Goal: Task Accomplishment & Management: Complete application form

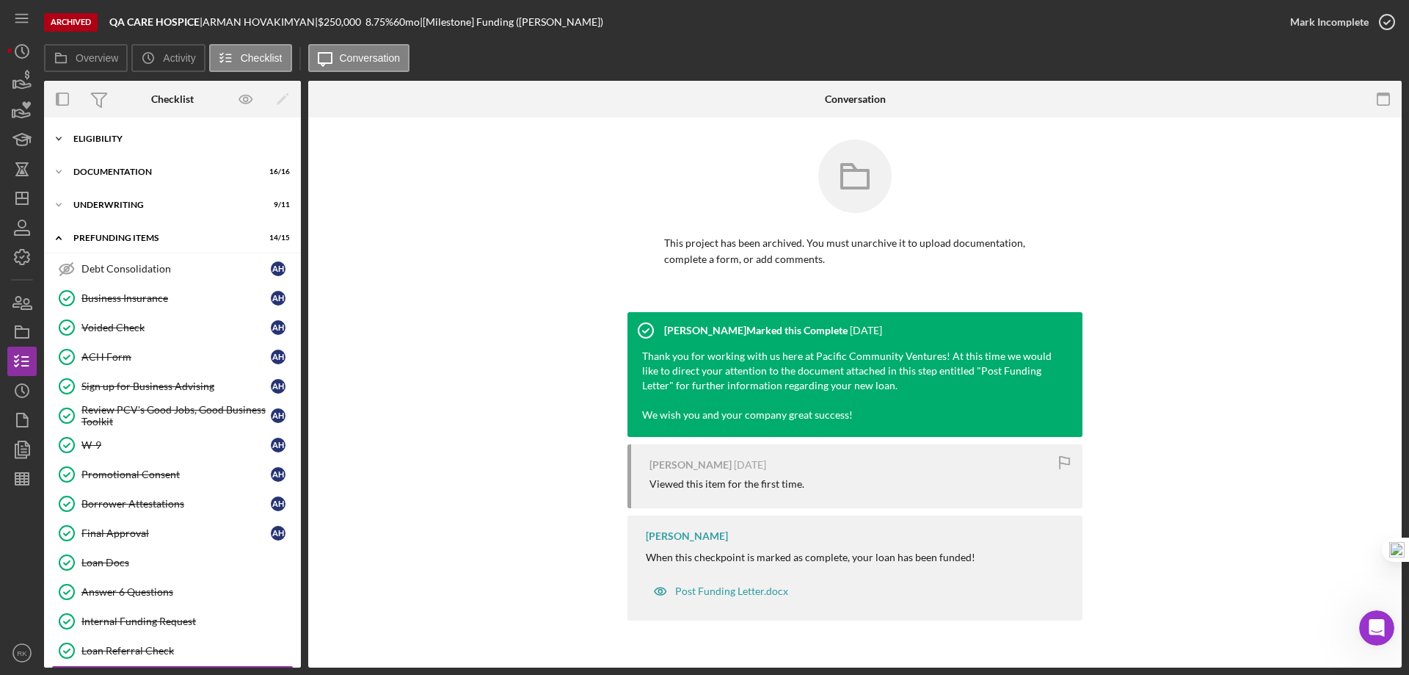
drag, startPoint x: 97, startPoint y: 140, endPoint x: 99, endPoint y: 150, distance: 10.5
click at [97, 140] on div "Eligibility" at bounding box center [177, 138] width 209 height 9
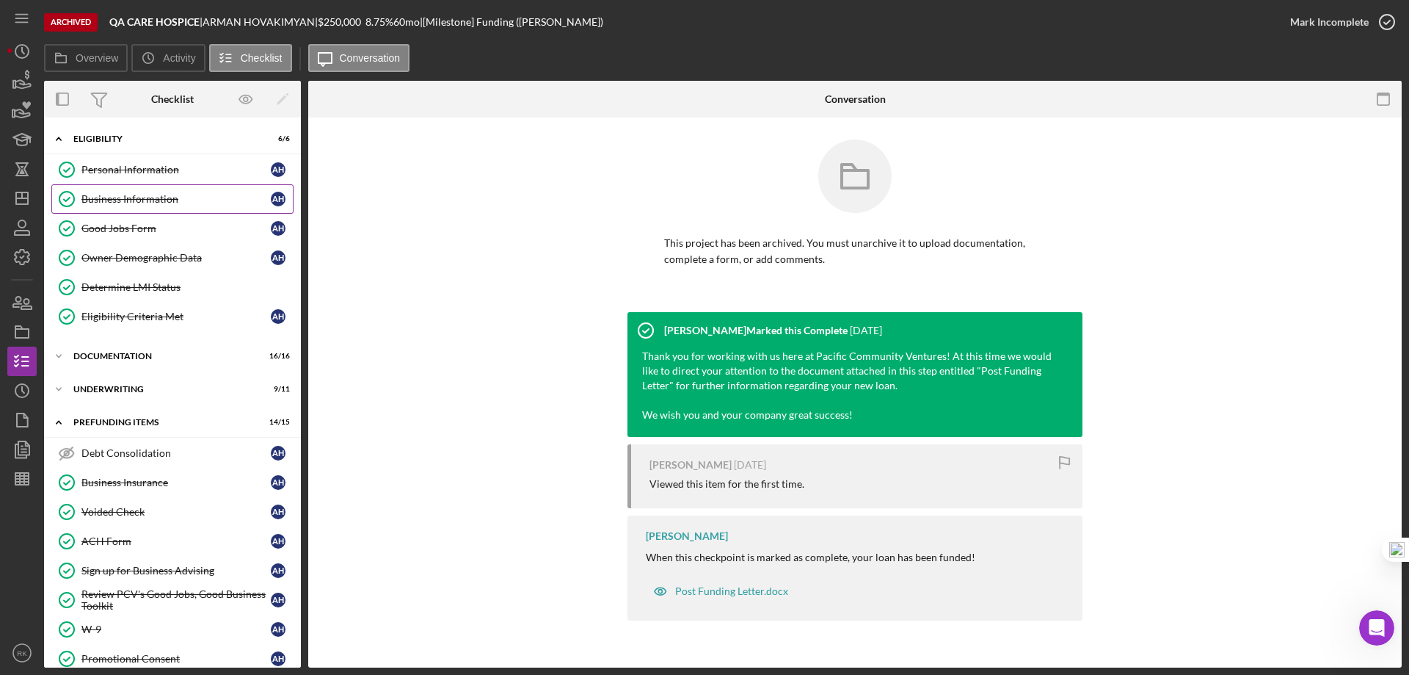
click at [120, 197] on div "Business Information" at bounding box center [175, 199] width 189 height 12
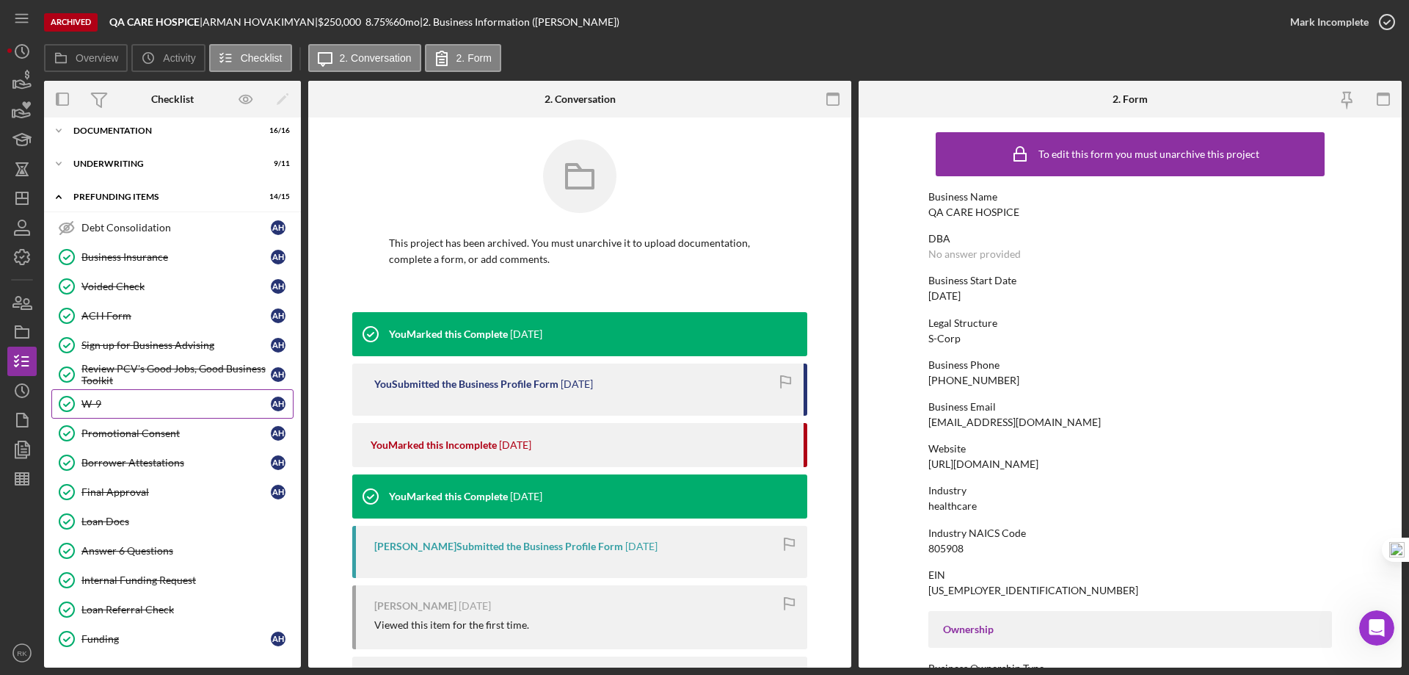
scroll to position [226, 0]
click at [126, 160] on div "Underwriting" at bounding box center [177, 163] width 209 height 9
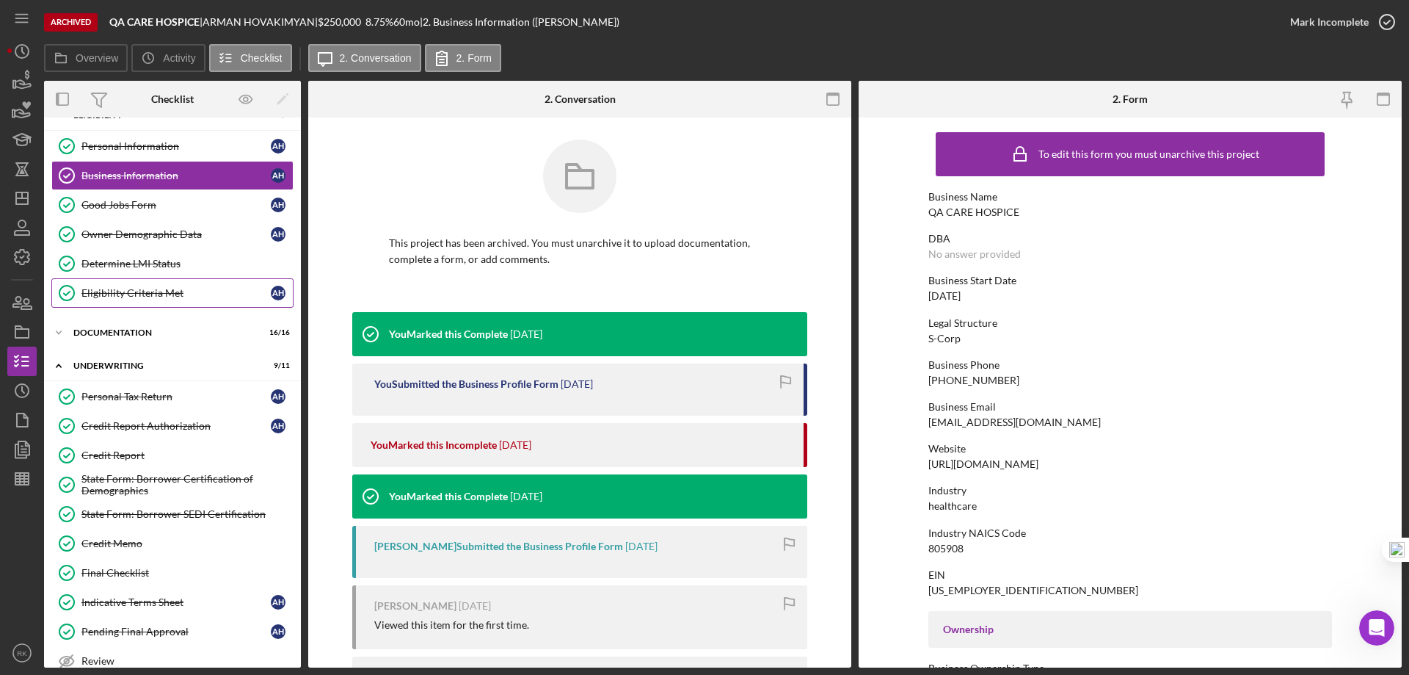
scroll to position [23, 0]
click at [134, 342] on div "Icon/Expander Documentation 16 / 16" at bounding box center [172, 333] width 257 height 29
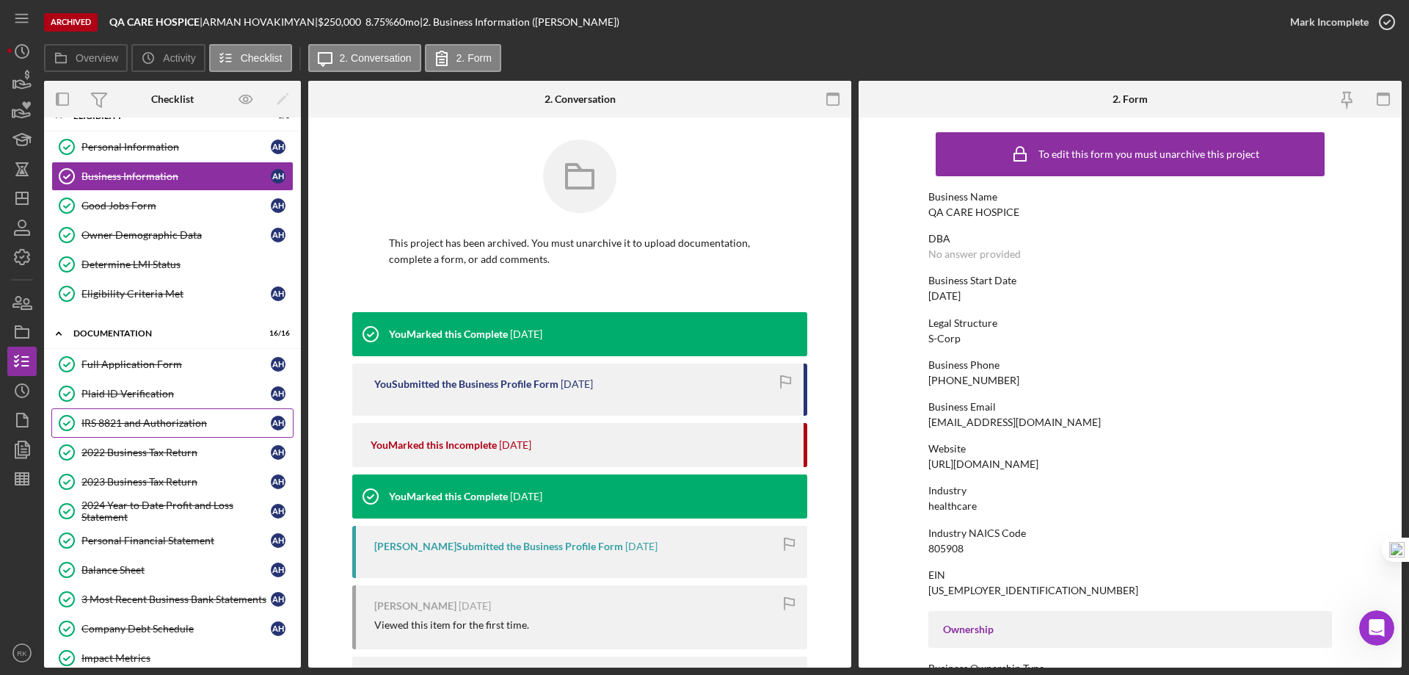
click at [148, 423] on div "IRS 8821 and Authorization" at bounding box center [175, 423] width 189 height 12
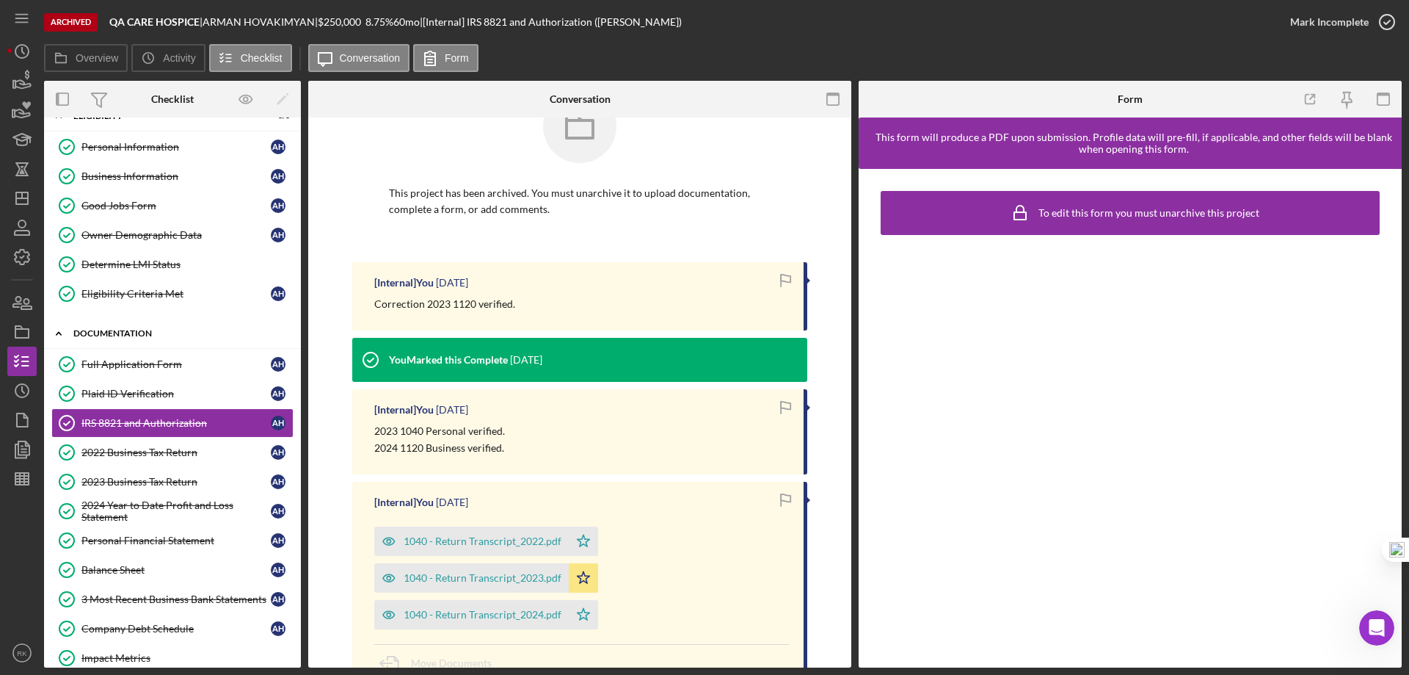
scroll to position [49, 0]
click at [120, 172] on div "Business Information" at bounding box center [175, 176] width 189 height 12
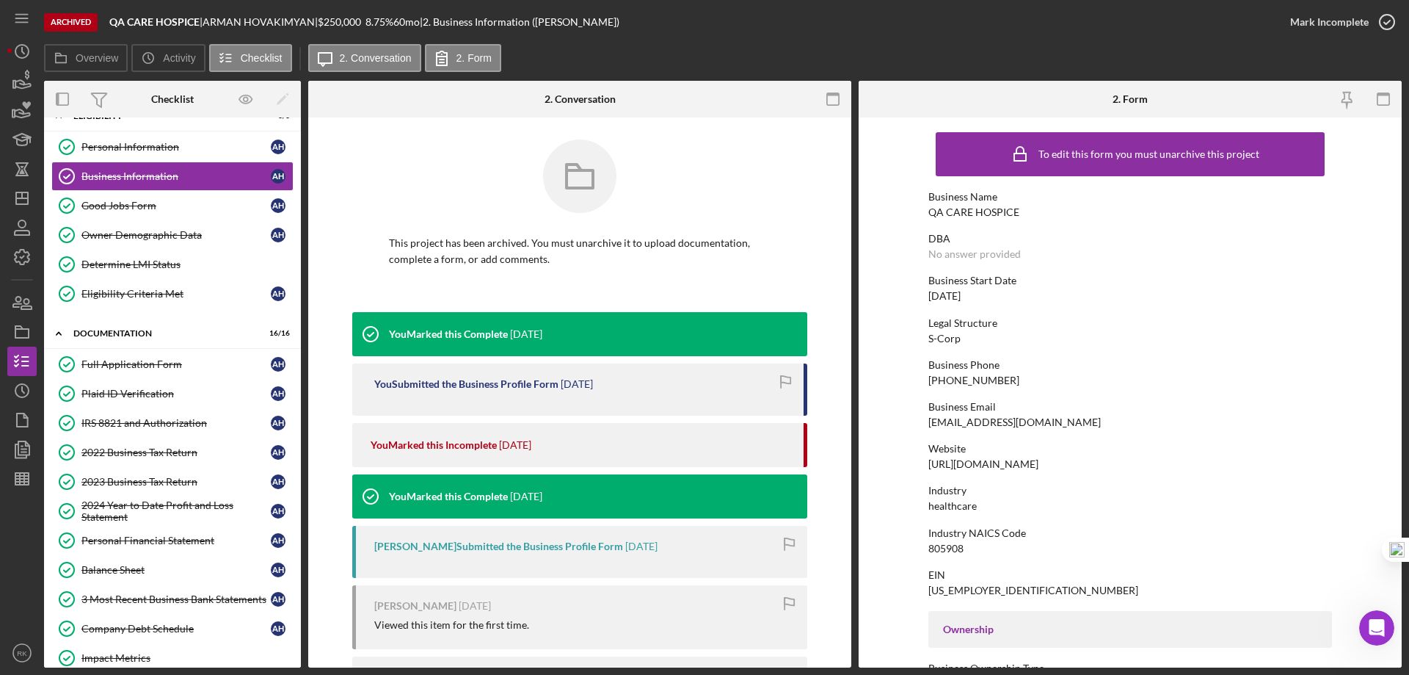
drag, startPoint x: 1083, startPoint y: 468, endPoint x: 931, endPoint y: 462, distance: 152.0
click at [921, 464] on form "To edit this form you must unarchive this project Business Name QA CARE HOSPICE…" at bounding box center [1130, 392] width 543 height 550
copy div "https://www.qacarehospice.com/"
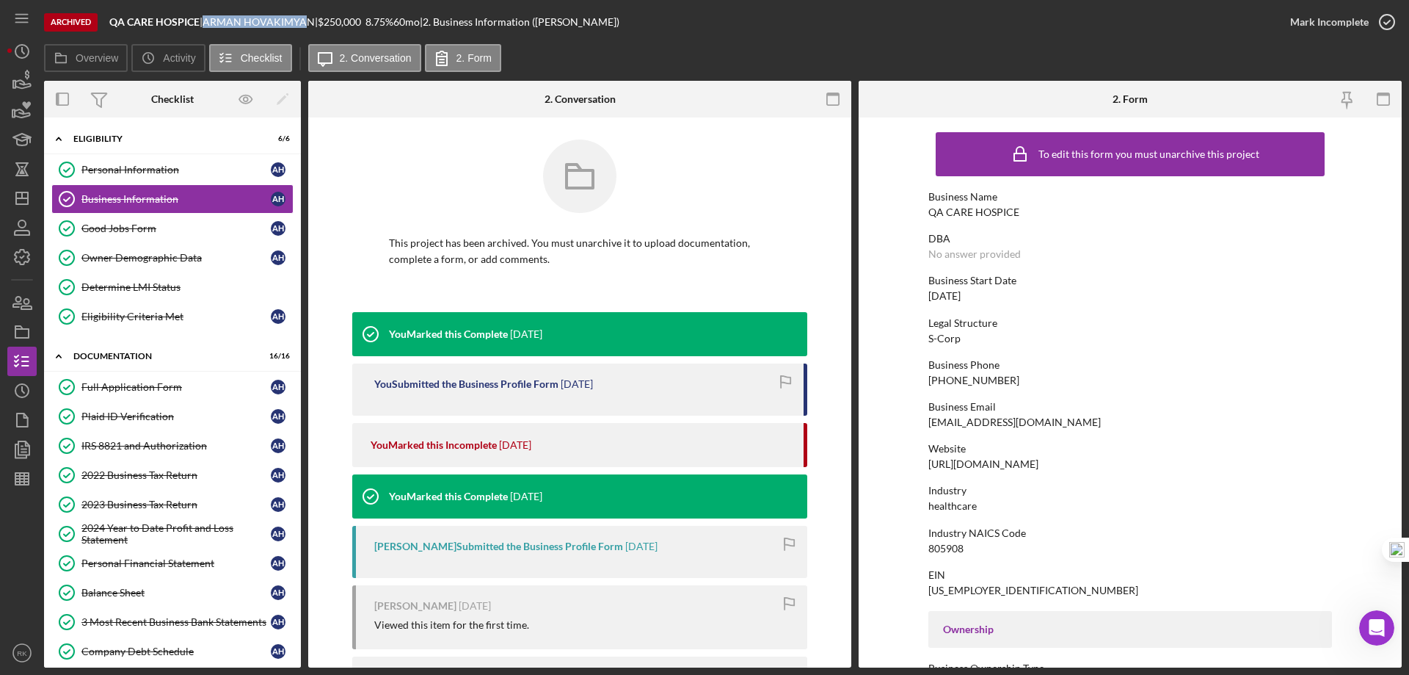
drag, startPoint x: 212, startPoint y: 22, endPoint x: 316, endPoint y: 18, distance: 103.6
click at [316, 18] on div "ARMAN HOVAKIMYAN |" at bounding box center [260, 22] width 115 height 12
drag, startPoint x: 317, startPoint y: 21, endPoint x: 211, endPoint y: 18, distance: 105.8
click at [210, 18] on div "QA CARE HOSPICE | ARMAN HOVAKIMYAN | $250,000 8.75 % 60 mo | 2. Business Inform…" at bounding box center [364, 22] width 510 height 12
copy div "ARMAN HOVAKIMYAN"
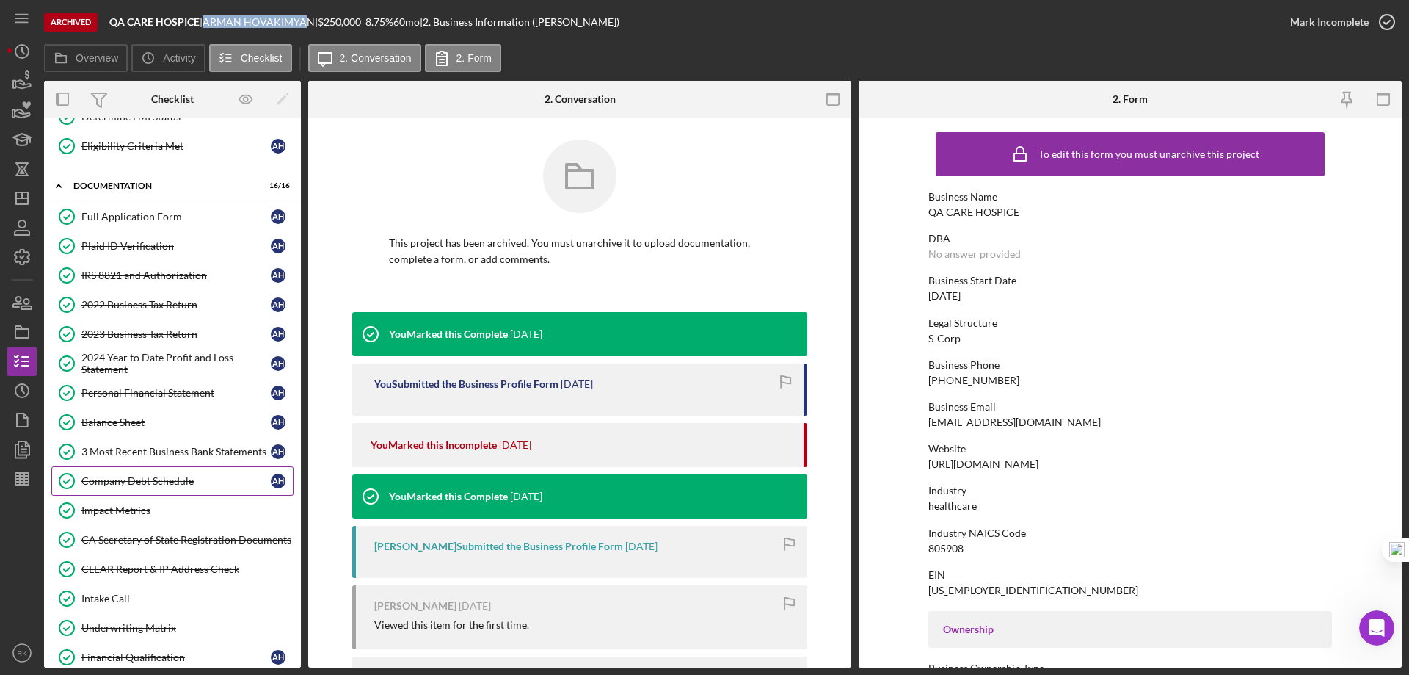
scroll to position [171, 0]
click at [120, 453] on div "3 Most Recent Business Bank Statements" at bounding box center [175, 451] width 189 height 12
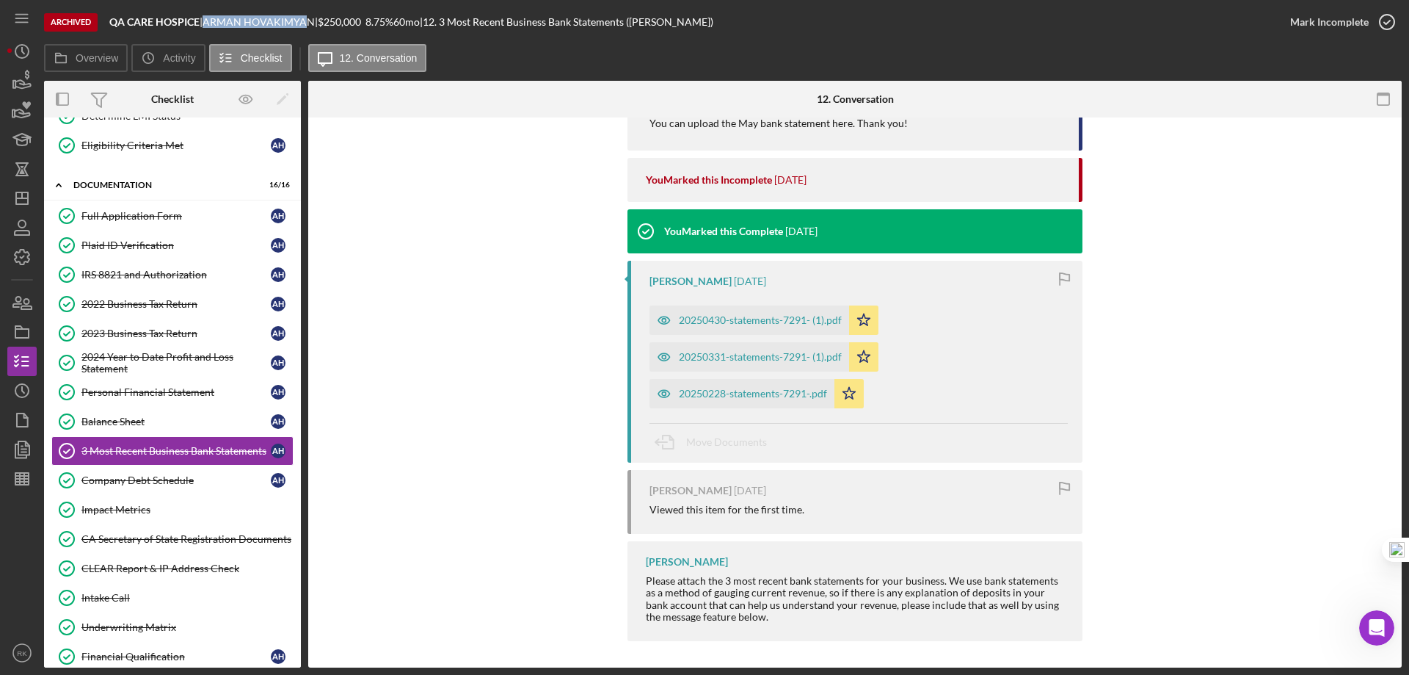
scroll to position [437, 0]
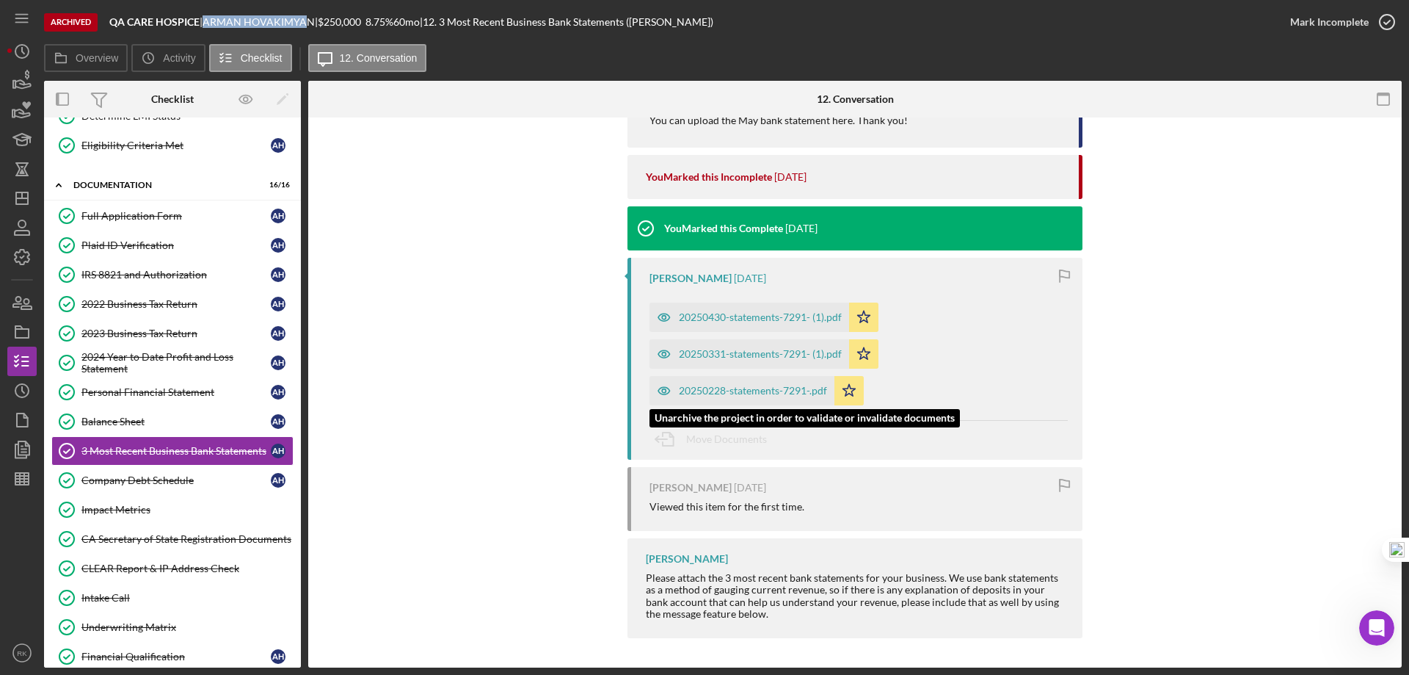
click at [746, 383] on div "20250228-statements-7291-.pdf" at bounding box center [742, 390] width 185 height 29
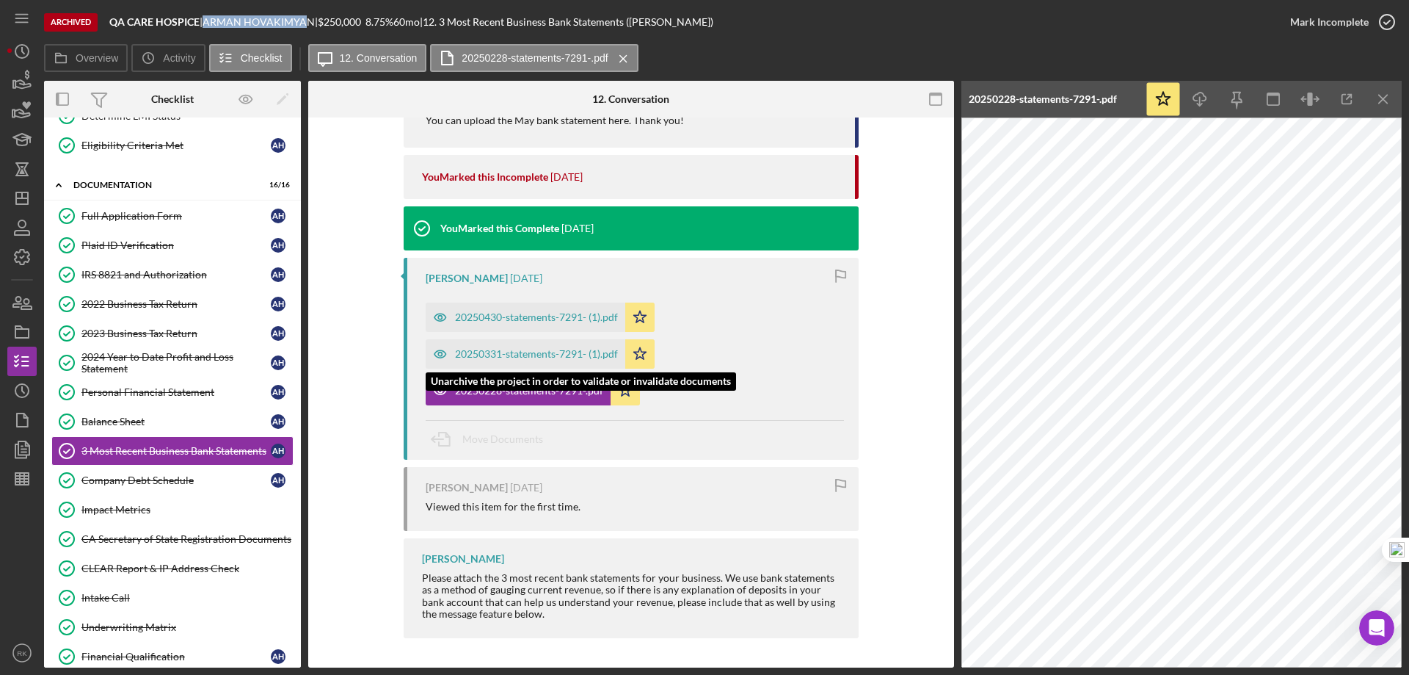
click at [528, 361] on div "20250331-statements-7291- (1).pdf" at bounding box center [526, 353] width 200 height 29
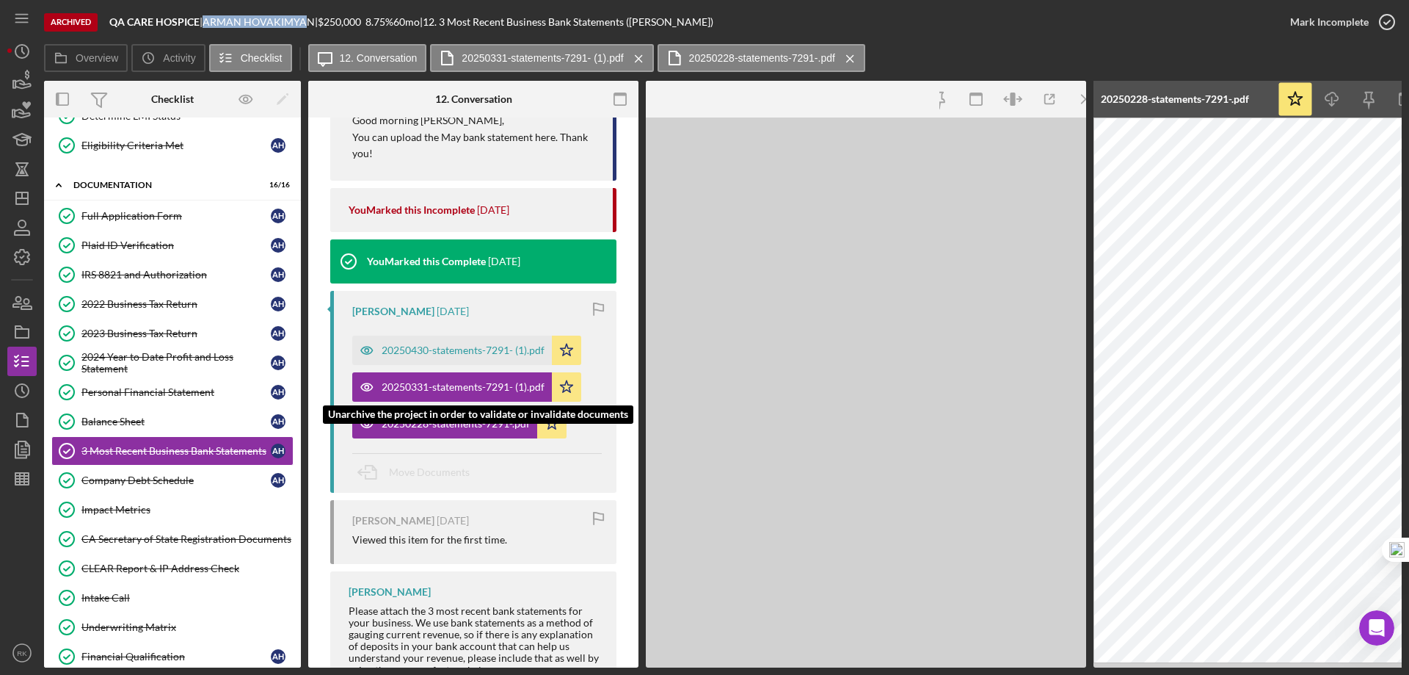
scroll to position [454, 0]
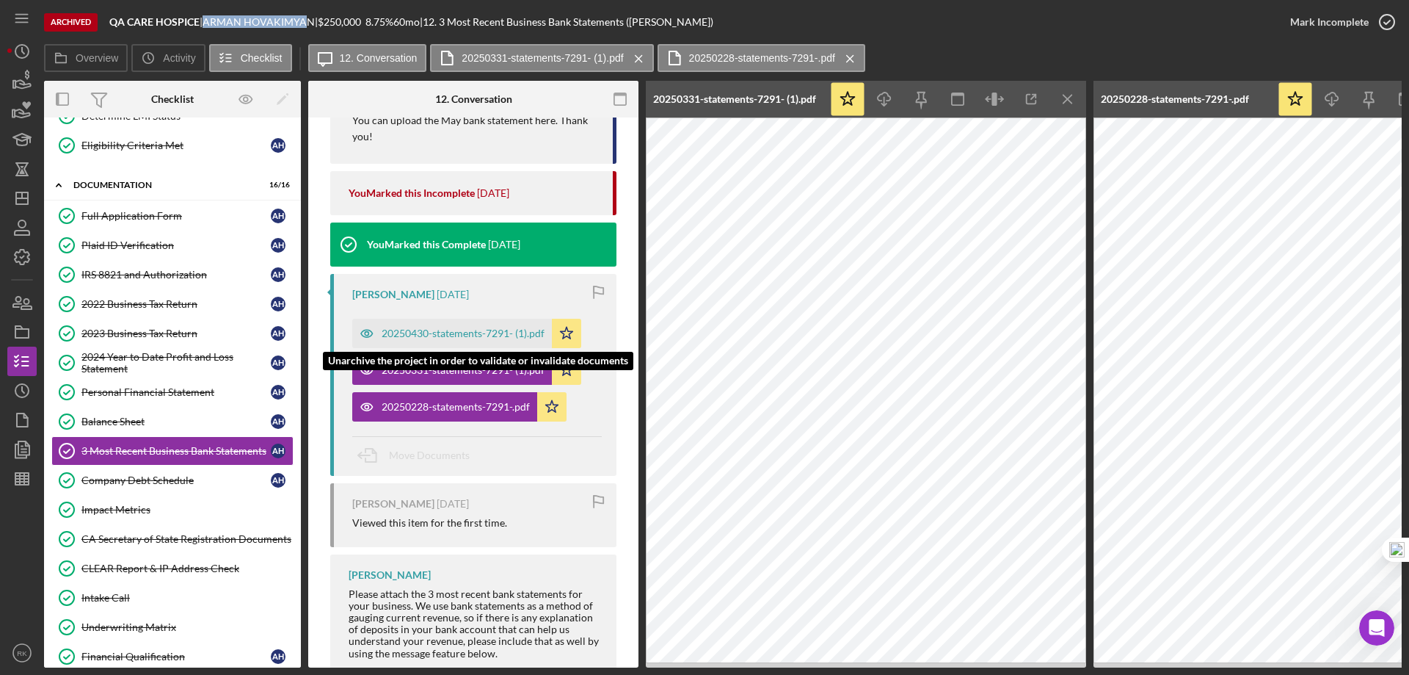
click at [463, 338] on div "20250430-statements-7291- (1).pdf" at bounding box center [463, 333] width 163 height 12
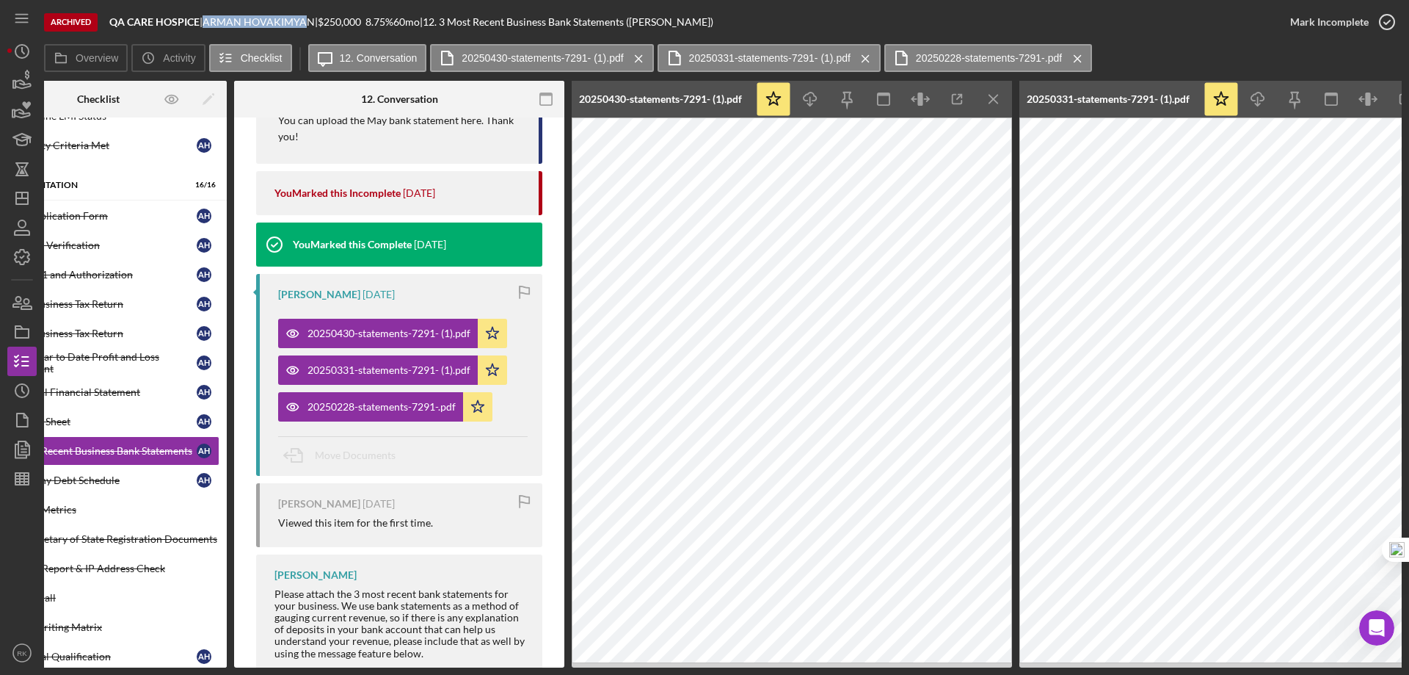
scroll to position [0, 0]
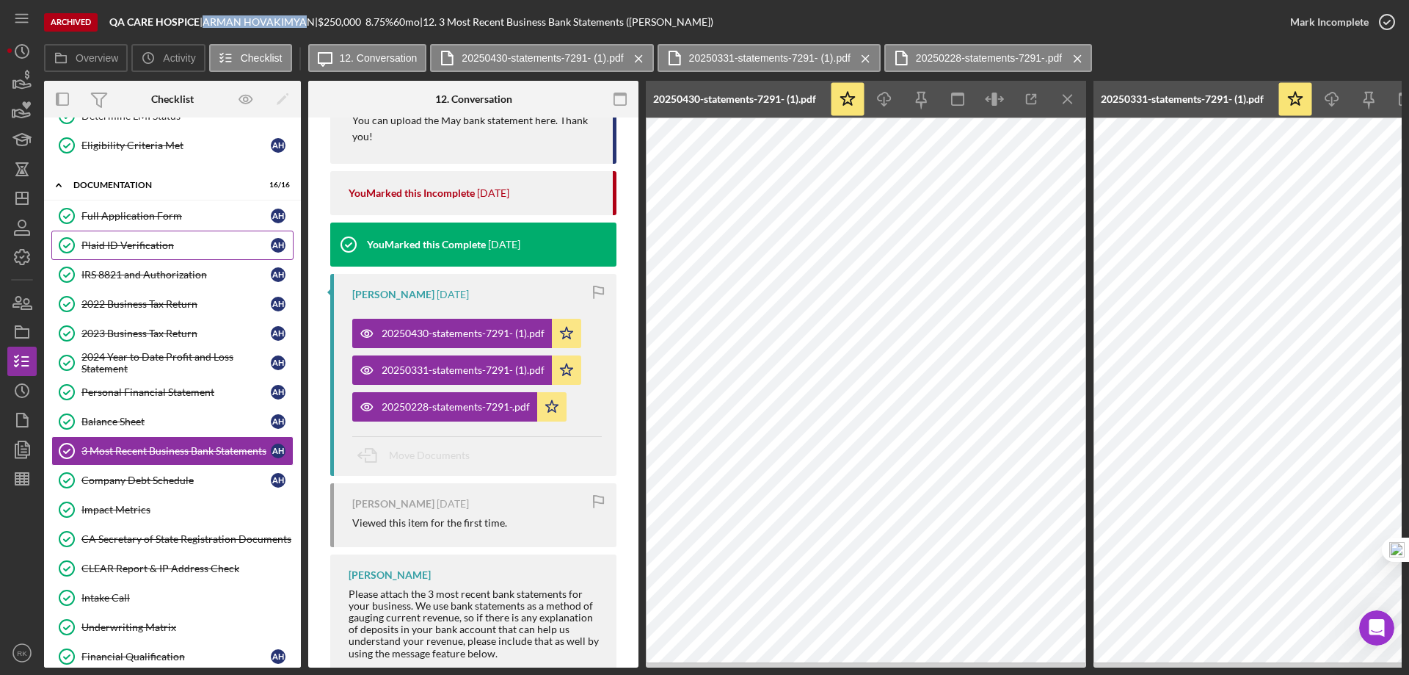
click at [130, 247] on div "Plaid ID Verification" at bounding box center [175, 245] width 189 height 12
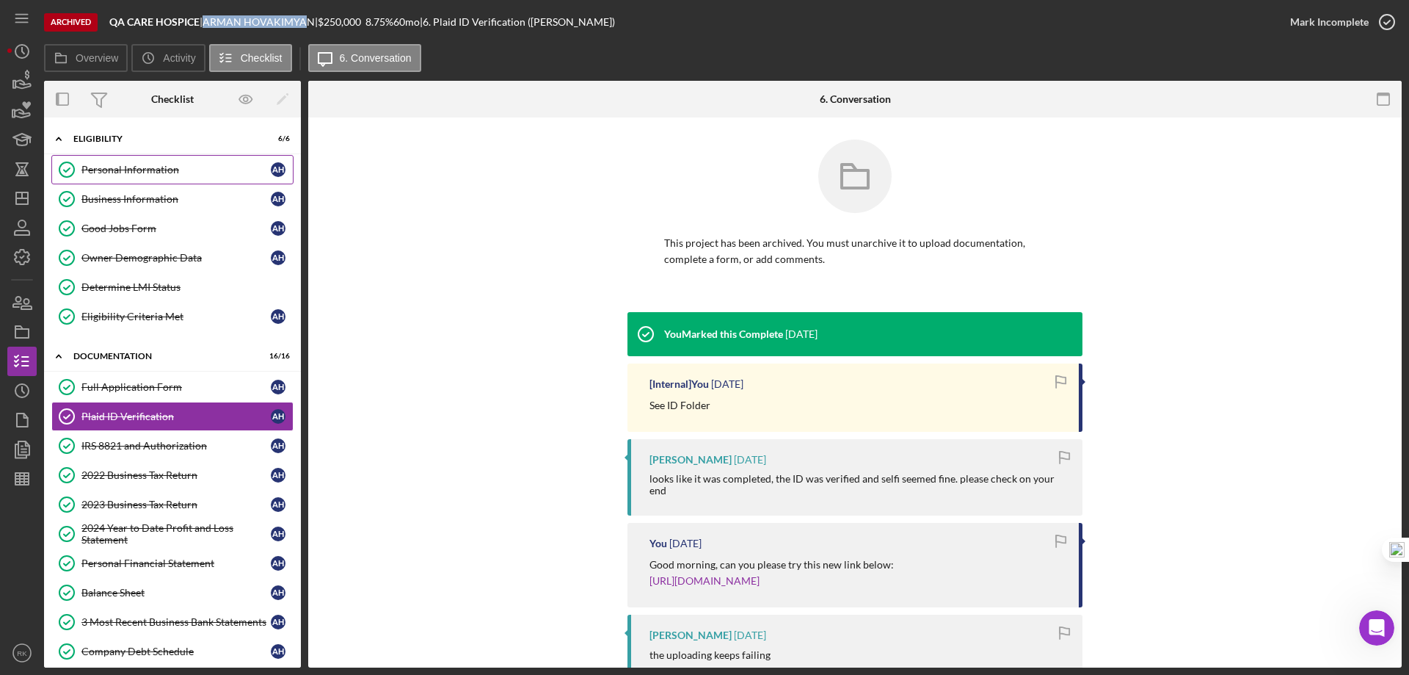
click at [120, 172] on div "Personal Information" at bounding box center [175, 170] width 189 height 12
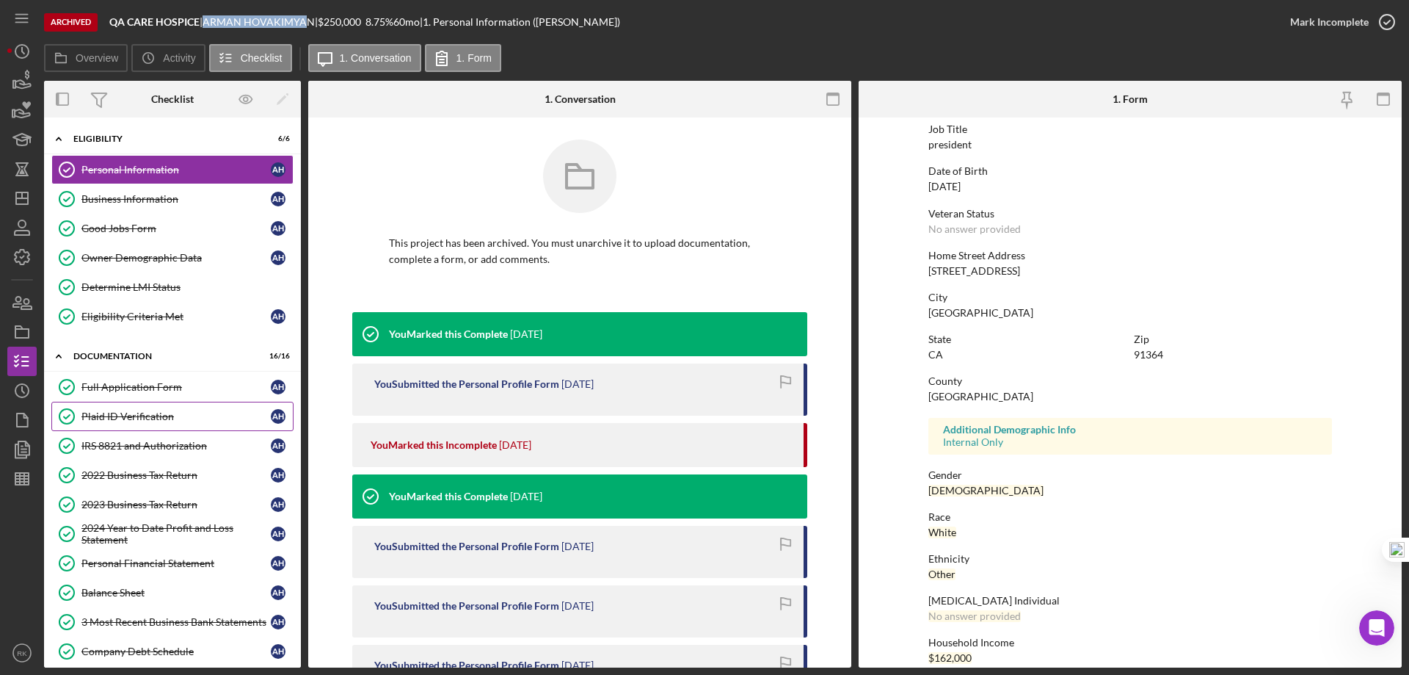
click at [144, 412] on div "Plaid ID Verification" at bounding box center [175, 416] width 189 height 12
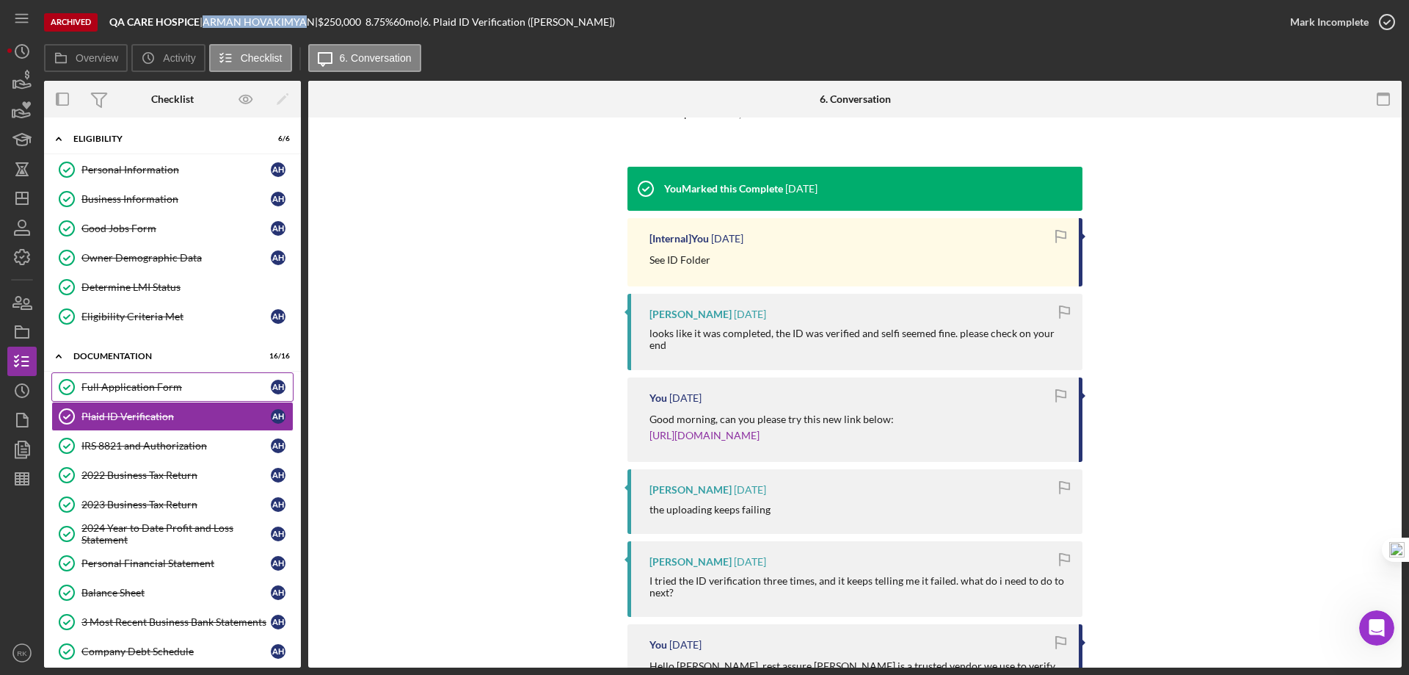
scroll to position [146, 0]
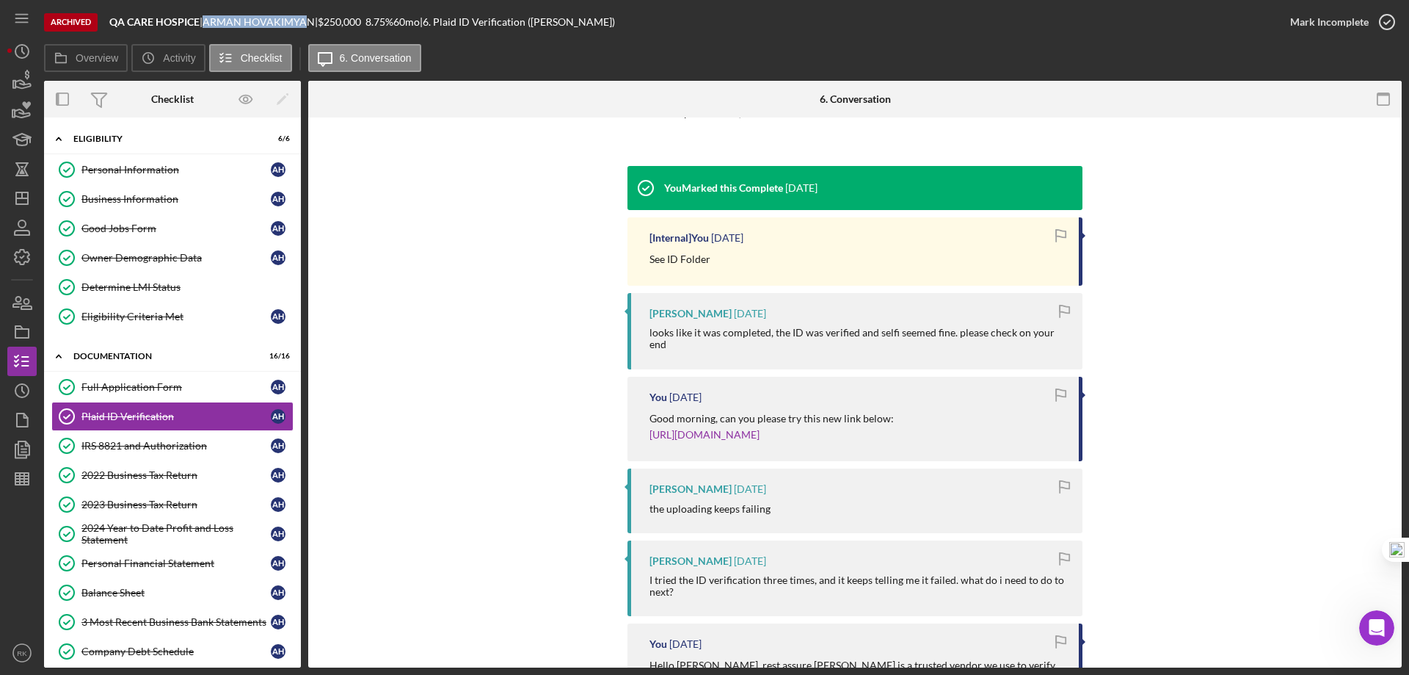
drag, startPoint x: 139, startPoint y: 449, endPoint x: 293, endPoint y: 418, distance: 156.6
click at [142, 448] on div "IRS 8821 and Authorization" at bounding box center [175, 446] width 189 height 12
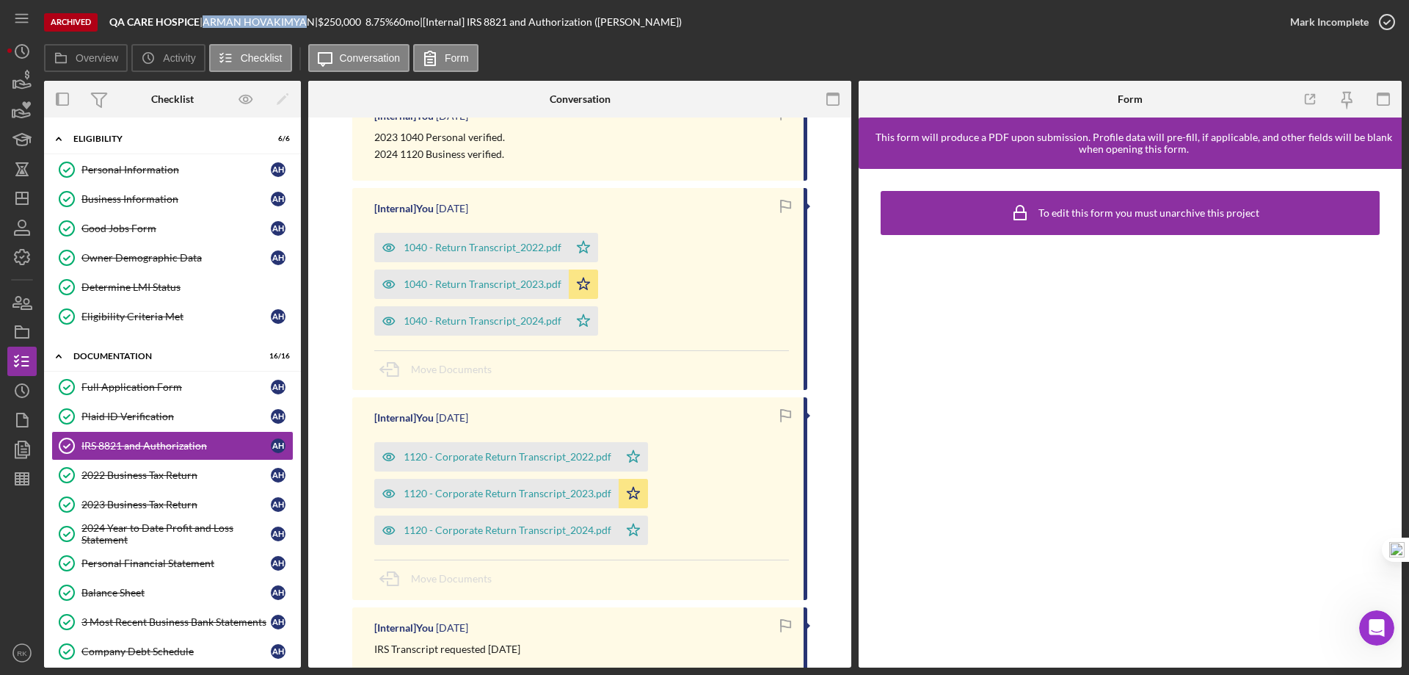
scroll to position [343, 0]
click at [474, 319] on div "1040 - Return Transcript_2024.pdf" at bounding box center [483, 322] width 158 height 12
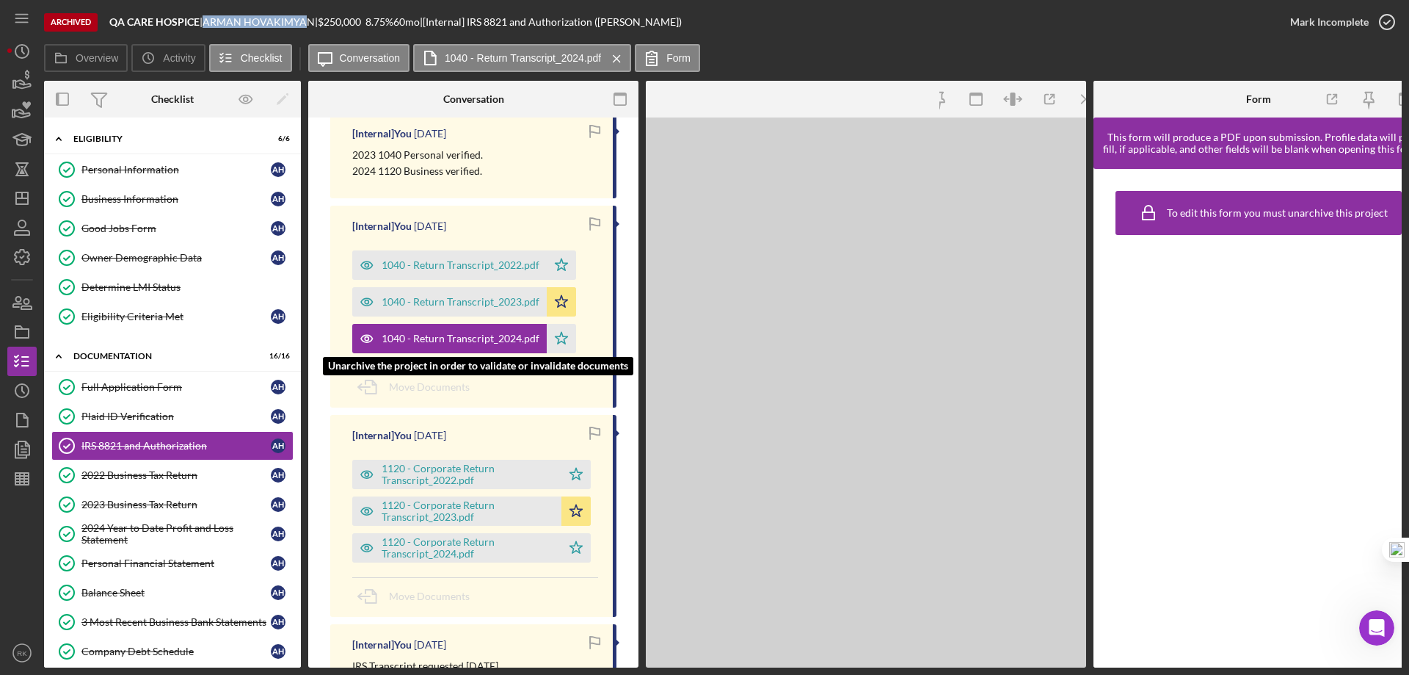
scroll to position [359, 0]
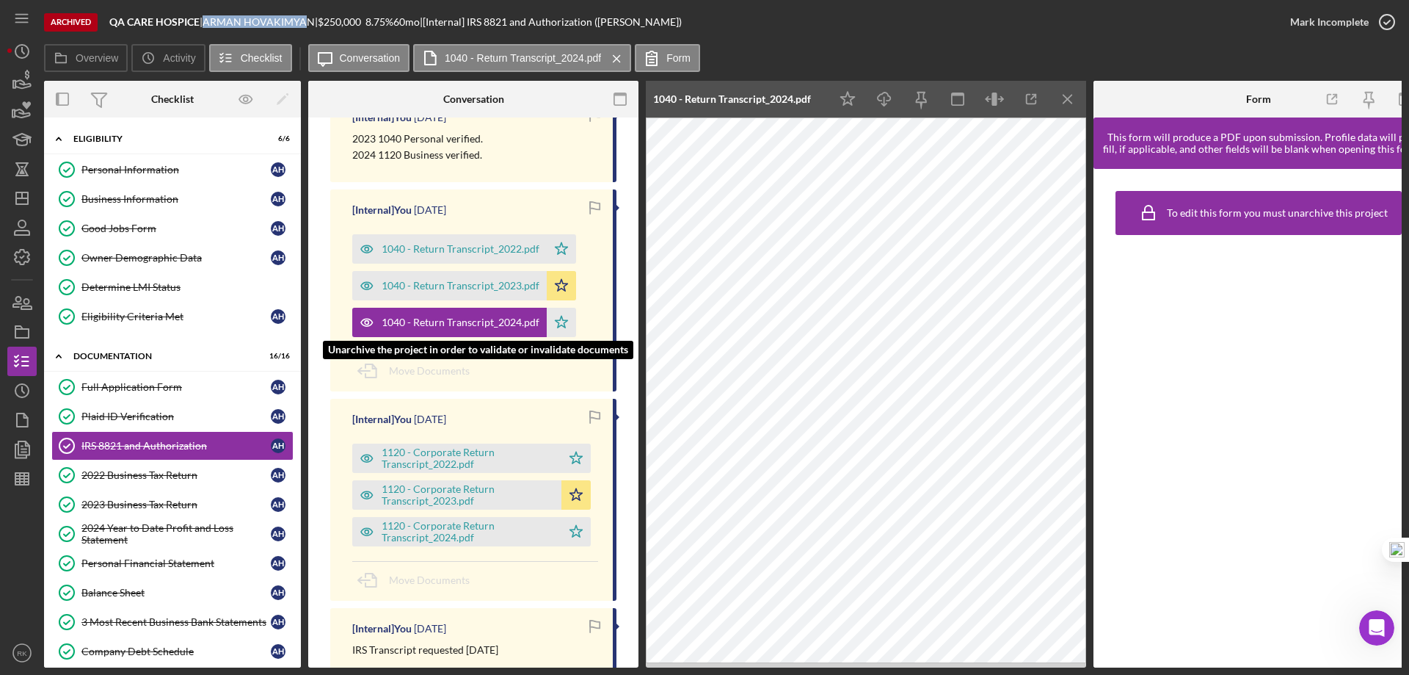
click at [438, 291] on div "1040 - Return Transcript_2023.pdf" at bounding box center [449, 285] width 194 height 29
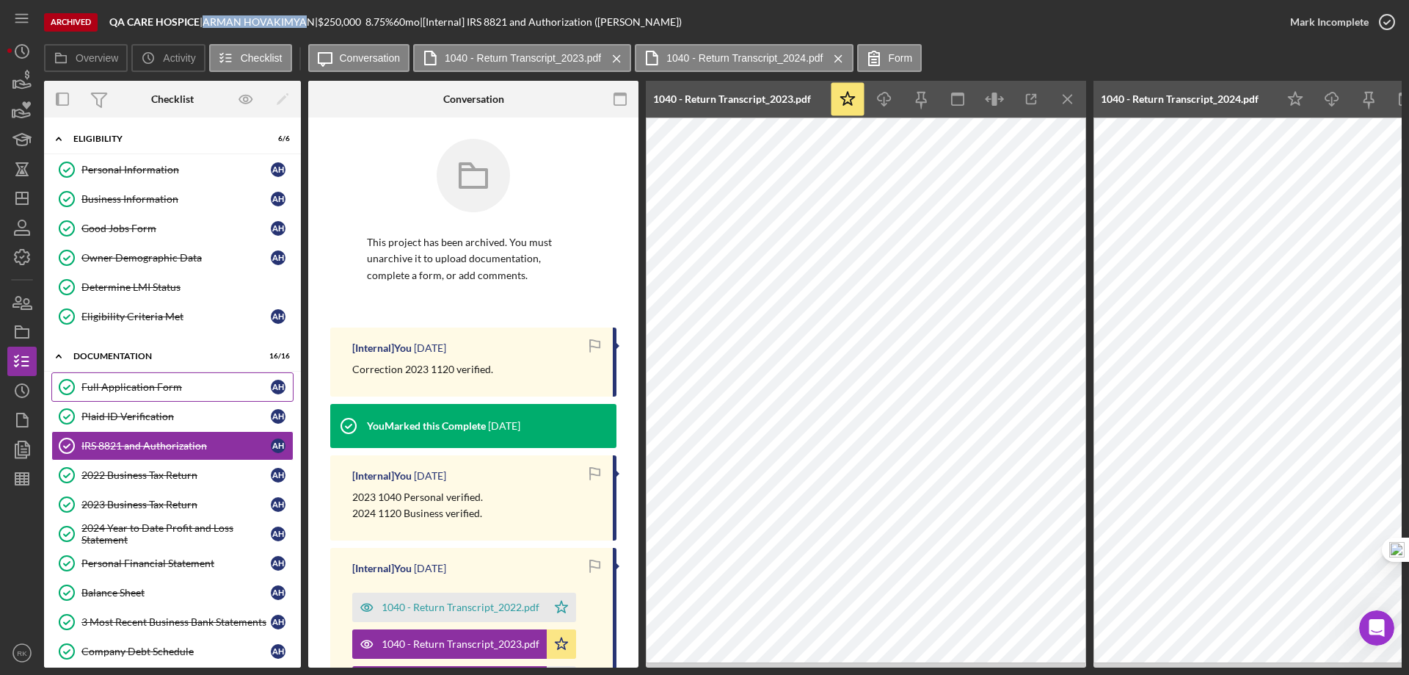
scroll to position [0, 0]
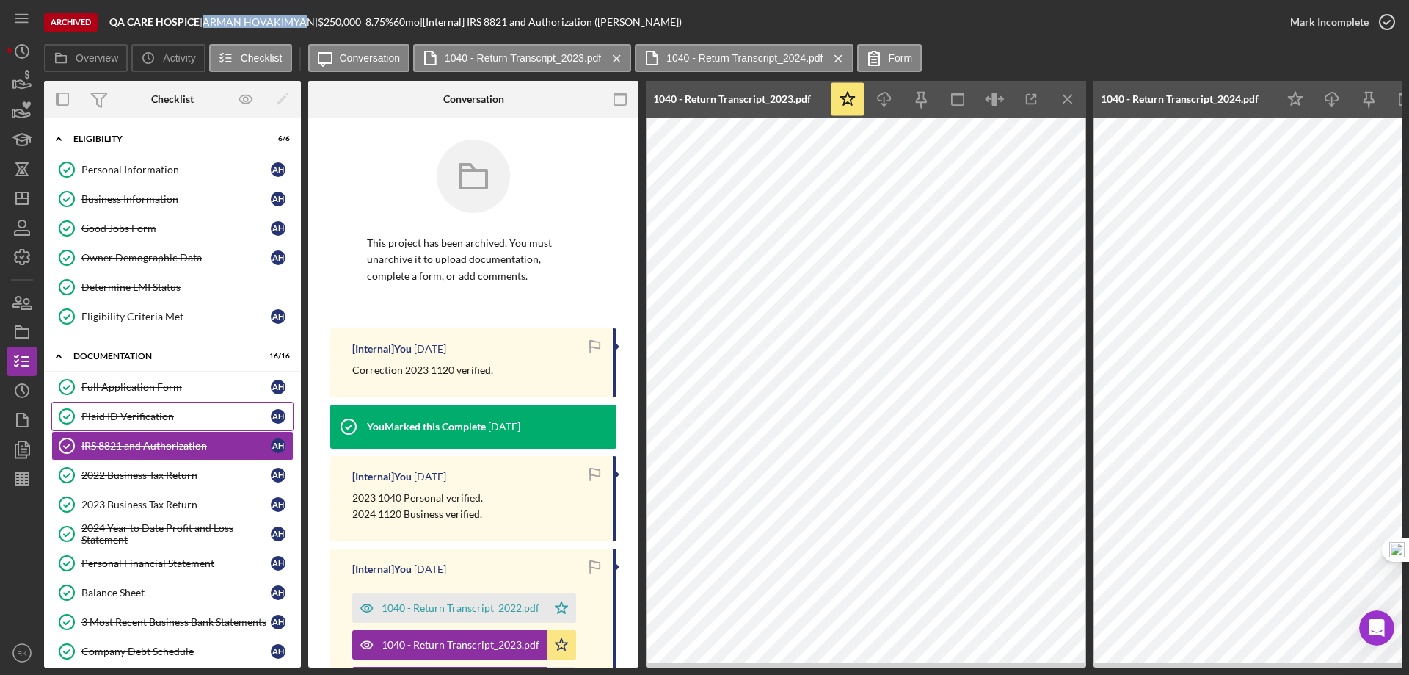
click at [137, 418] on div "Plaid ID Verification" at bounding box center [175, 416] width 189 height 12
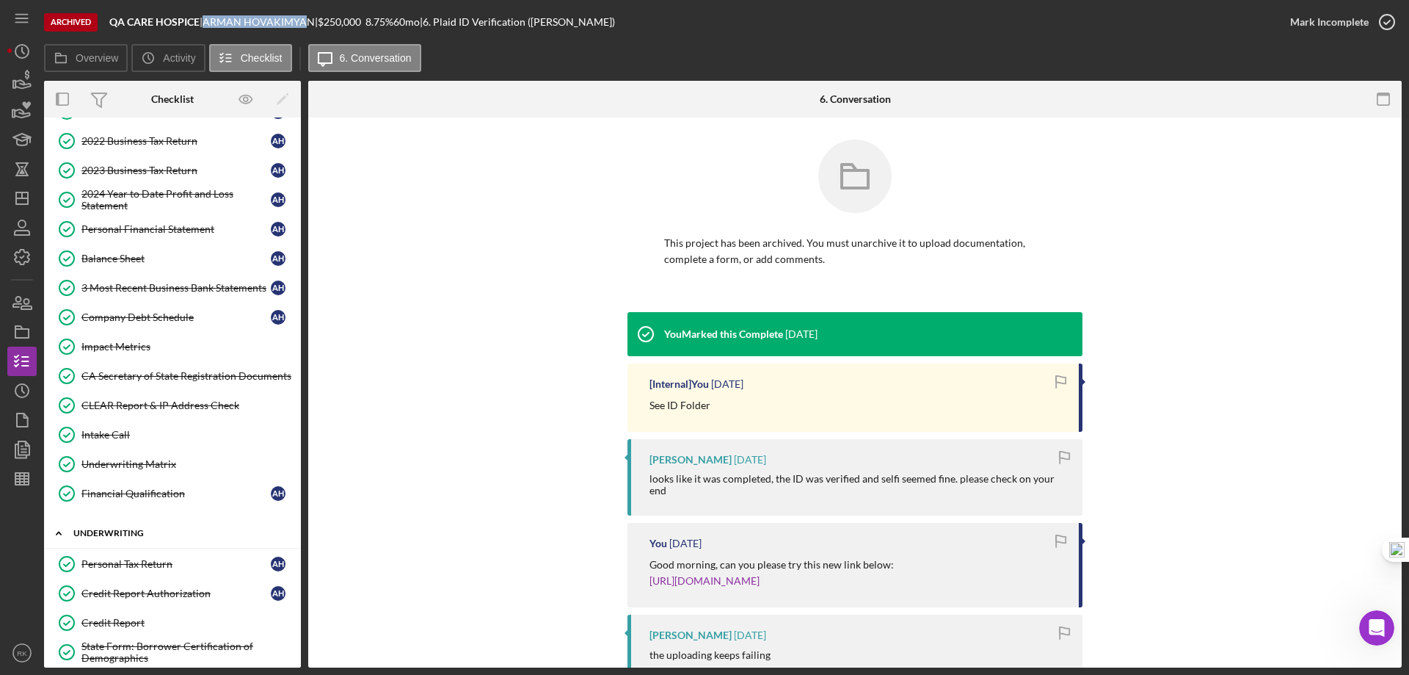
scroll to position [335, 0]
click at [139, 498] on div "Financial Qualification" at bounding box center [175, 493] width 189 height 12
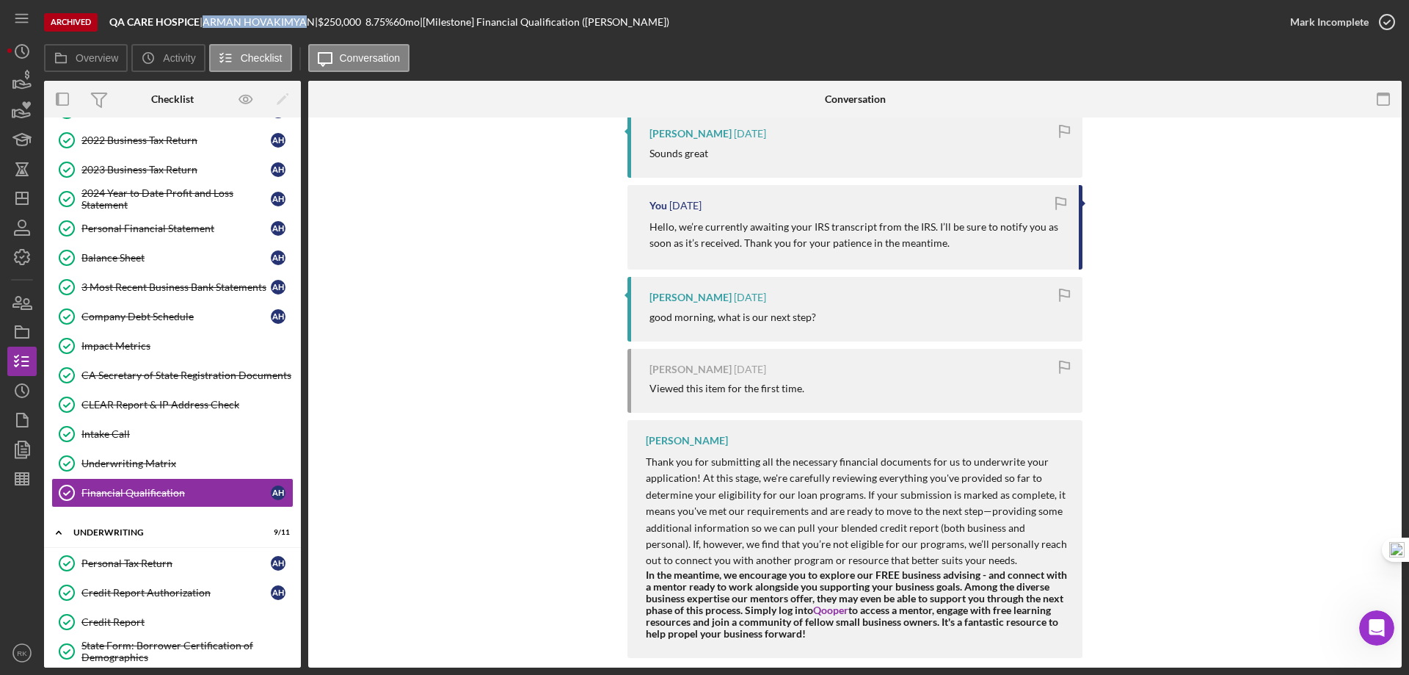
scroll to position [597, 0]
click at [71, 466] on icon "Underwriting Matrix" at bounding box center [66, 463] width 37 height 37
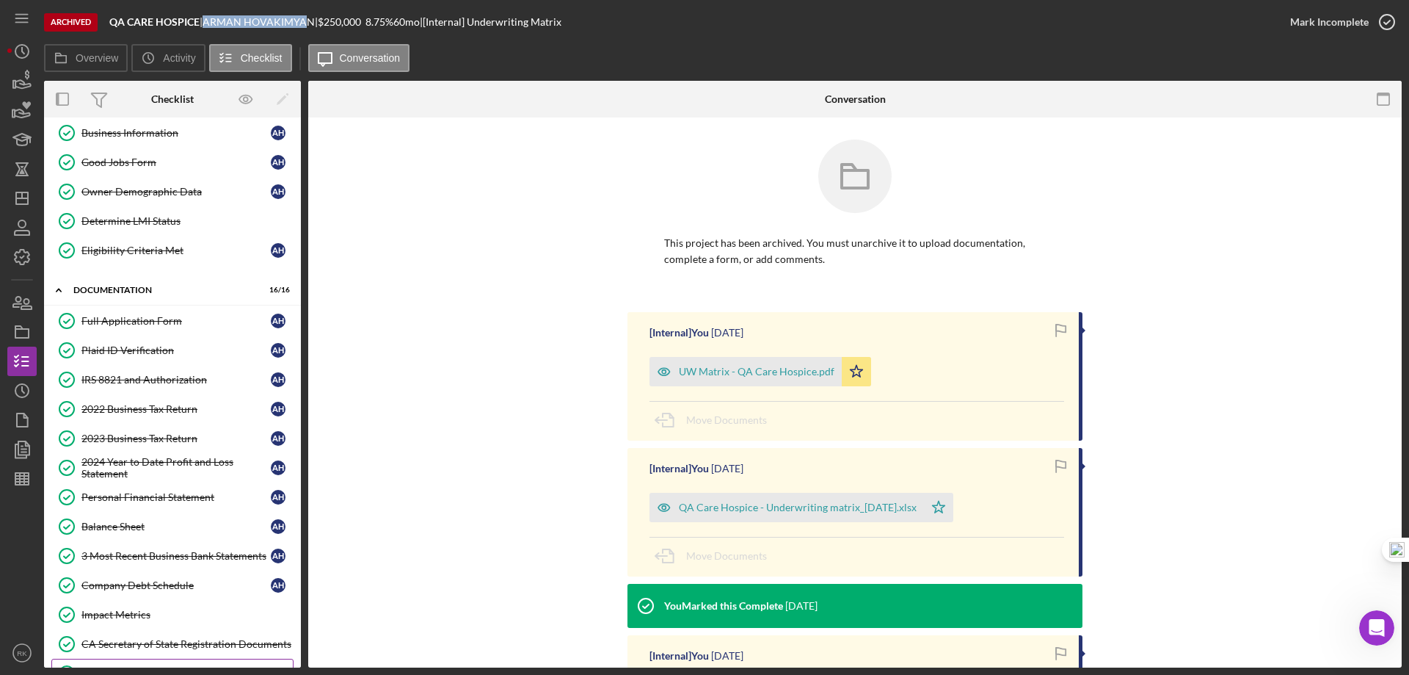
scroll to position [65, 0]
click at [152, 379] on div "IRS 8821 and Authorization" at bounding box center [175, 380] width 189 height 12
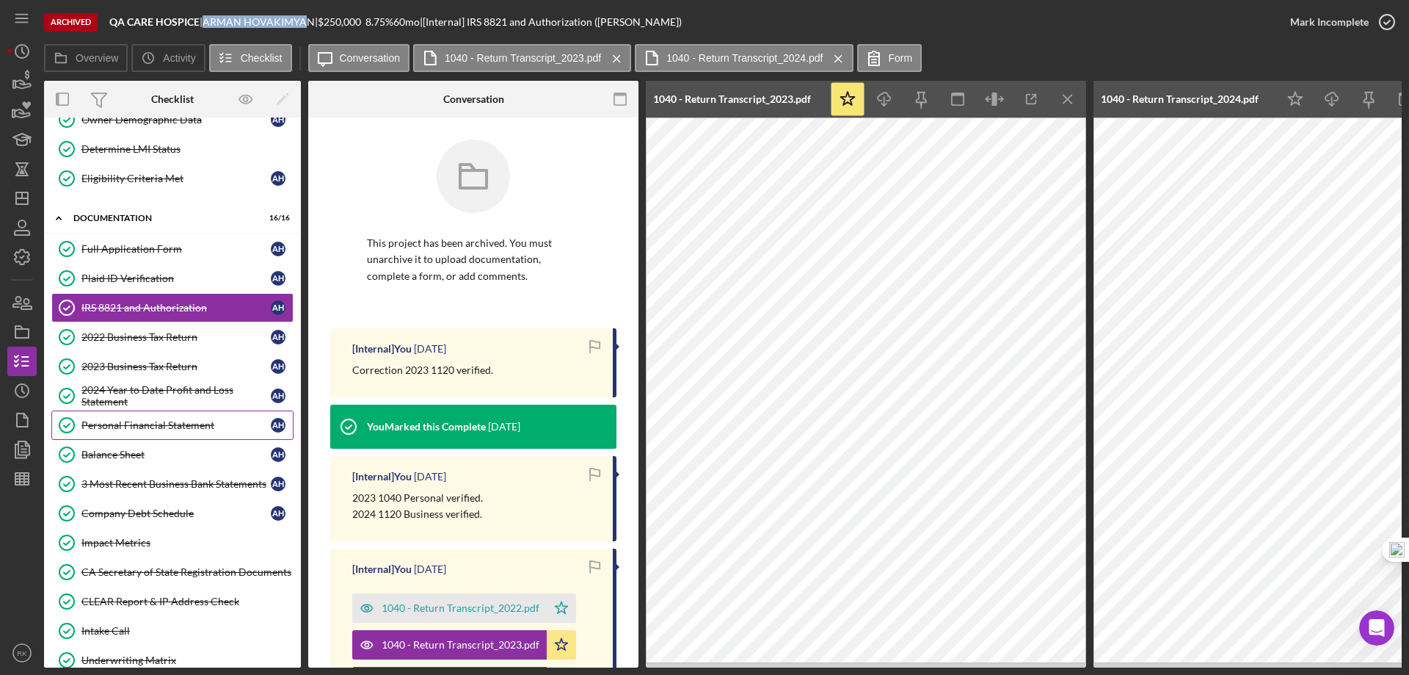
scroll to position [139, 0]
click at [158, 430] on div "Personal Financial Statement" at bounding box center [175, 424] width 189 height 12
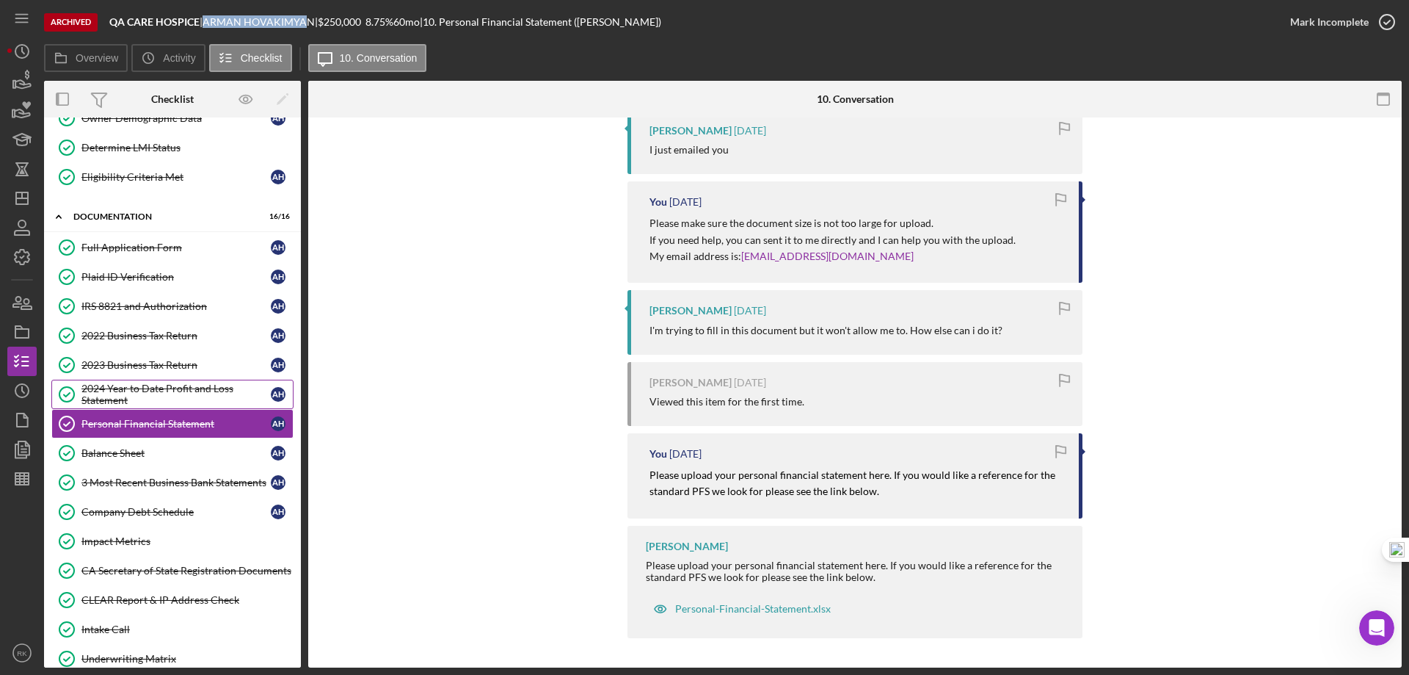
scroll to position [140, 0]
click at [170, 395] on div "2024 Year to Date Profit and Loss Statement" at bounding box center [175, 393] width 189 height 23
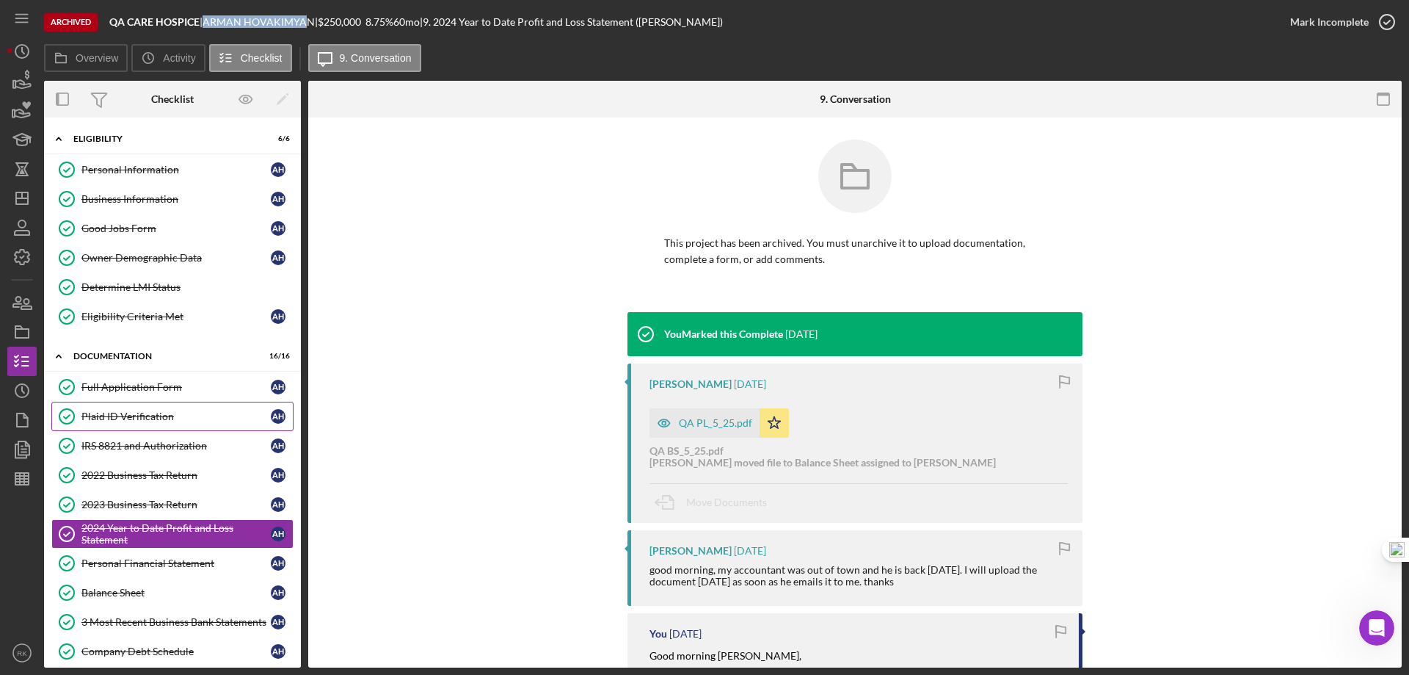
click at [149, 421] on div "Plaid ID Verification" at bounding box center [175, 416] width 189 height 12
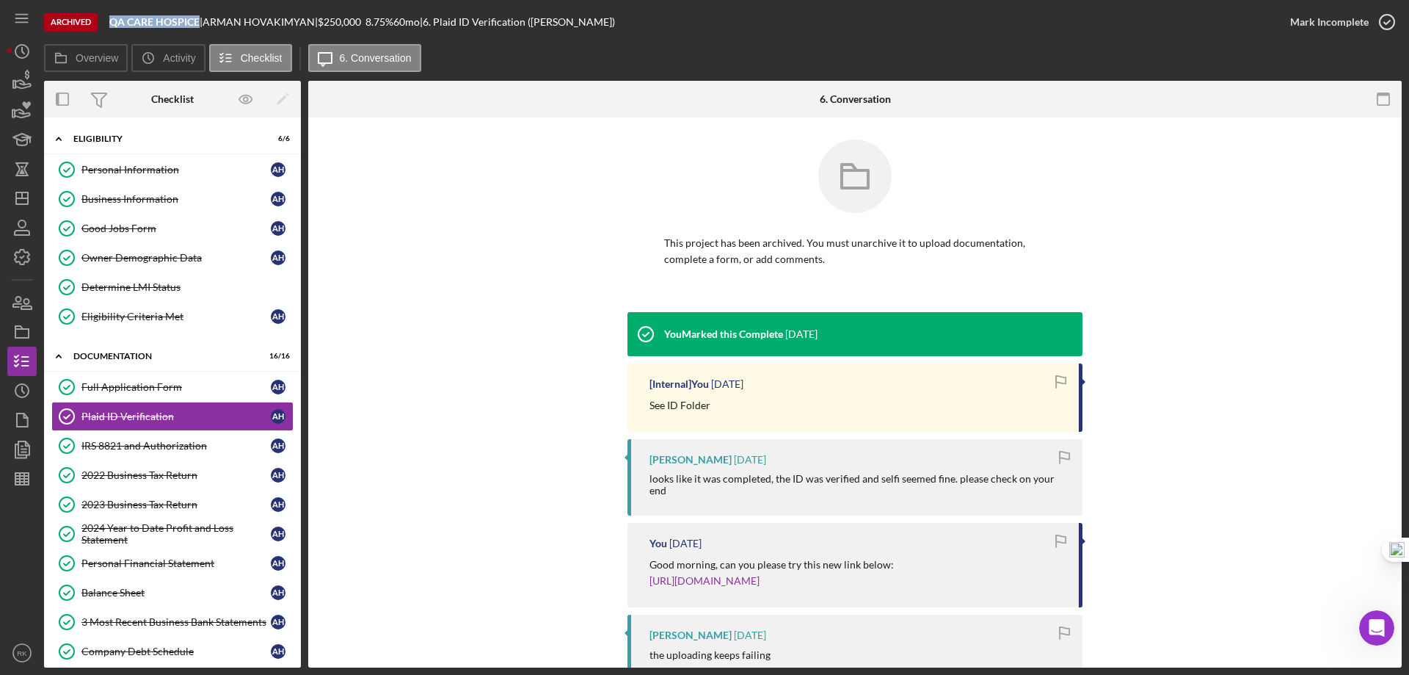
drag, startPoint x: 109, startPoint y: 21, endPoint x: 199, endPoint y: 21, distance: 89.5
click at [199, 21] on div "Archived QA CARE HOSPICE | ARMAN HOVAKIMYAN | $250,000 8.75 % 60 mo | 6. Plaid …" at bounding box center [660, 22] width 1232 height 44
copy b "QA CARE HOSPICE"
drag, startPoint x: 212, startPoint y: 17, endPoint x: 321, endPoint y: 20, distance: 108.7
click at [318, 20] on div "ARMAN HOVAKIMYAN |" at bounding box center [260, 22] width 115 height 12
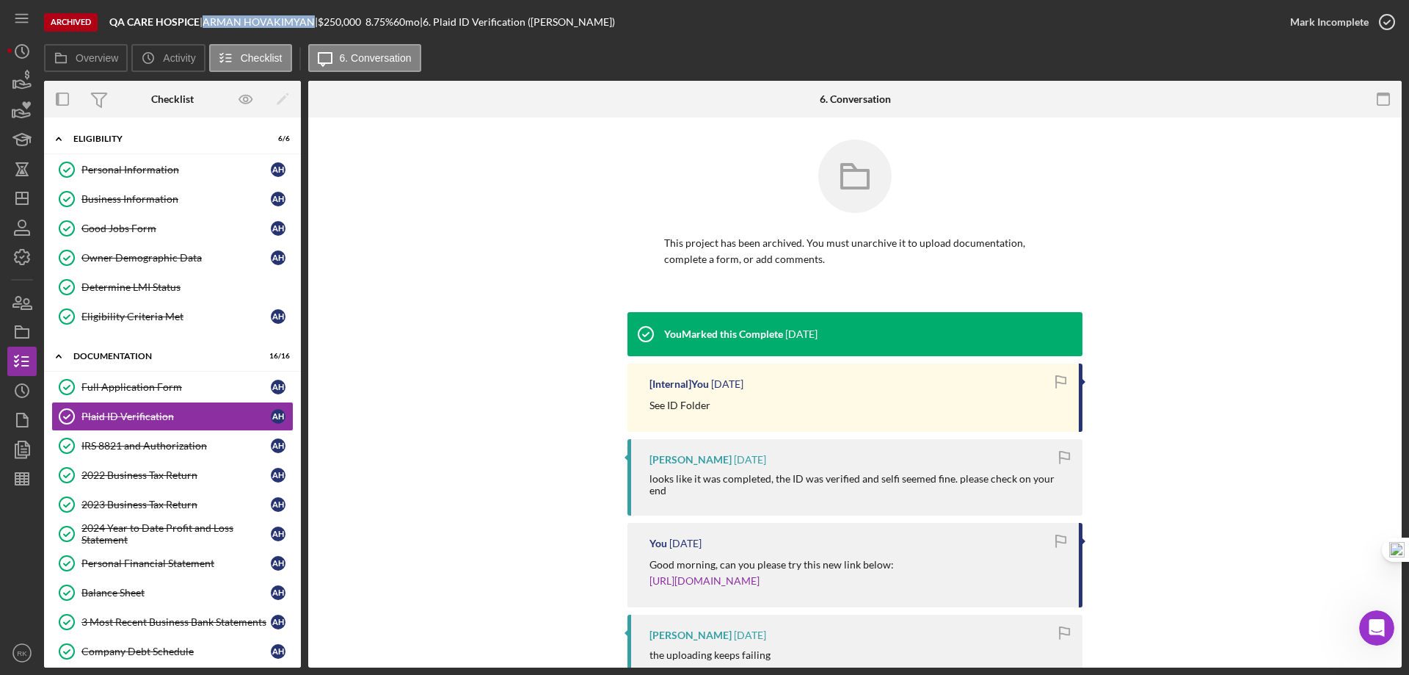
copy div "ARMAN HOVAKIMYAN"
click at [760, 574] on link "https://verify.plaid.com/verify/idv_cot6gnSbYKpfQs?key=80d4d79be0c9aa529d5a5491…" at bounding box center [705, 580] width 110 height 12
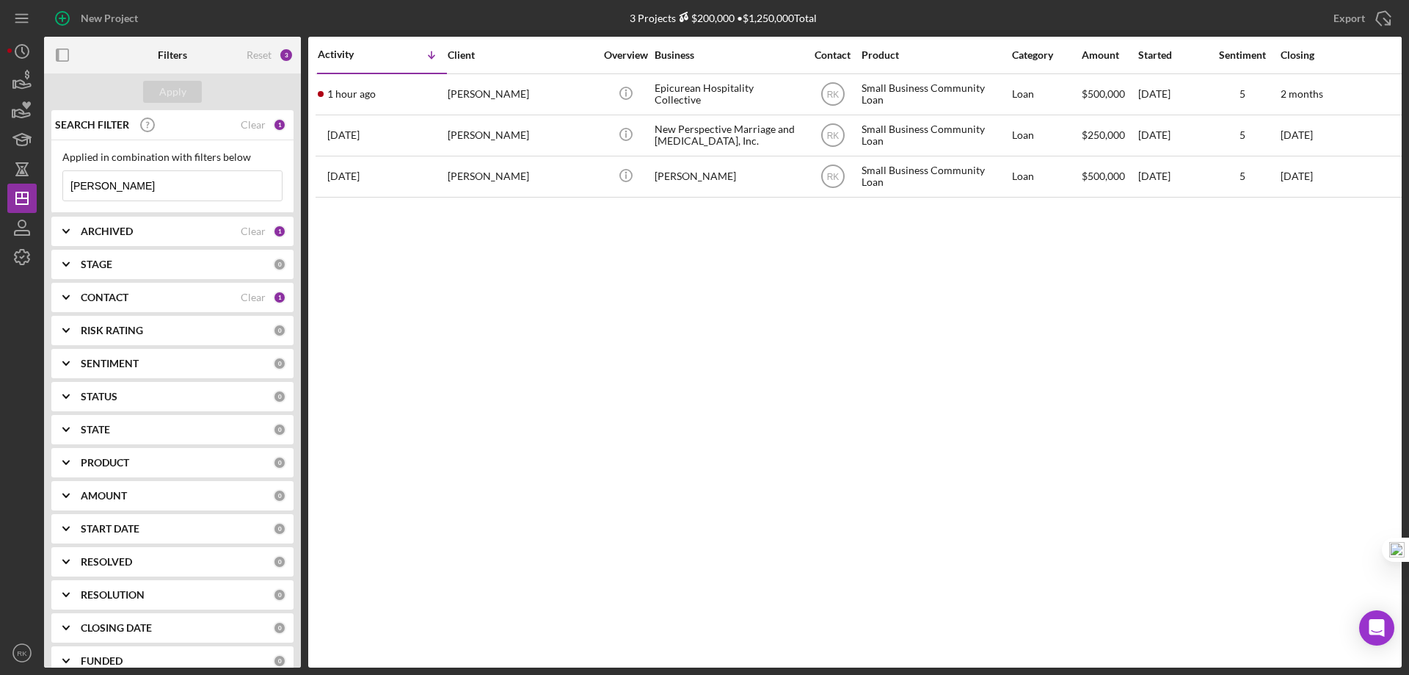
click at [112, 297] on b "CONTACT" at bounding box center [105, 297] width 48 height 12
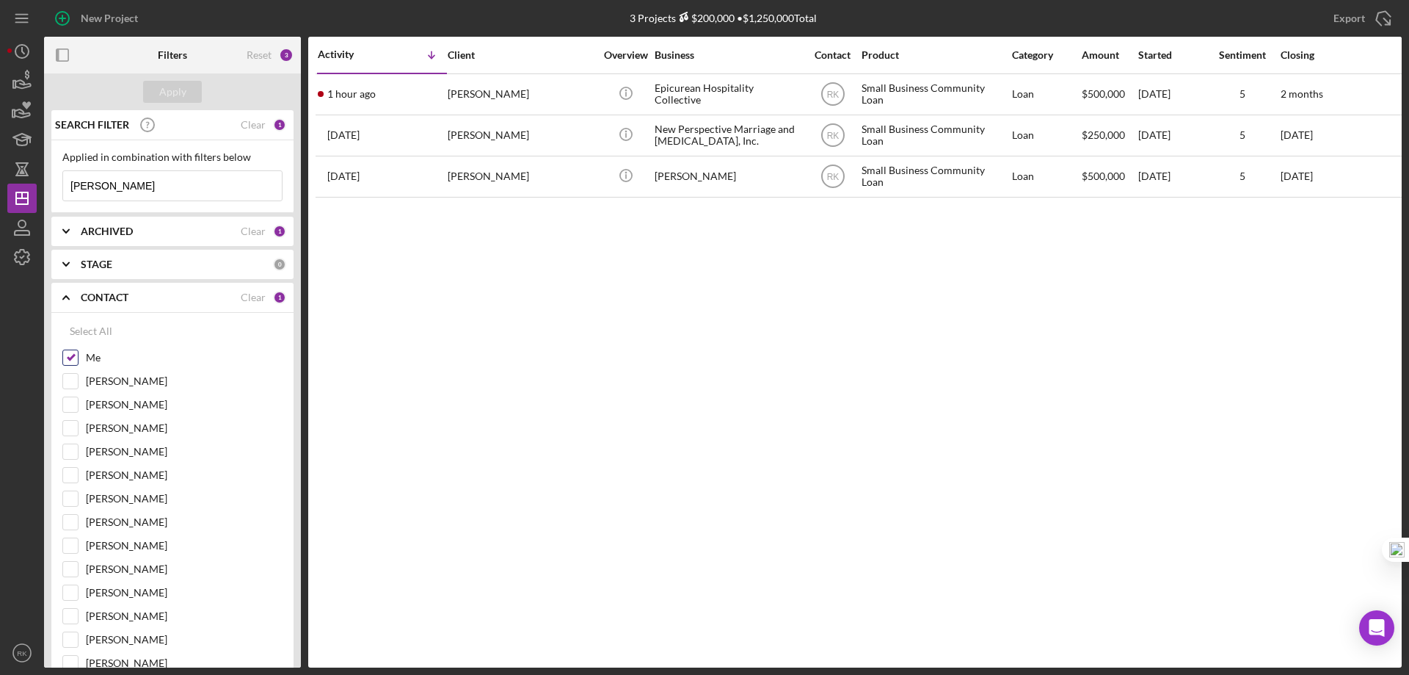
click at [70, 361] on input "Me" at bounding box center [70, 357] width 15 height 15
checkbox input "false"
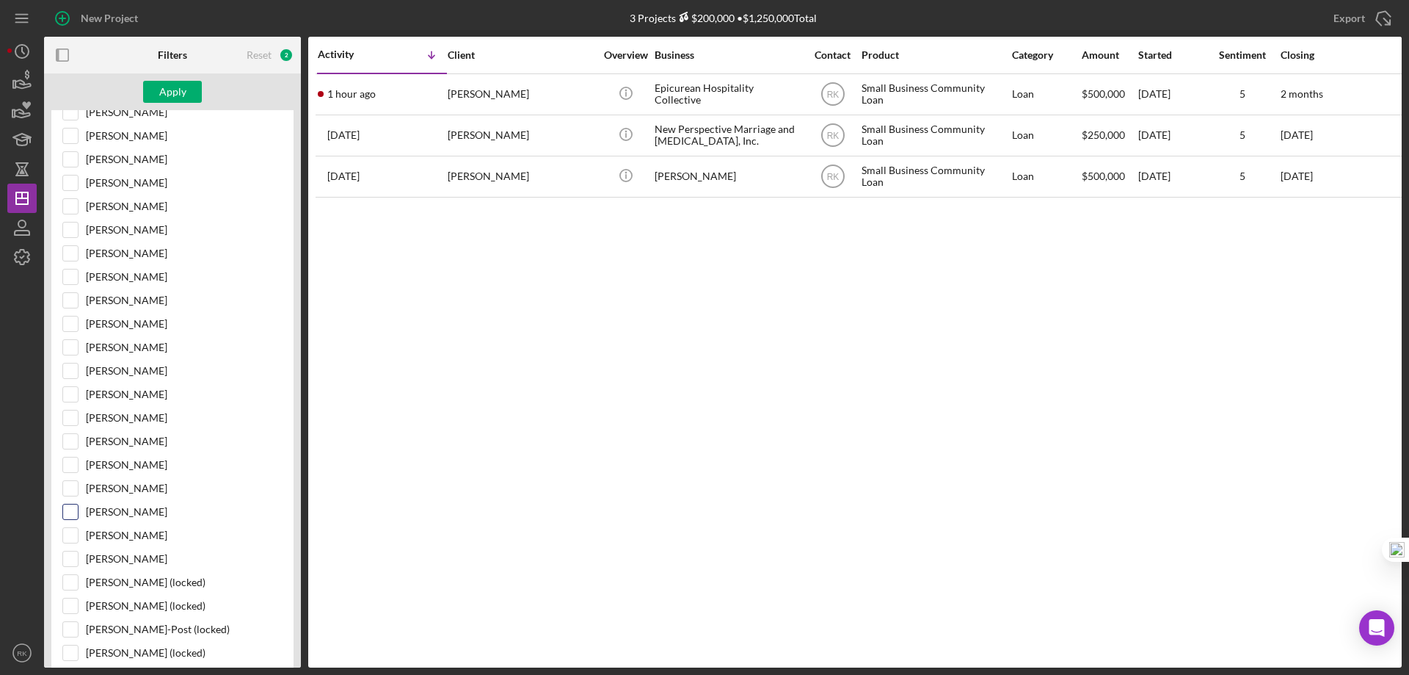
scroll to position [293, 0]
click at [75, 538] on input "Alberto Enriquez" at bounding box center [70, 534] width 15 height 15
checkbox input "true"
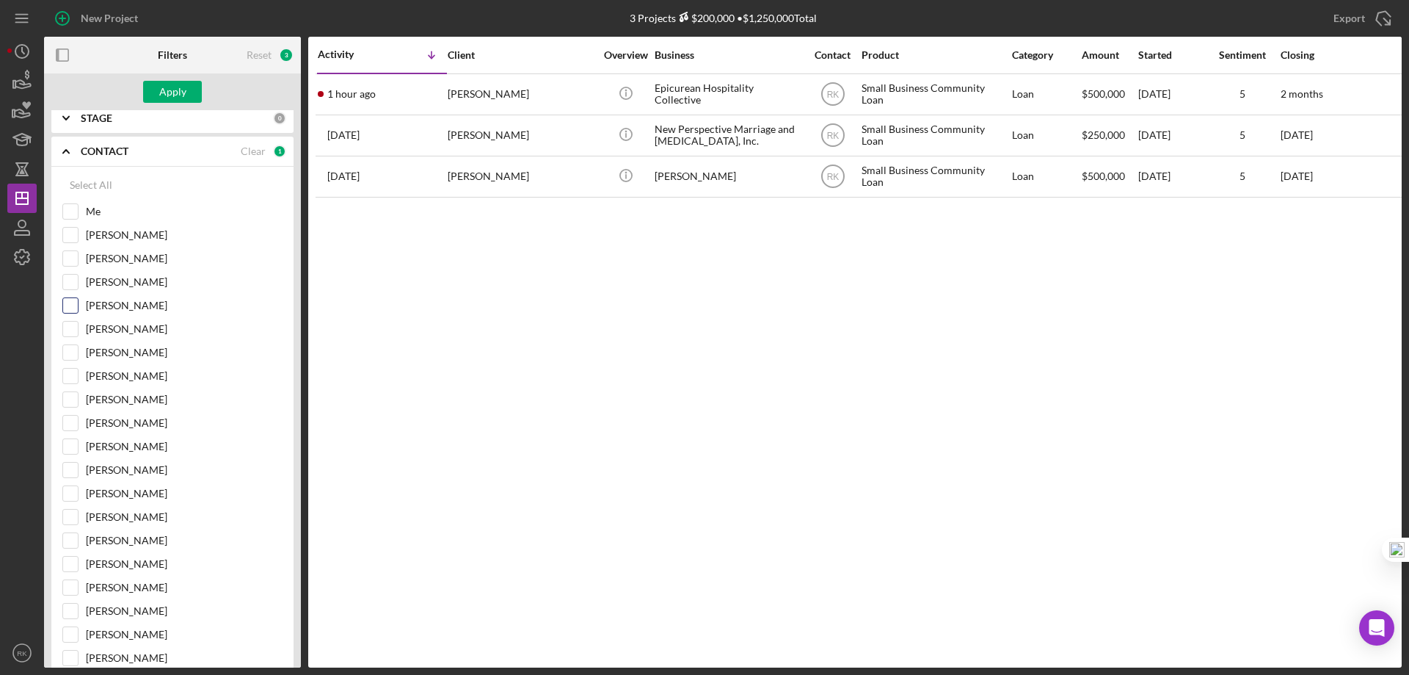
drag, startPoint x: 72, startPoint y: 310, endPoint x: 83, endPoint y: 292, distance: 20.8
click at [72, 310] on input "[PERSON_NAME]" at bounding box center [70, 305] width 15 height 15
checkbox input "true"
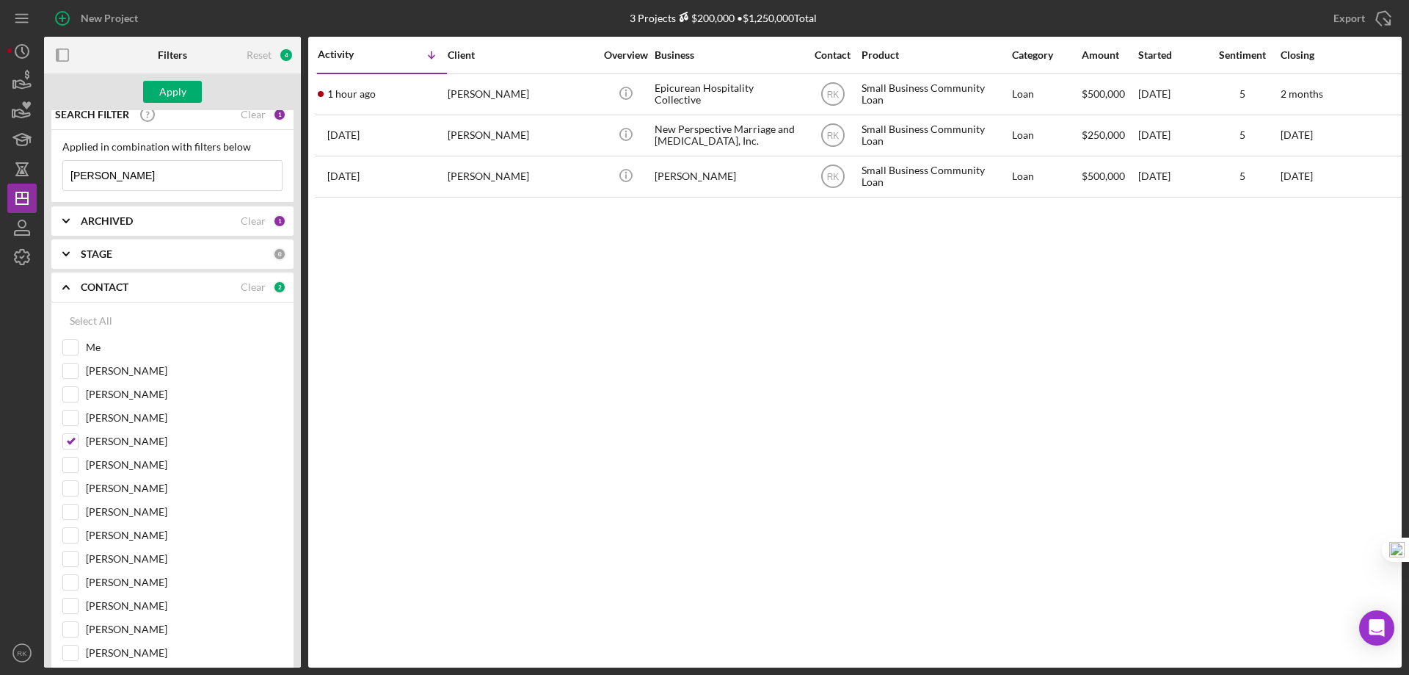
scroll to position [0, 0]
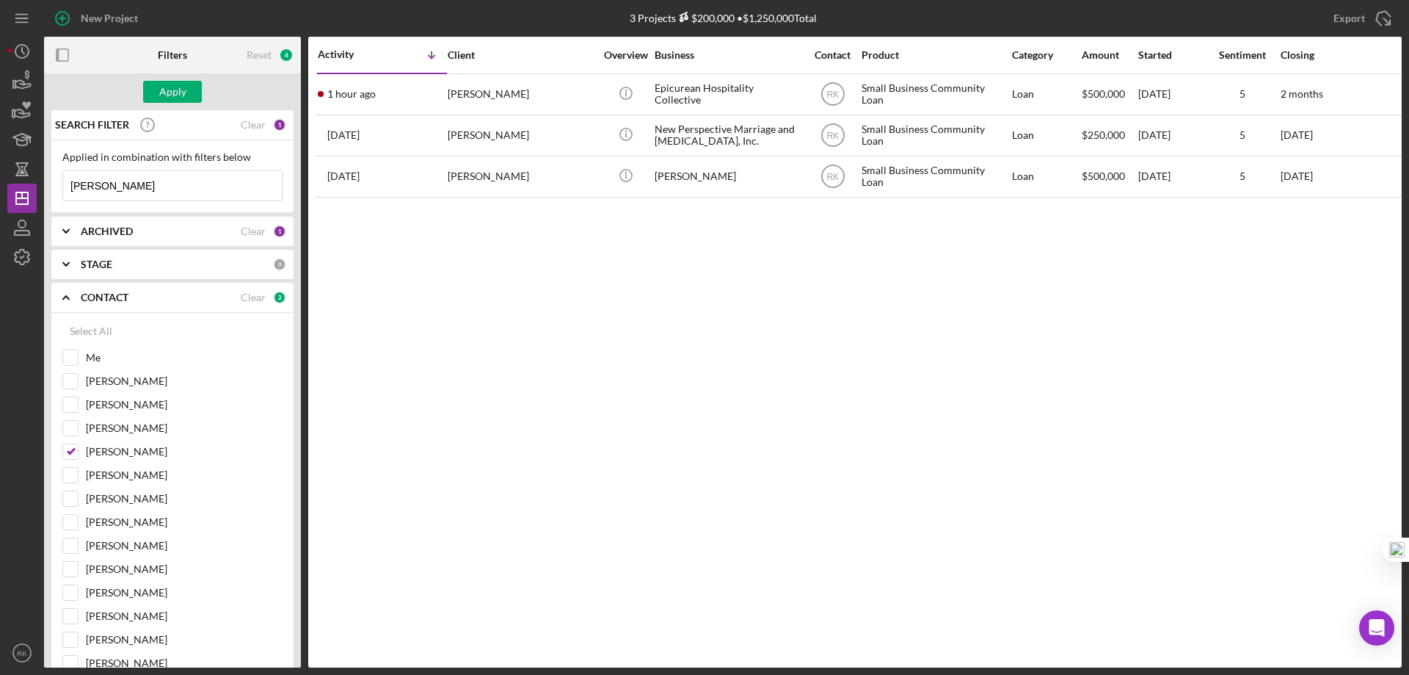
drag, startPoint x: 131, startPoint y: 181, endPoint x: 71, endPoint y: 189, distance: 59.9
click at [71, 189] on input "oto sushi" at bounding box center [172, 185] width 219 height 29
click at [139, 189] on input at bounding box center [172, 185] width 219 height 29
click at [137, 186] on input at bounding box center [172, 185] width 219 height 29
paste input "AH Printing and Advertising"
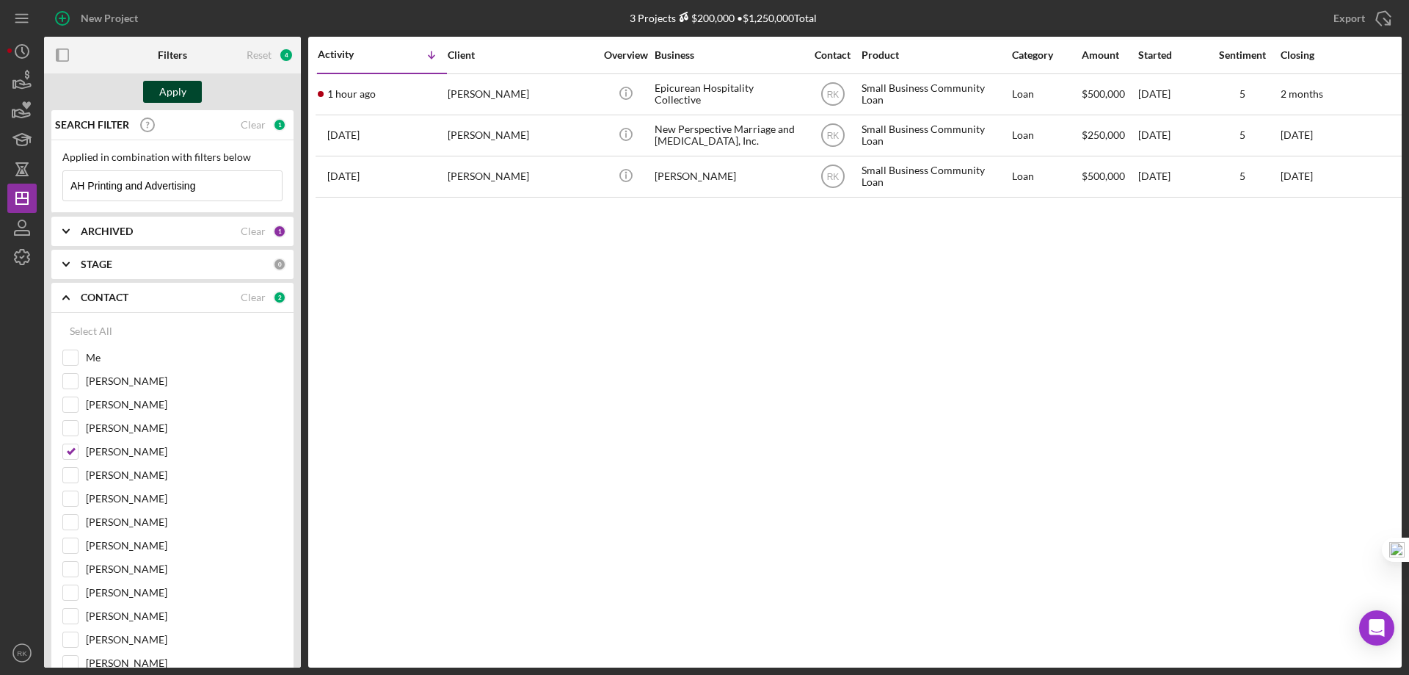
click at [182, 97] on div "Apply" at bounding box center [172, 92] width 27 height 22
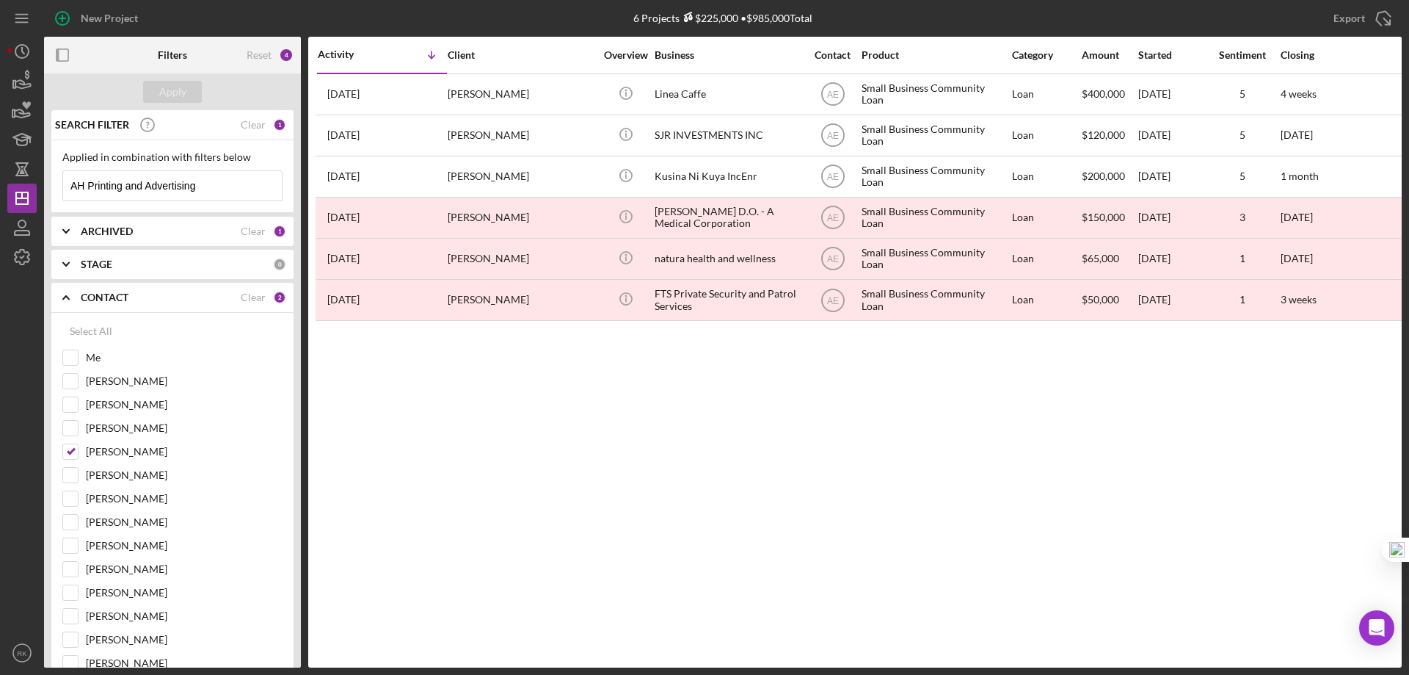
click at [212, 185] on input "AH Printing and Advertising" at bounding box center [172, 185] width 219 height 29
drag, startPoint x: 208, startPoint y: 186, endPoint x: 122, endPoint y: 189, distance: 85.9
click at [122, 189] on input "AH Printing and Advertising" at bounding box center [172, 185] width 219 height 29
type input "AH Printing"
click at [172, 96] on div "Apply" at bounding box center [172, 92] width 27 height 22
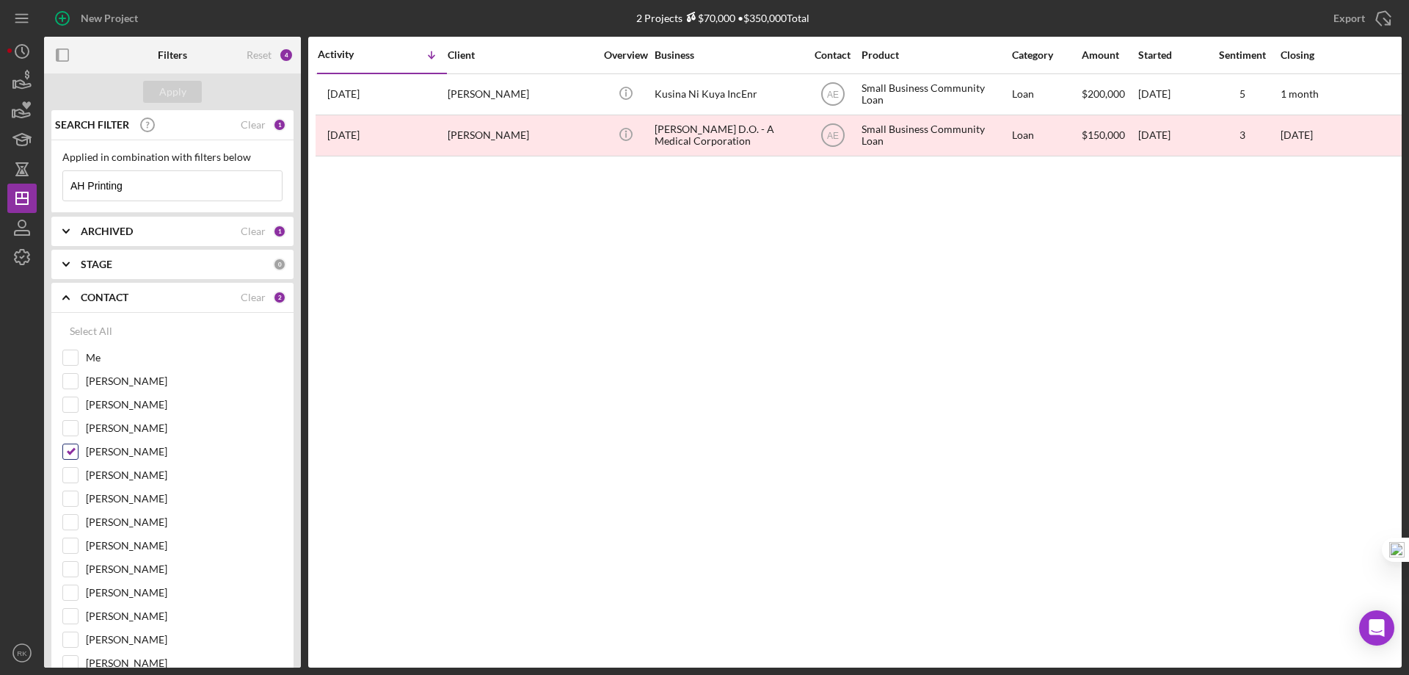
click at [73, 453] on input "[PERSON_NAME]" at bounding box center [70, 451] width 15 height 15
checkbox input "false"
click at [170, 87] on div "Apply" at bounding box center [172, 92] width 27 height 22
click at [102, 233] on b "ARCHIVED" at bounding box center [107, 231] width 52 height 12
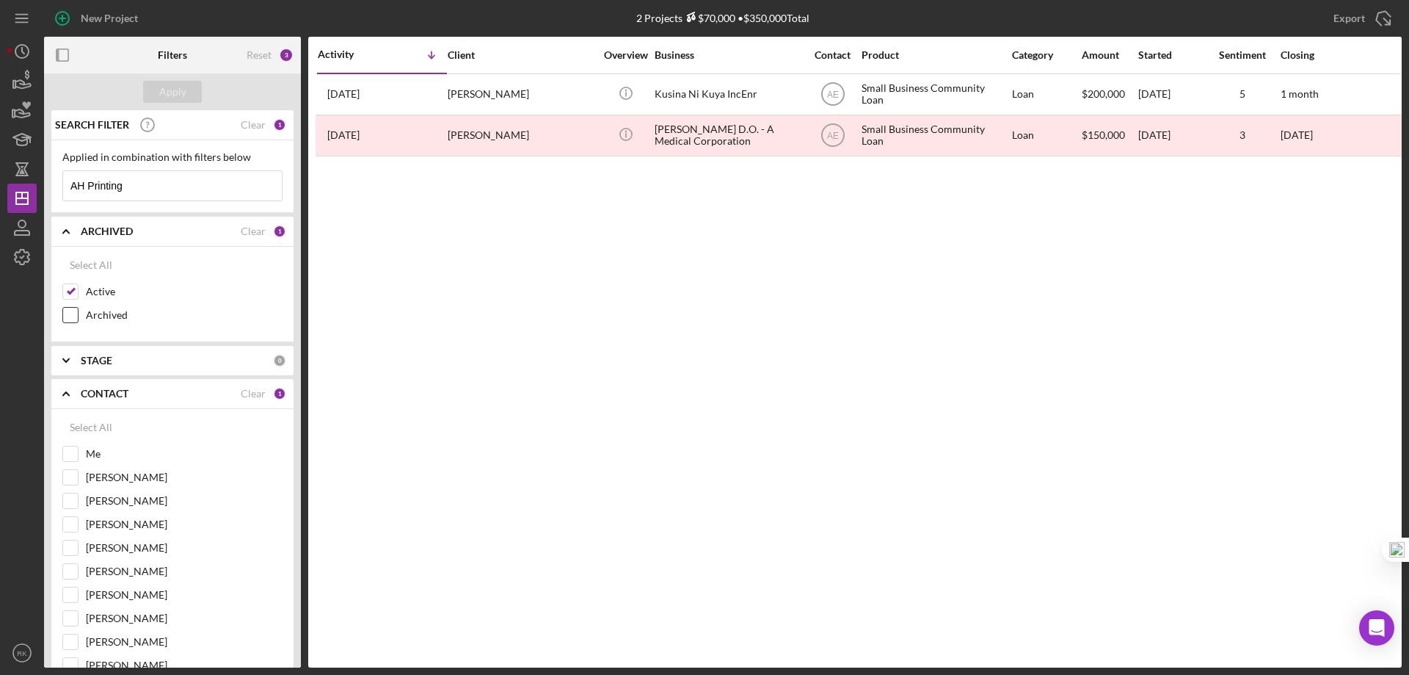
click at [77, 317] on input "Archived" at bounding box center [70, 315] width 15 height 15
checkbox input "true"
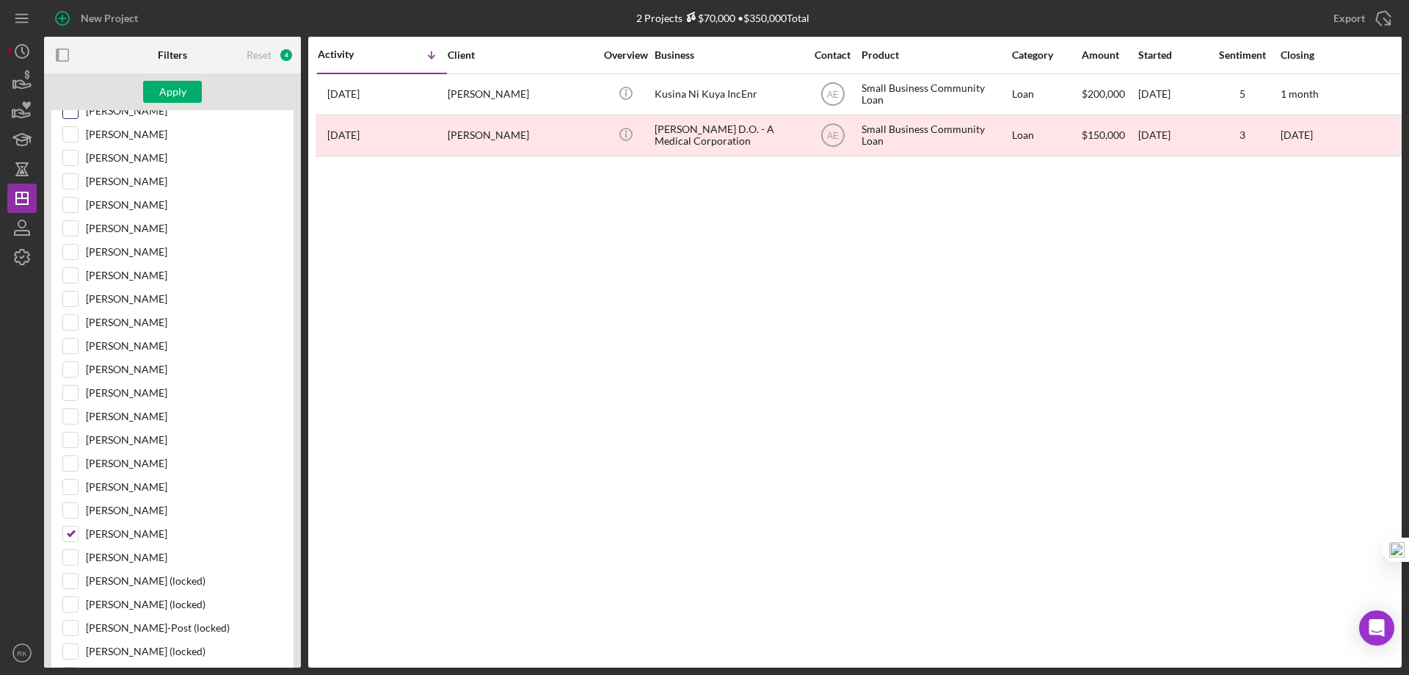
scroll to position [391, 0]
click at [68, 159] on input "[PERSON_NAME]" at bounding box center [70, 156] width 15 height 15
checkbox input "true"
click at [175, 91] on div "Apply" at bounding box center [172, 92] width 27 height 22
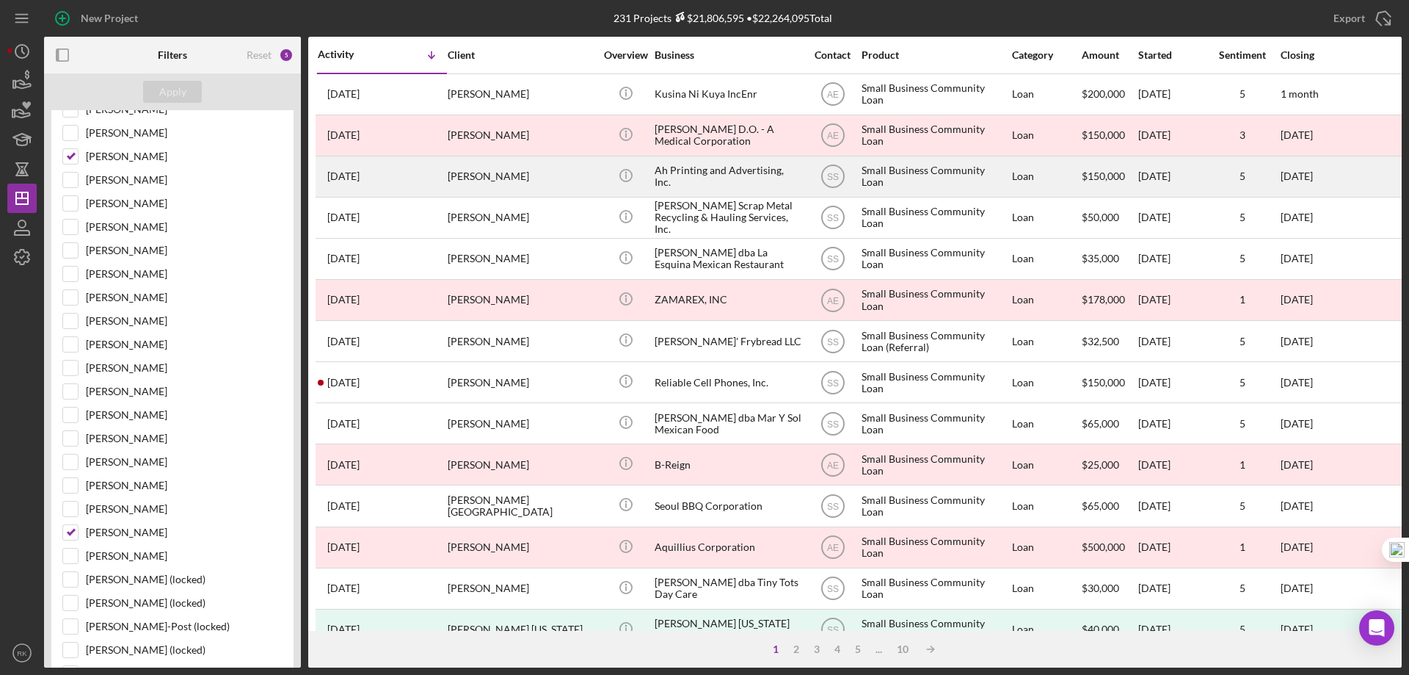
click at [694, 171] on div "Ah Printing and Advertising, Inc." at bounding box center [728, 176] width 147 height 39
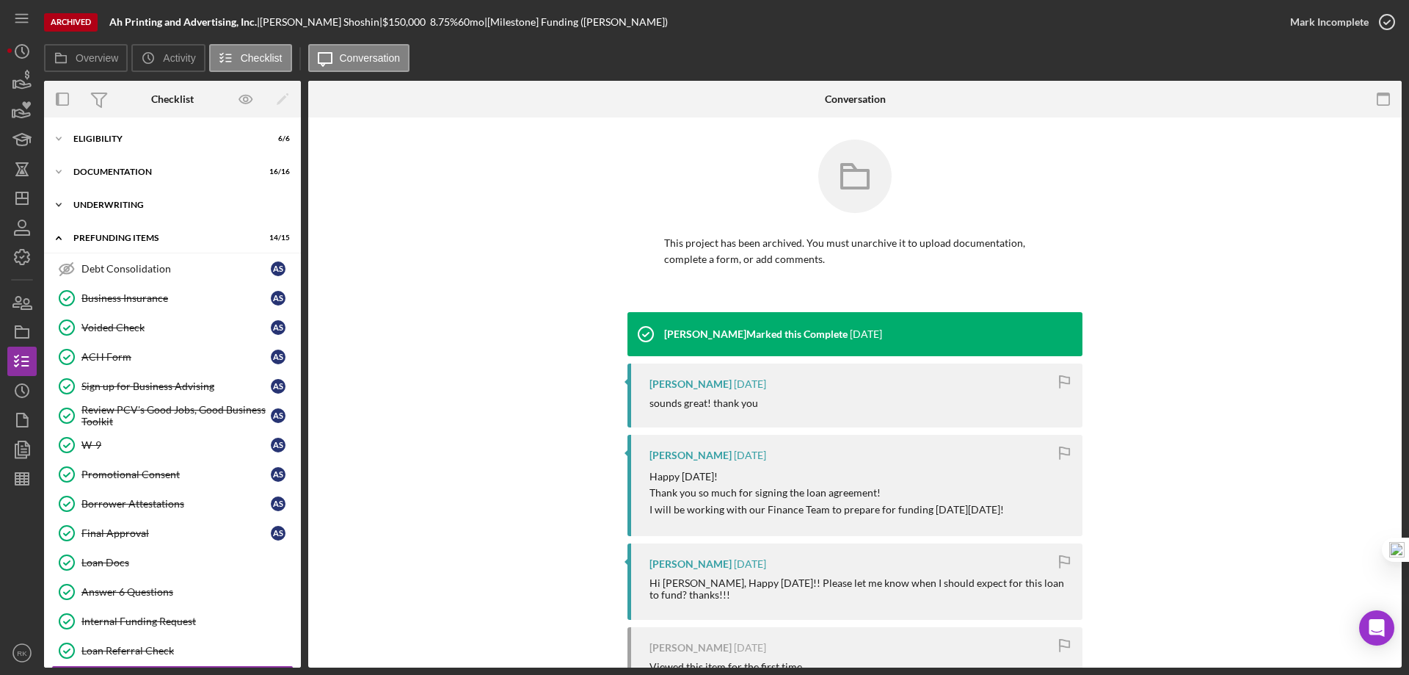
click at [115, 203] on div "Underwriting" at bounding box center [177, 204] width 209 height 9
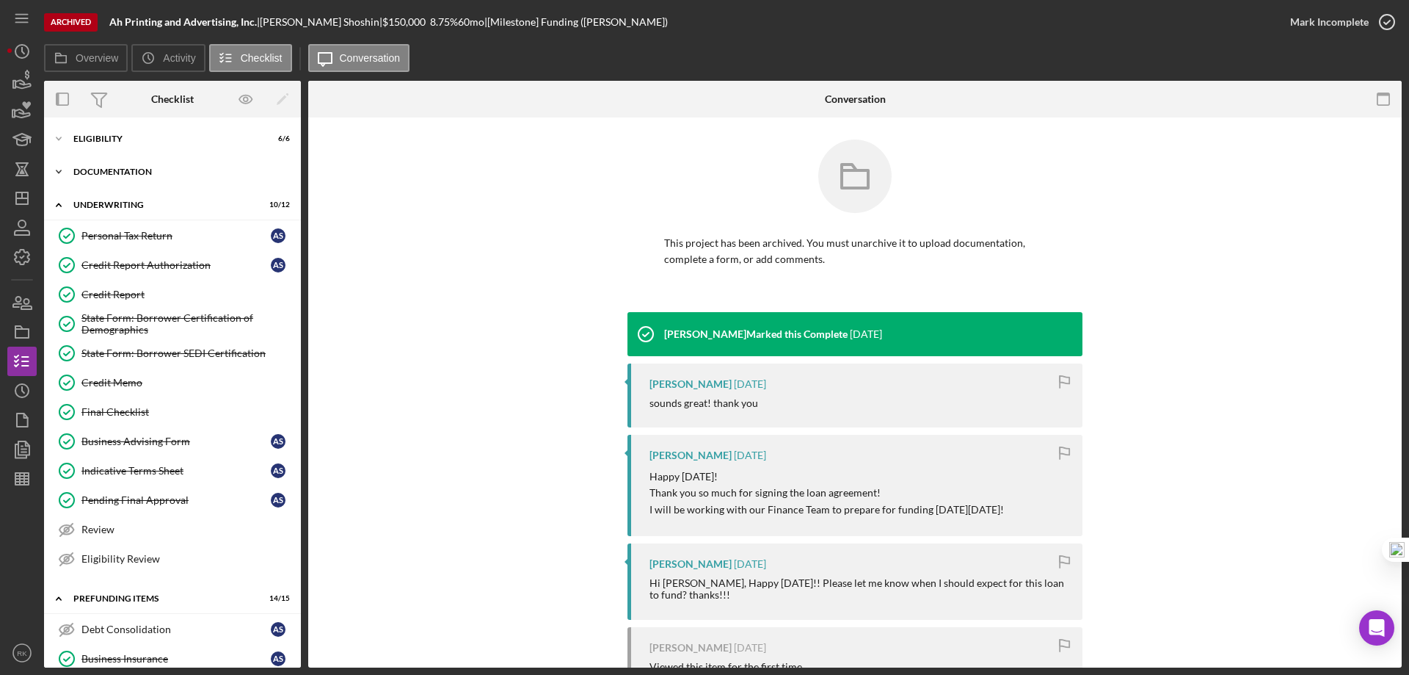
click at [117, 172] on div "Documentation" at bounding box center [177, 171] width 209 height 9
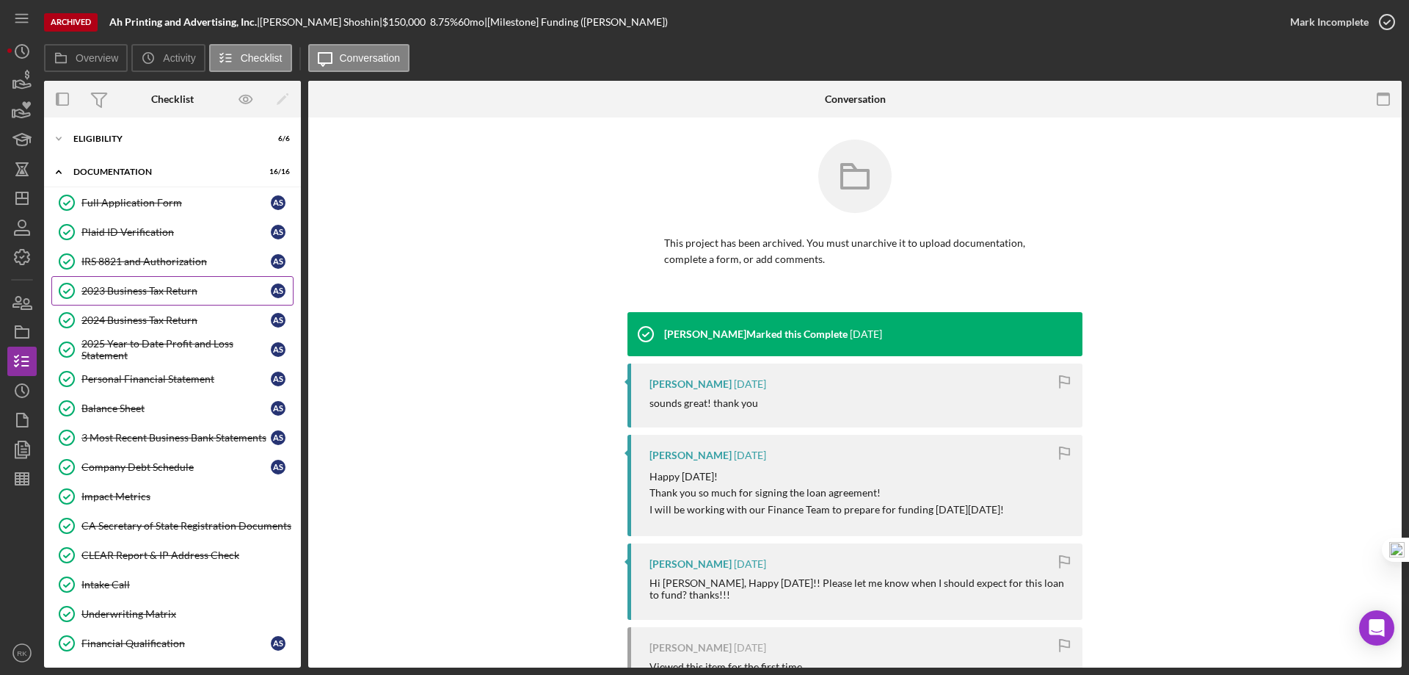
click at [131, 269] on link "IRS 8821 and Authorization IRS 8821 and Authorization A S" at bounding box center [172, 261] width 242 height 29
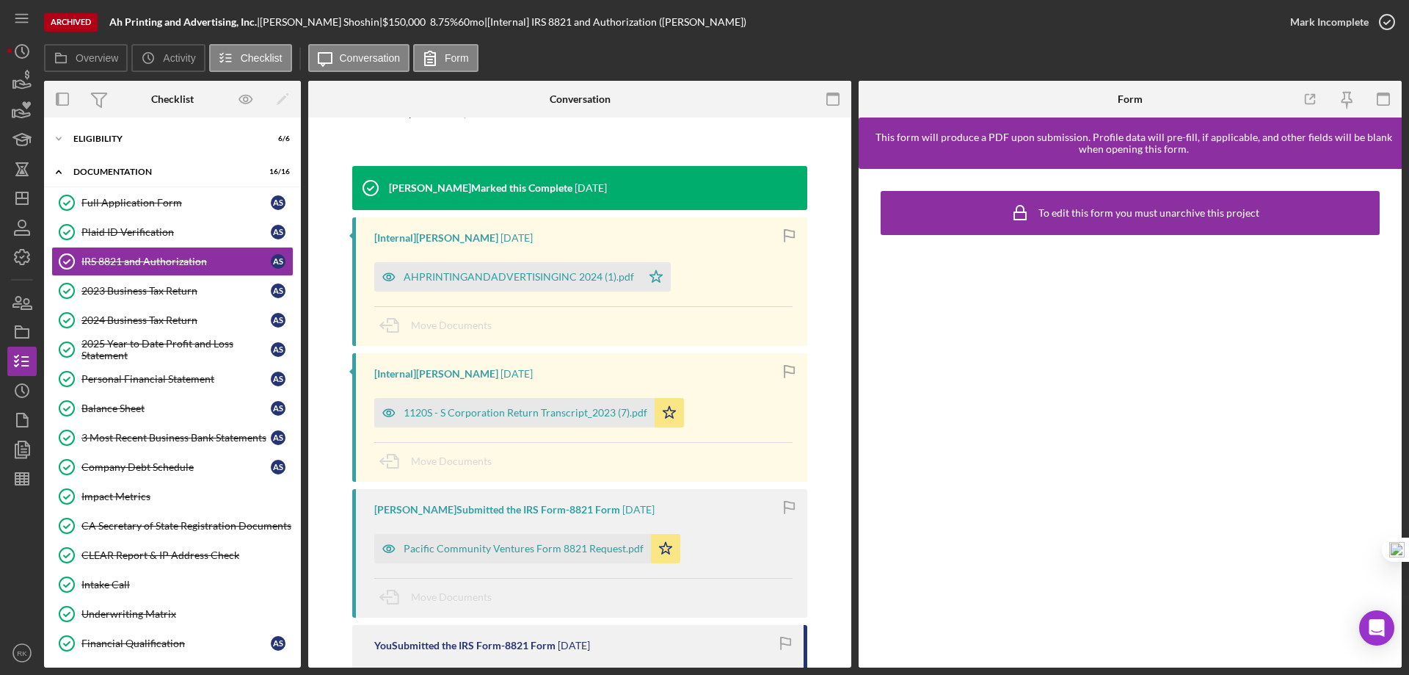
scroll to position [147, 0]
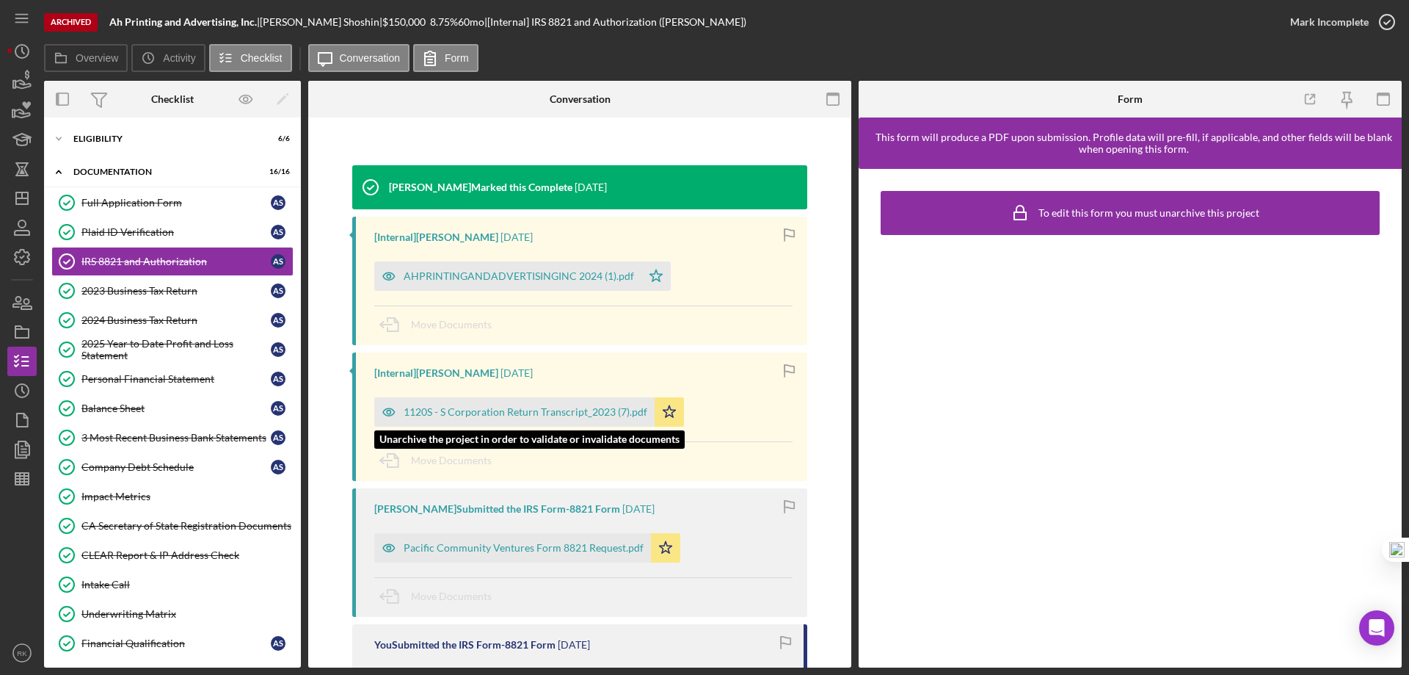
click at [536, 411] on div "1120S - S Corporation Return Transcript_2023 (7).pdf" at bounding box center [526, 412] width 244 height 12
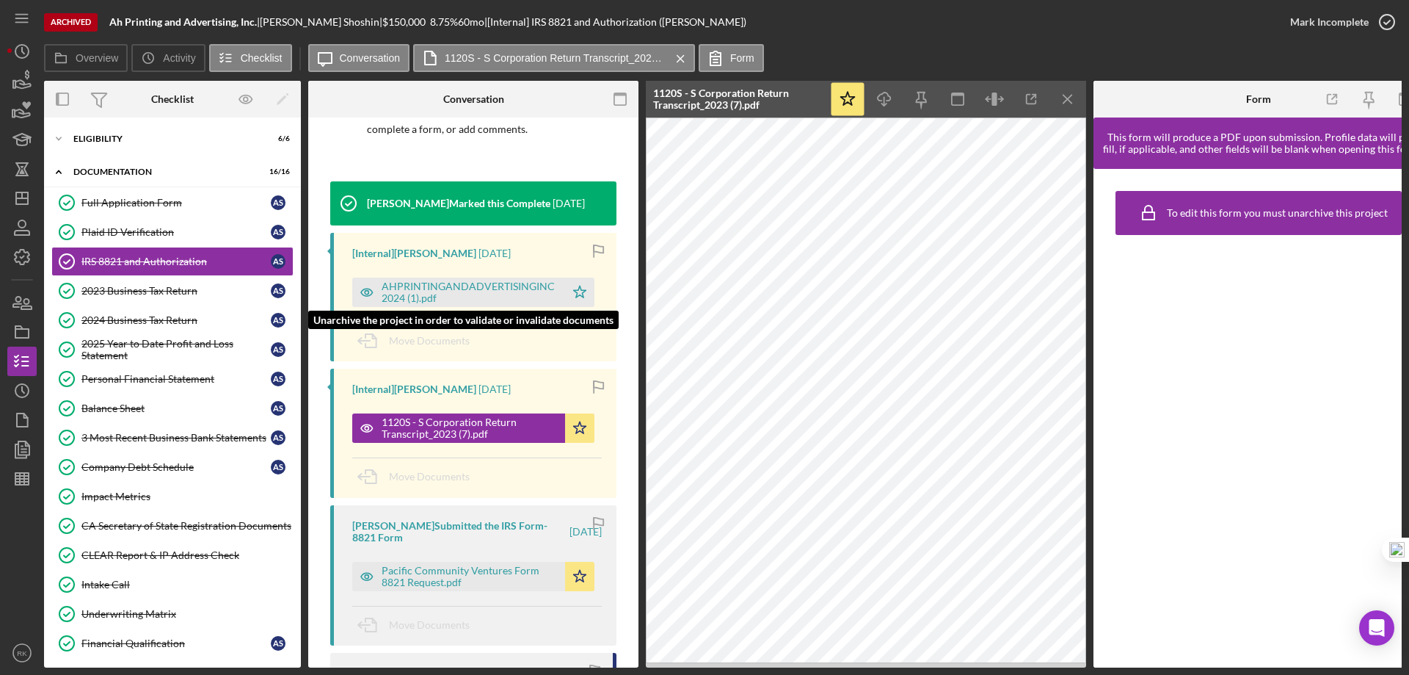
click at [463, 291] on div "AHPRINTINGANDADVERTISINGINC 2024 (1).pdf" at bounding box center [470, 291] width 176 height 23
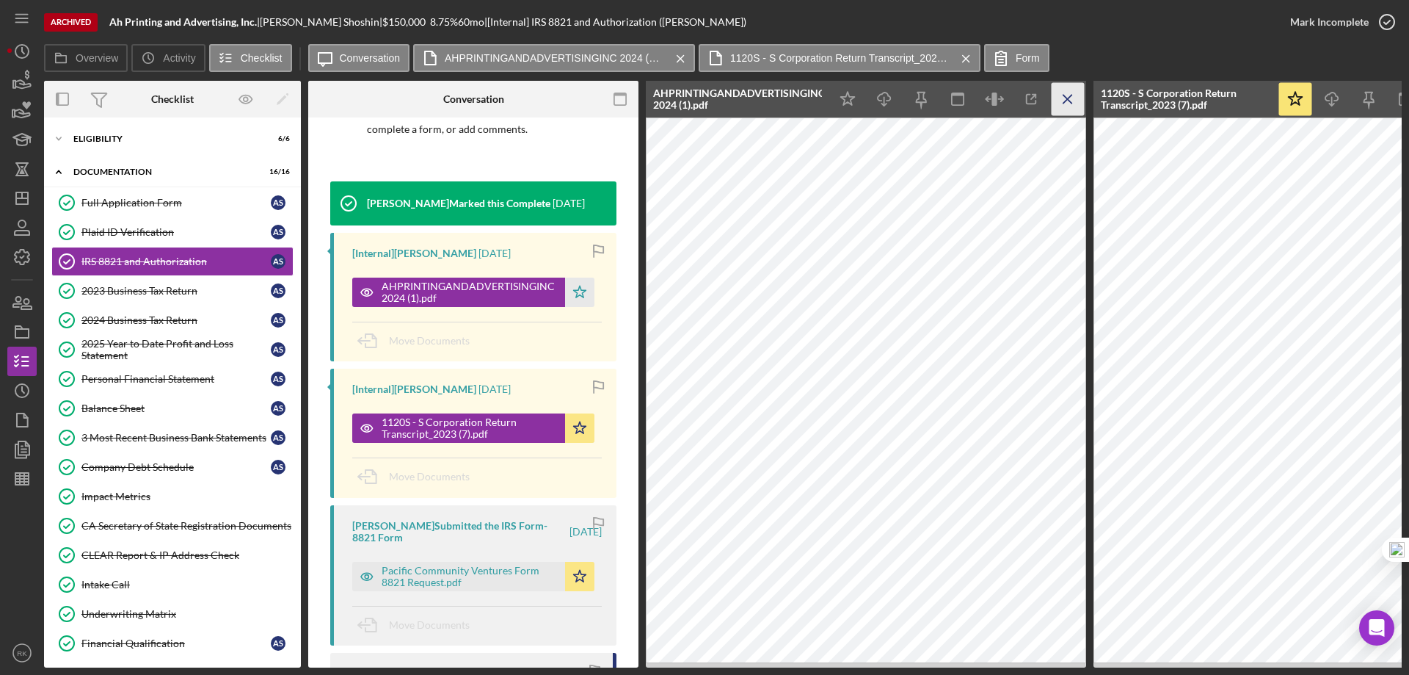
click at [1072, 101] on icon "Icon/Menu Close" at bounding box center [1068, 99] width 33 height 33
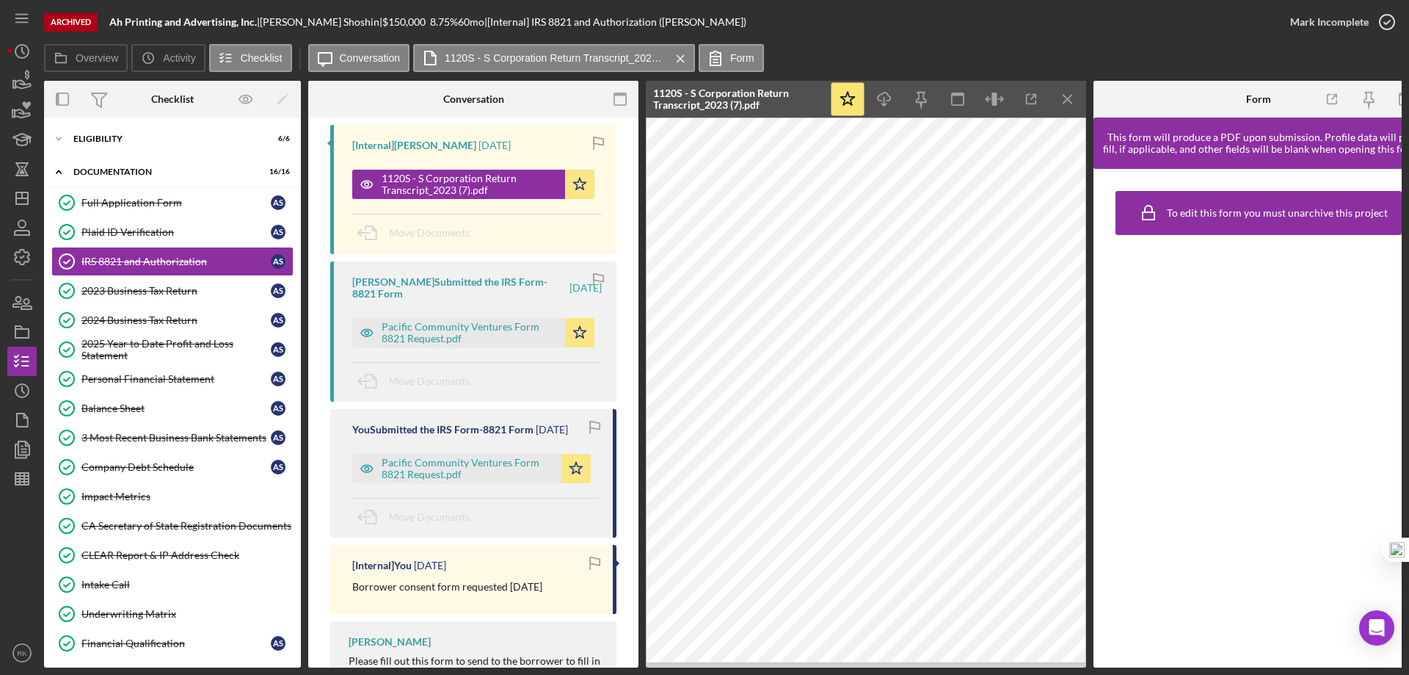
scroll to position [391, 0]
drag, startPoint x: 270, startPoint y: 20, endPoint x: 338, endPoint y: 20, distance: 68.3
click at [350, 23] on div "Aleksandr Shoshin |" at bounding box center [321, 22] width 123 height 12
copy div "Aleksandr Shoshin"
drag, startPoint x: 140, startPoint y: 223, endPoint x: 184, endPoint y: 234, distance: 45.4
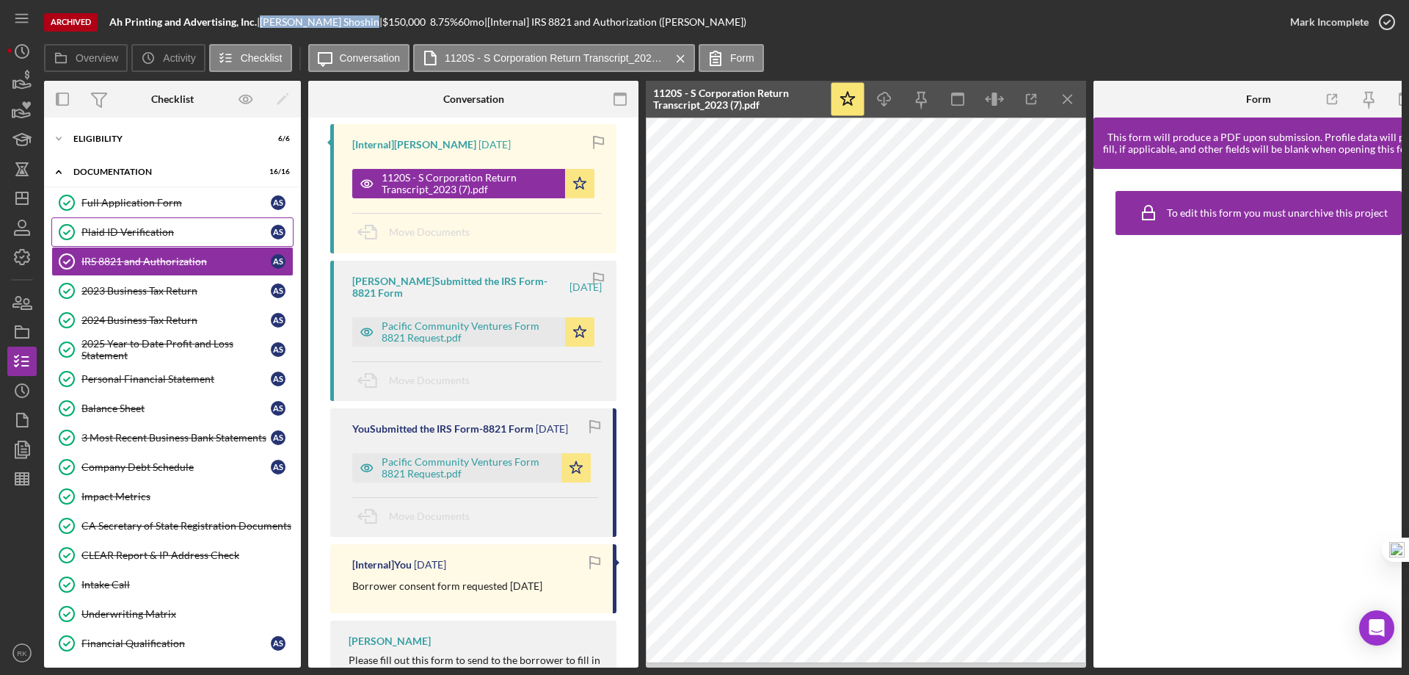
click at [141, 223] on link "Plaid ID Verification Plaid ID Verification A S" at bounding box center [172, 231] width 242 height 29
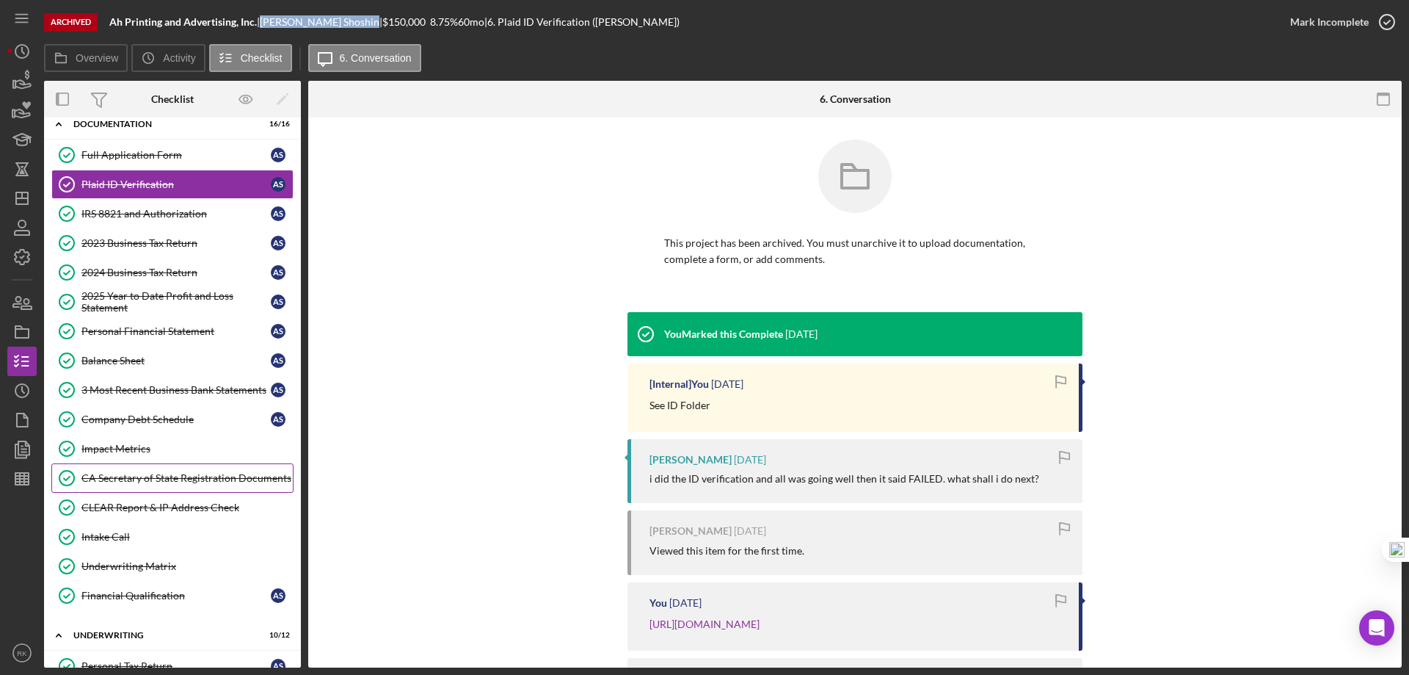
scroll to position [48, 0]
click at [145, 390] on div "3 Most Recent Business Bank Statements" at bounding box center [175, 389] width 189 height 12
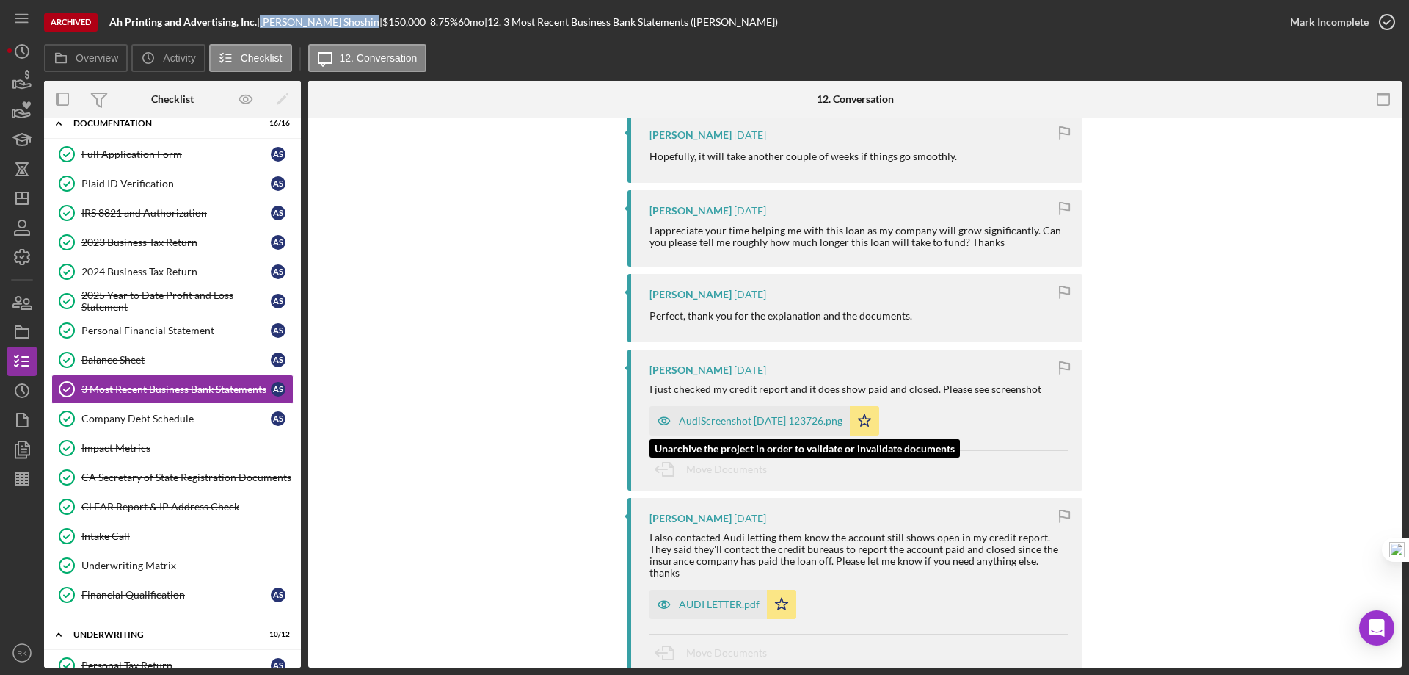
click at [752, 426] on div "AudiScreenshot 2025-07-11 123726.png" at bounding box center [761, 421] width 164 height 12
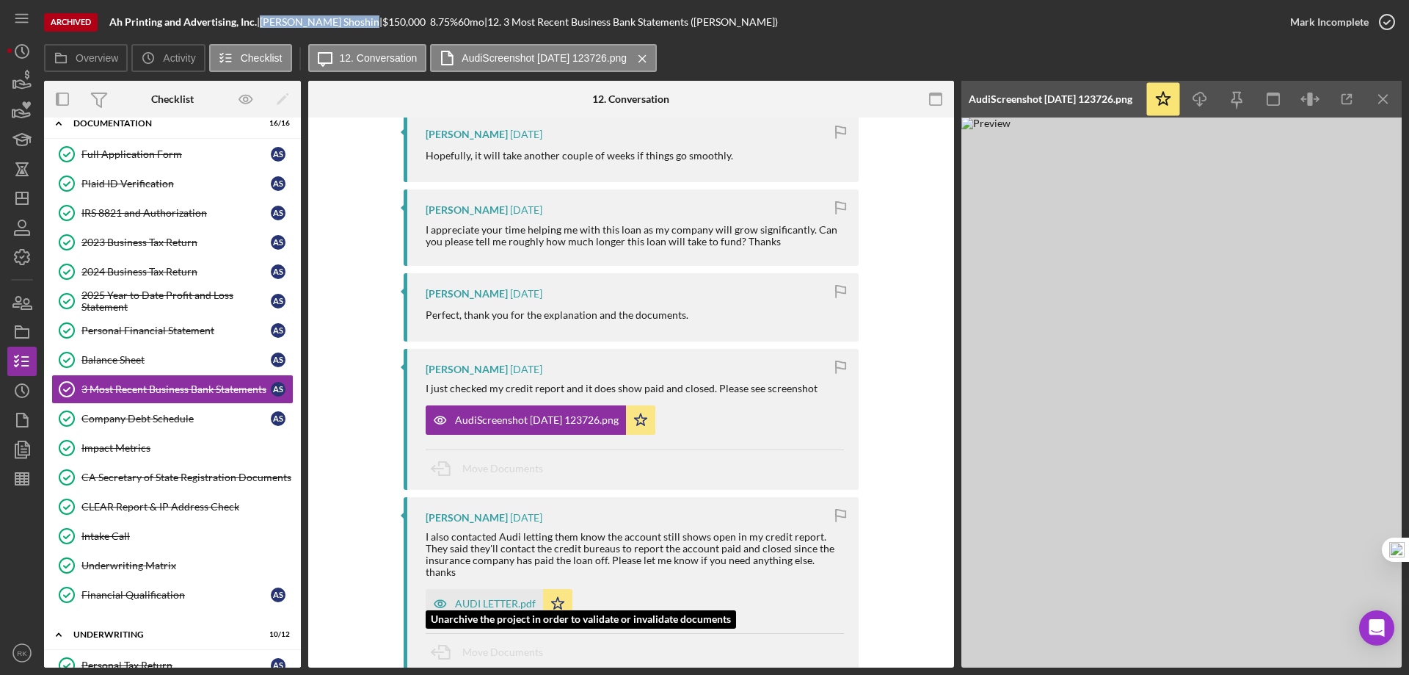
drag, startPoint x: 461, startPoint y: 597, endPoint x: 480, endPoint y: 584, distance: 23.2
click at [462, 595] on div "AUDI LETTER.pdf" at bounding box center [484, 603] width 117 height 29
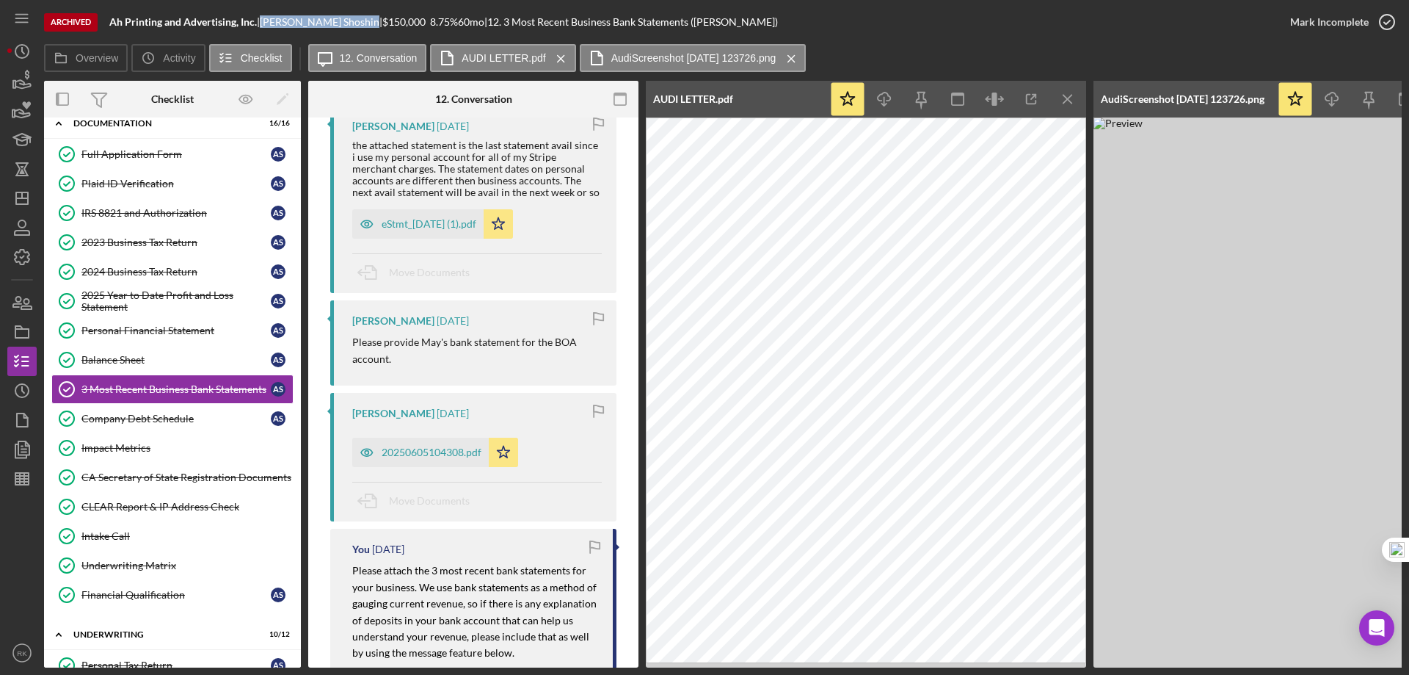
scroll to position [1175, 0]
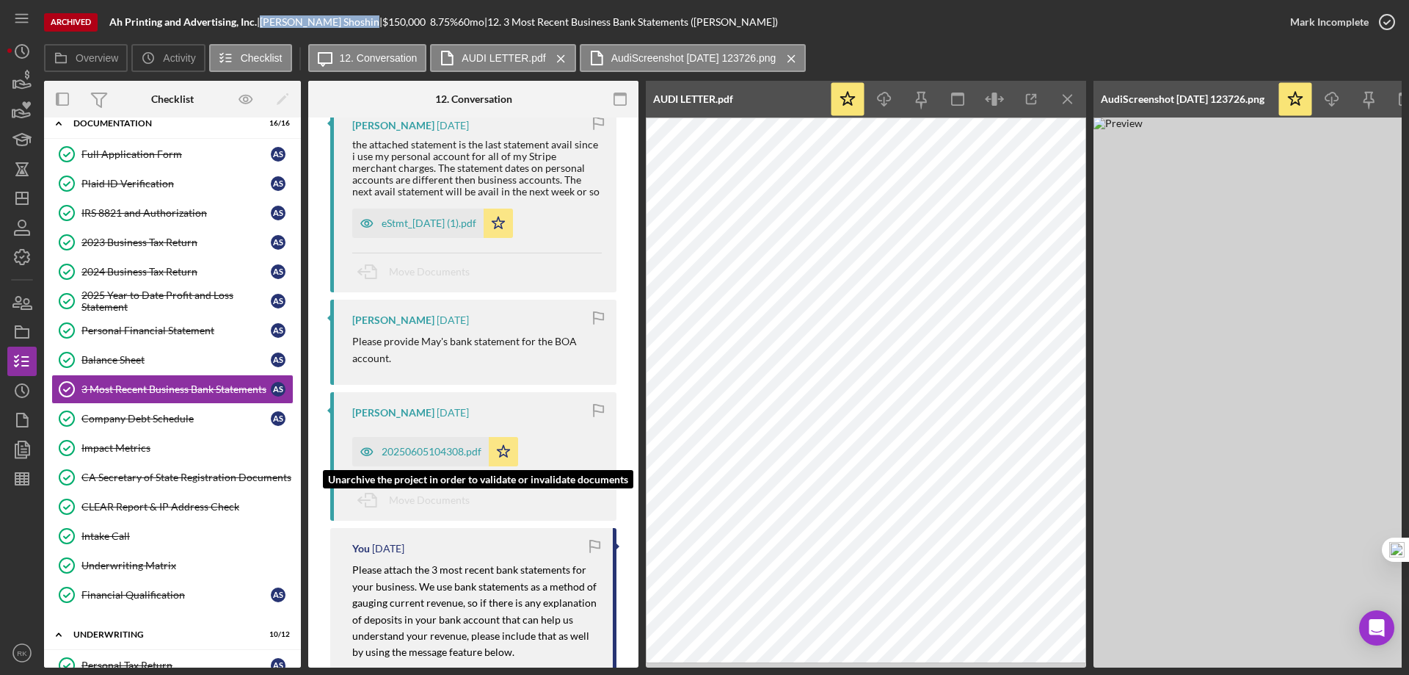
click at [432, 451] on div "20250605104308.pdf" at bounding box center [432, 452] width 100 height 12
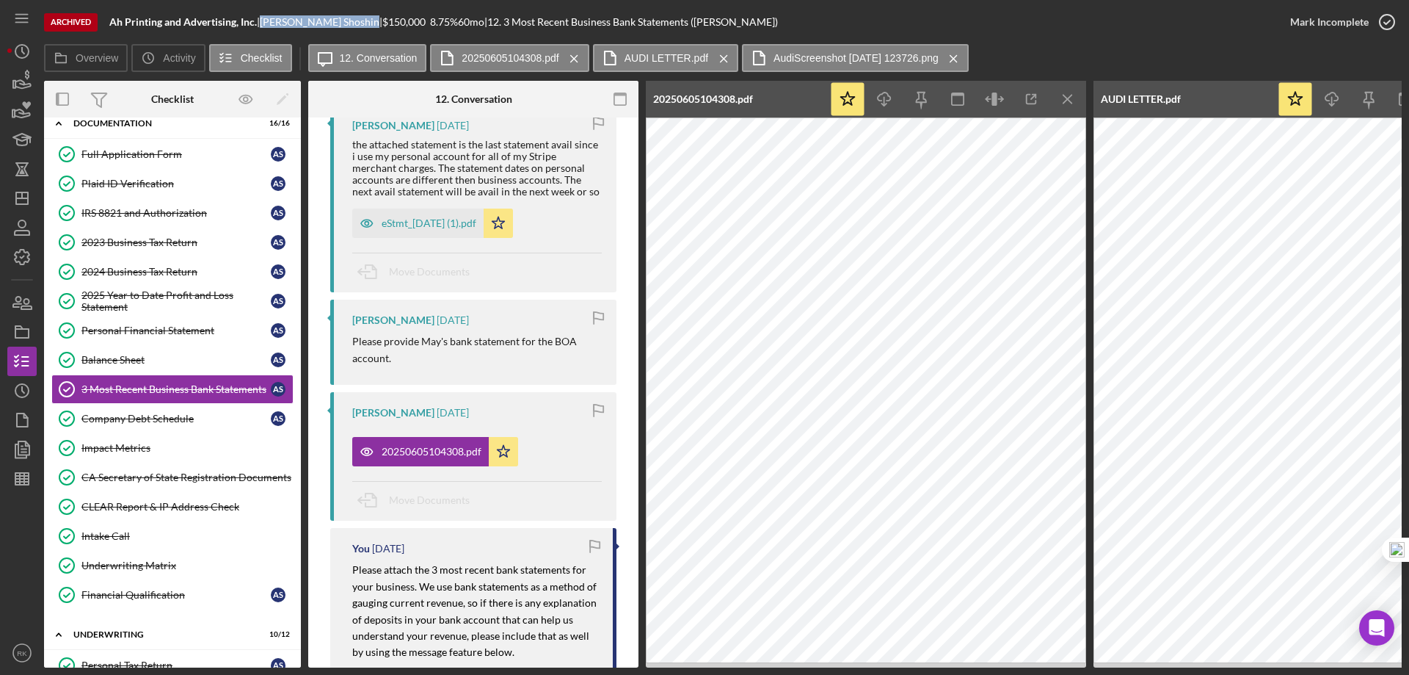
click at [116, 512] on div "CLEAR Report & IP Address Check" at bounding box center [186, 507] width 211 height 12
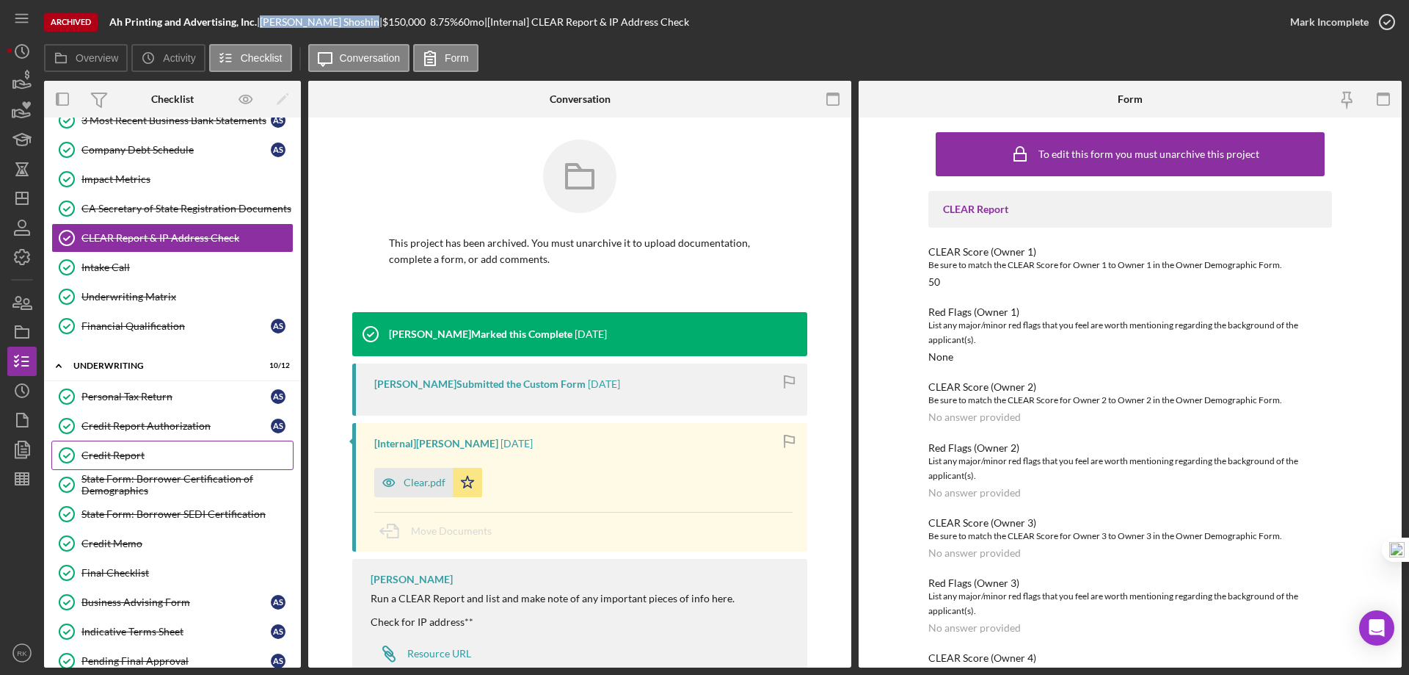
scroll to position [318, 0]
click at [113, 449] on div "Credit Report" at bounding box center [186, 454] width 211 height 12
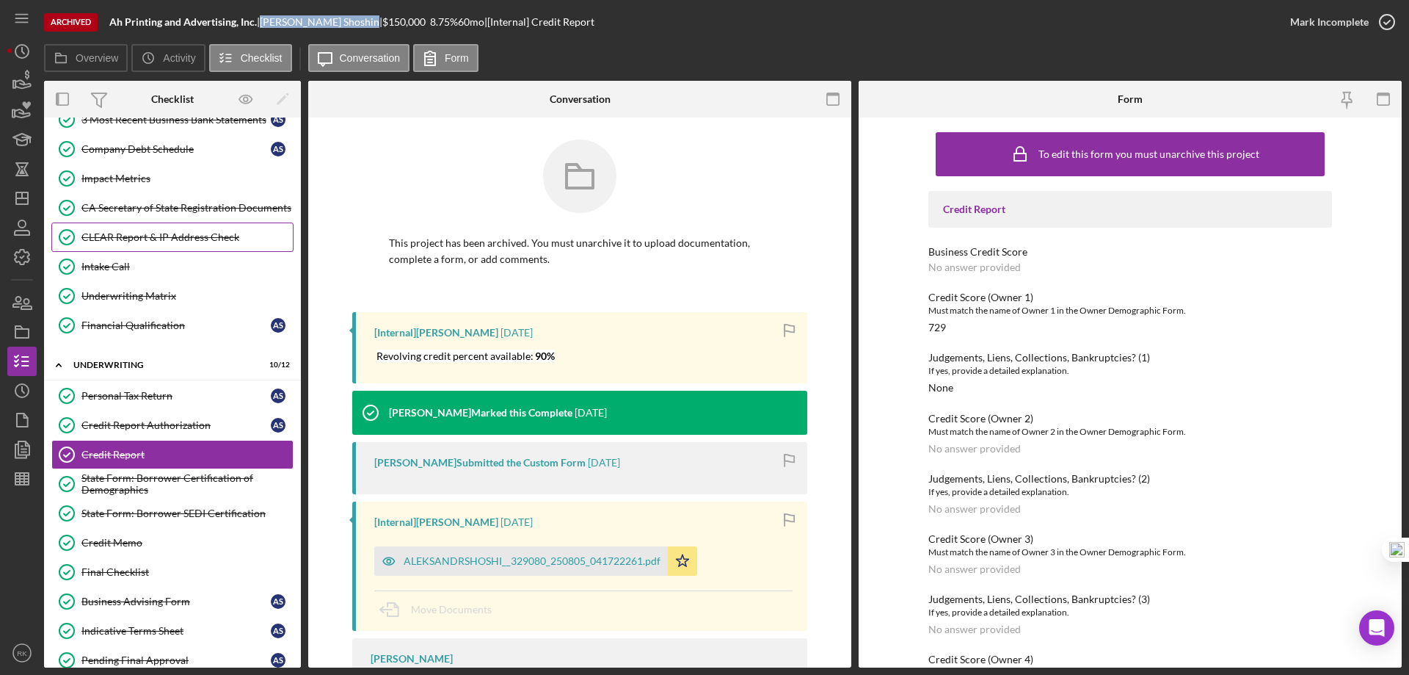
click at [120, 237] on div "CLEAR Report & IP Address Check" at bounding box center [186, 237] width 211 height 12
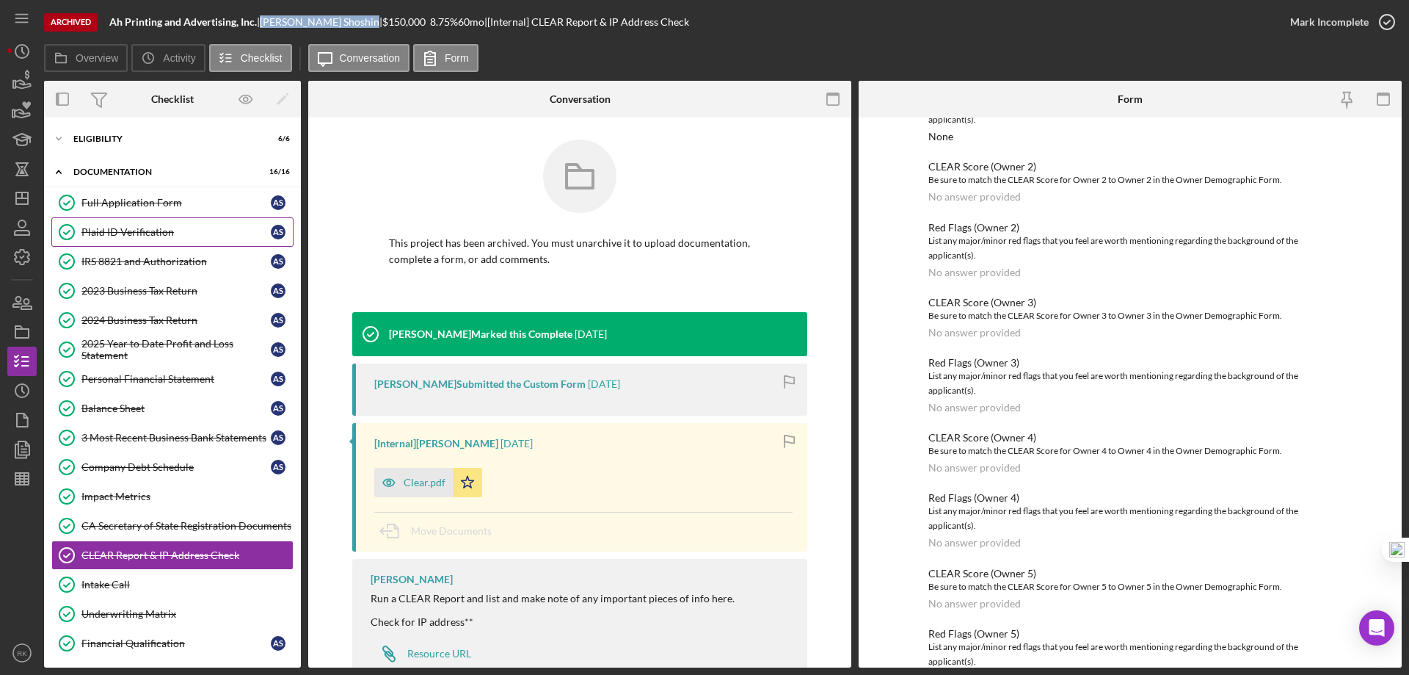
click at [128, 234] on div "Plaid ID Verification" at bounding box center [175, 232] width 189 height 12
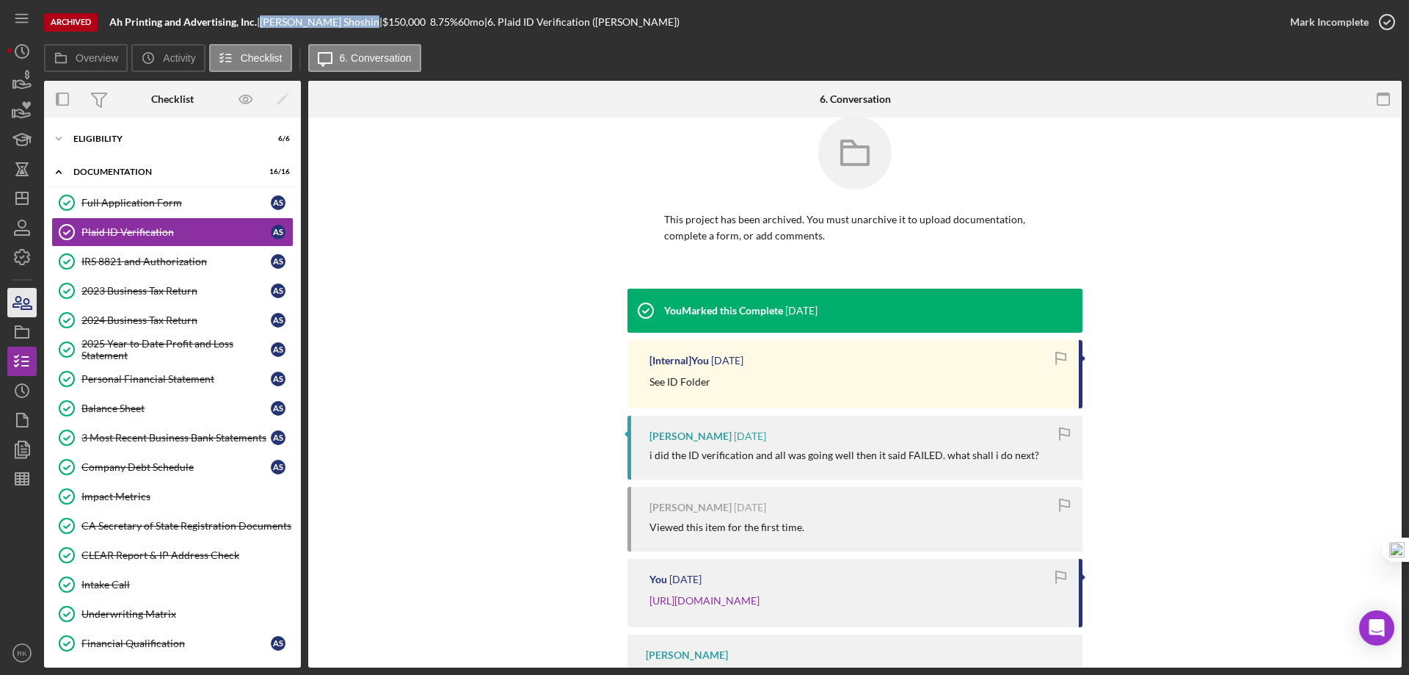
scroll to position [24, 0]
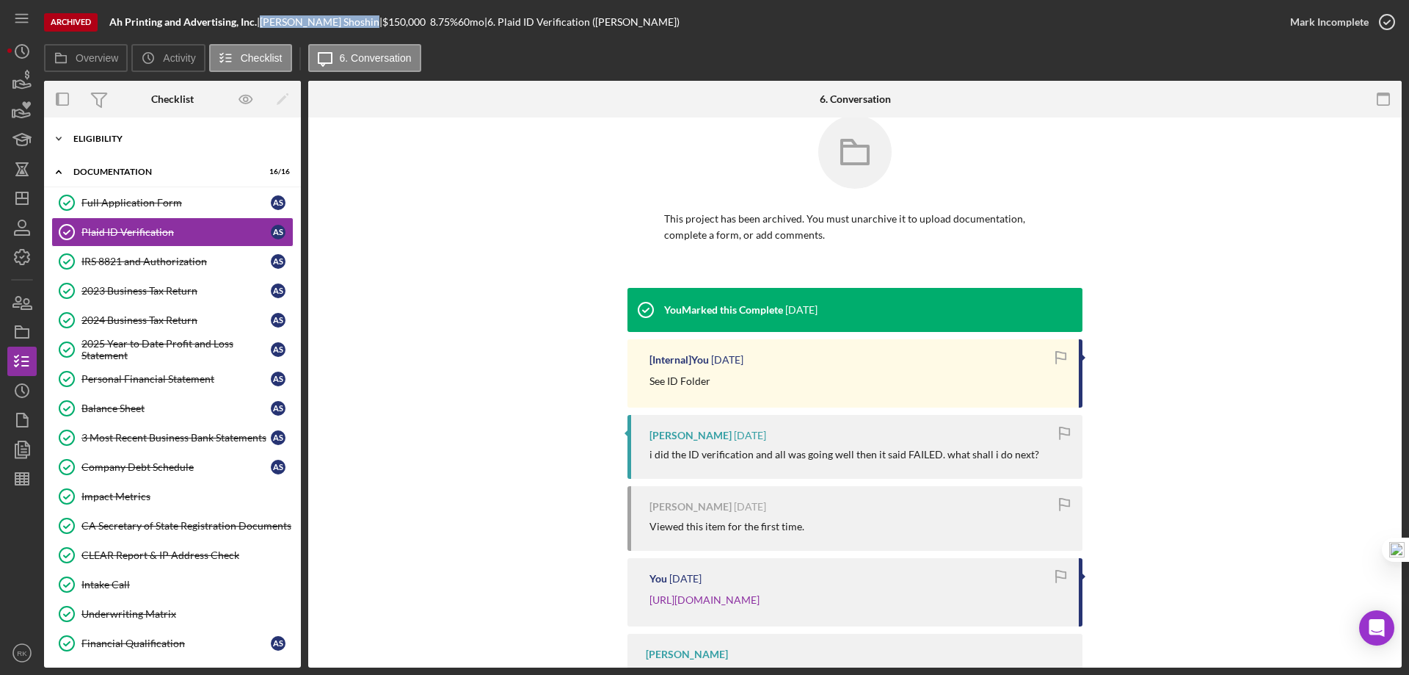
click at [106, 144] on div "Icon/Expander Eligibility 6 / 6" at bounding box center [172, 138] width 257 height 29
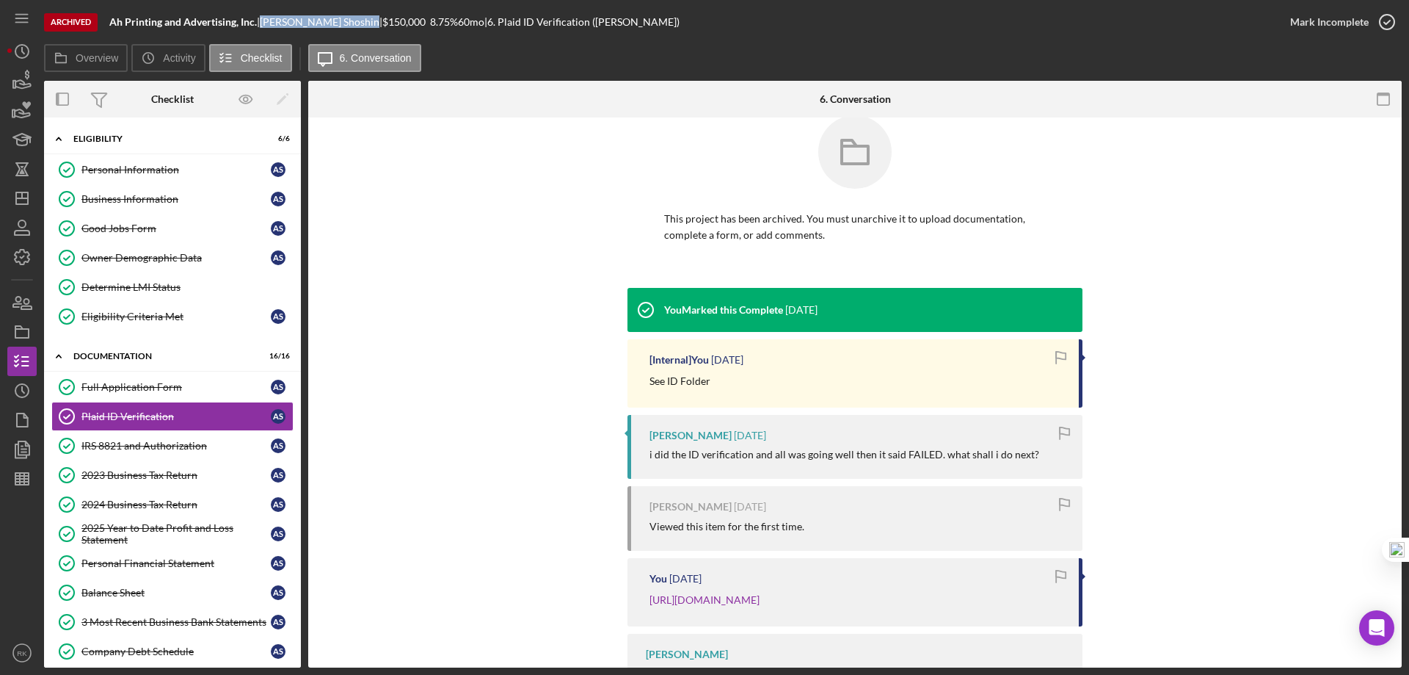
drag, startPoint x: 134, startPoint y: 199, endPoint x: 398, endPoint y: 242, distance: 267.0
click at [136, 198] on div "Business Information" at bounding box center [175, 199] width 189 height 12
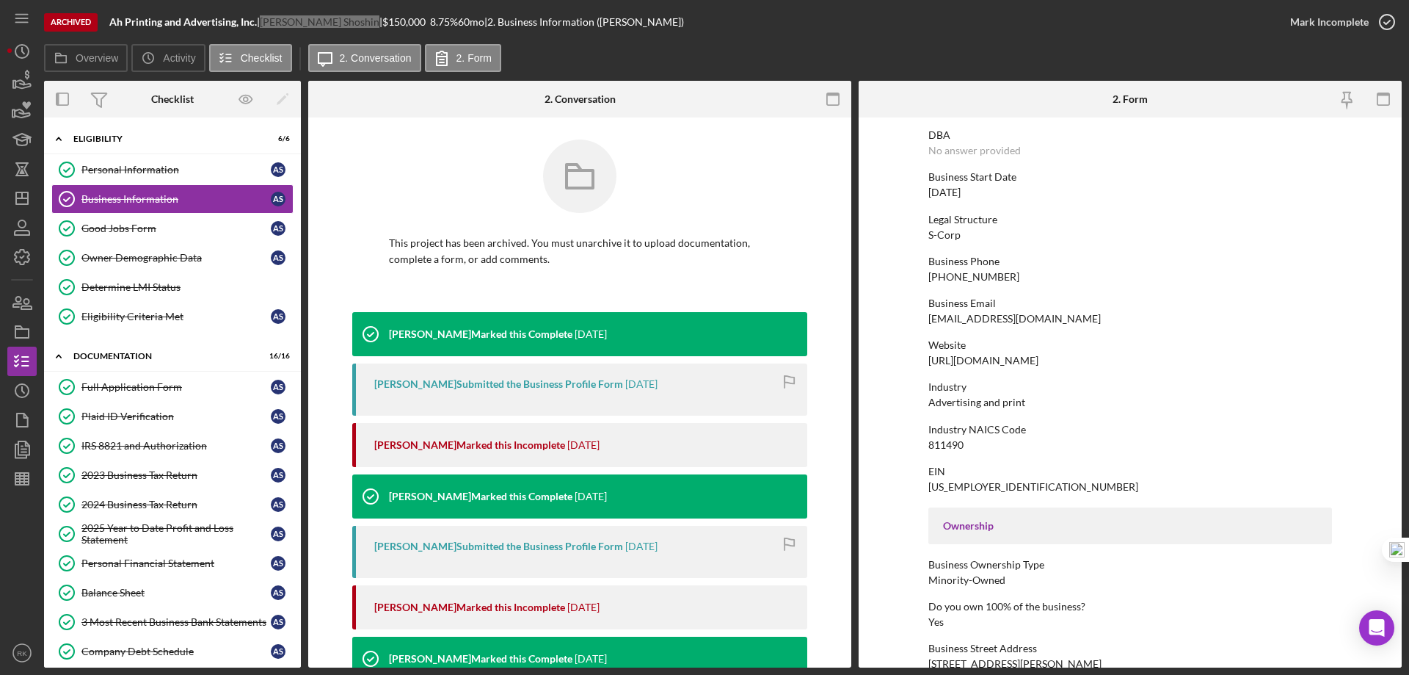
scroll to position [98, 0]
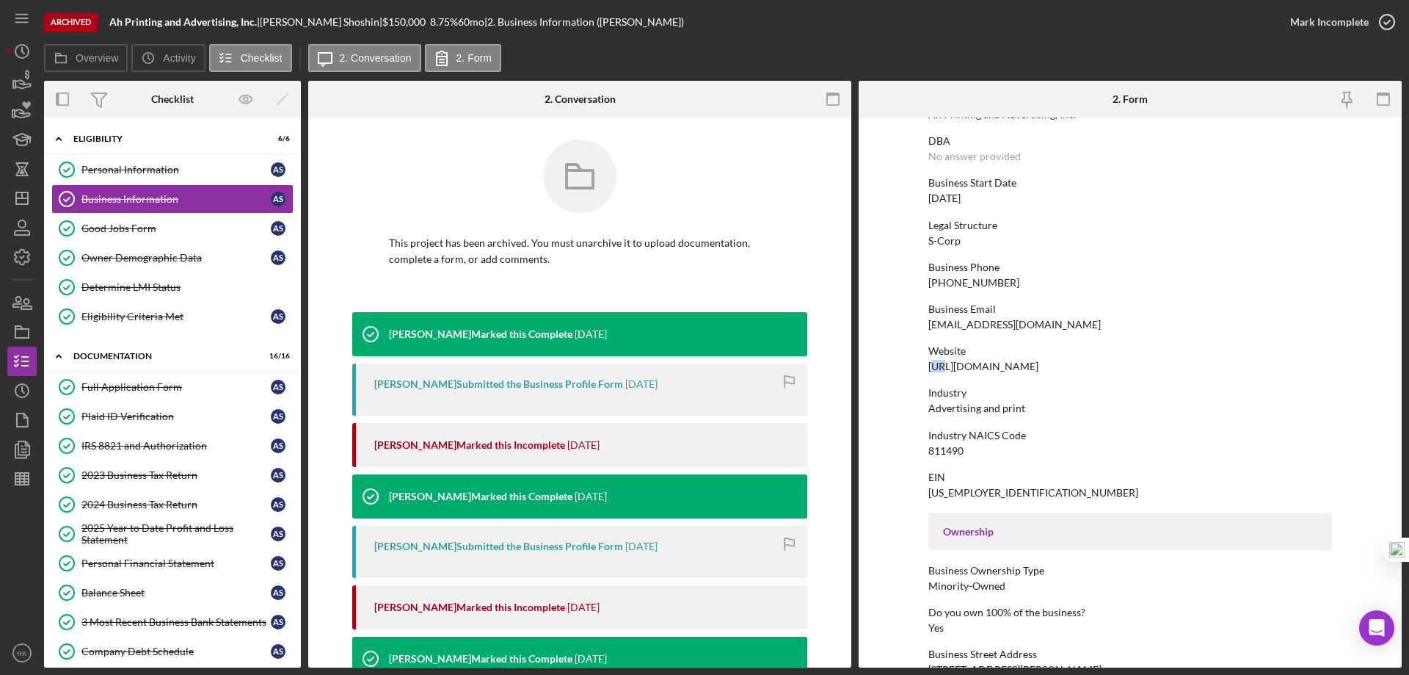
drag, startPoint x: 933, startPoint y: 368, endPoint x: 939, endPoint y: 374, distance: 8.3
click at [939, 370] on div "https://www.ahprintingandadvertisinginc.com/shop/" at bounding box center [983, 366] width 110 height 12
drag, startPoint x: 927, startPoint y: 366, endPoint x: 1150, endPoint y: 371, distance: 223.2
click at [1171, 368] on div "Website https://www.ahprintingandadvertisinginc.com/shop/" at bounding box center [1130, 358] width 404 height 27
copy div "https://www.ahprintingandadvertisinginc.com/shop/"
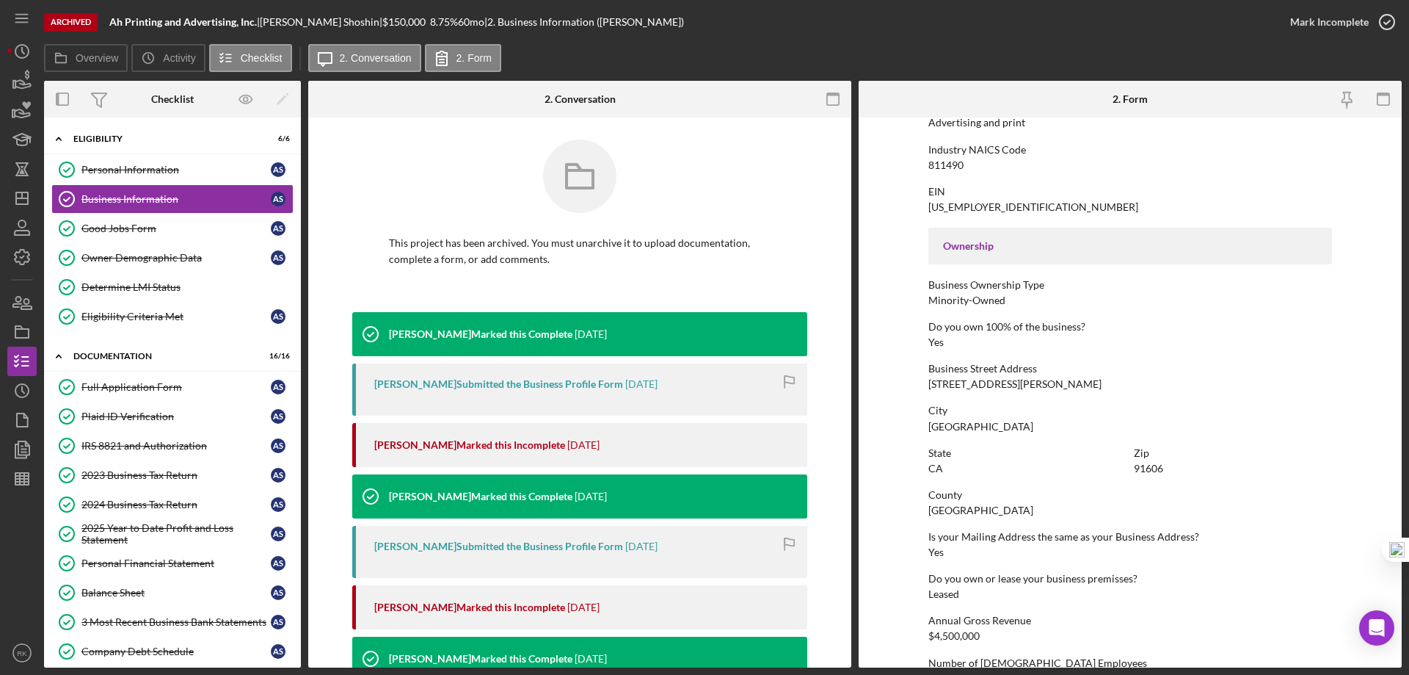
scroll to position [391, 0]
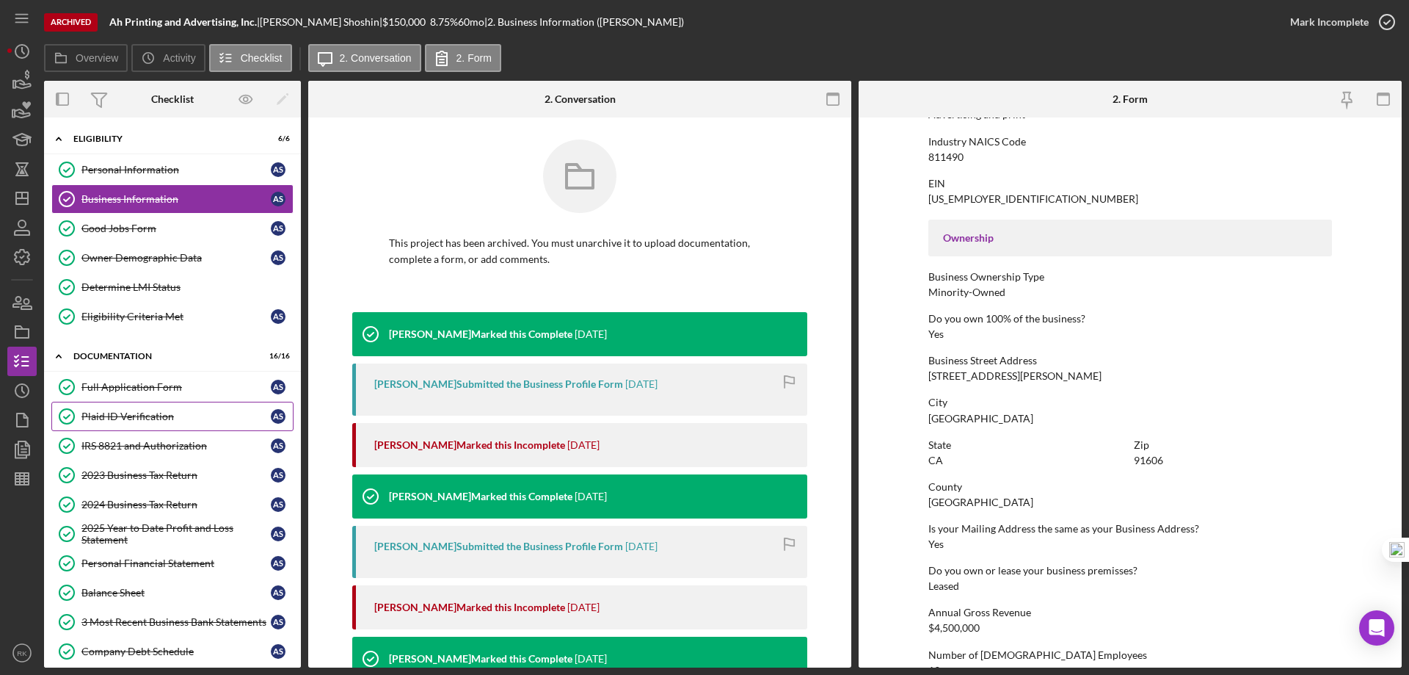
click at [150, 415] on div "Plaid ID Verification" at bounding box center [175, 416] width 189 height 12
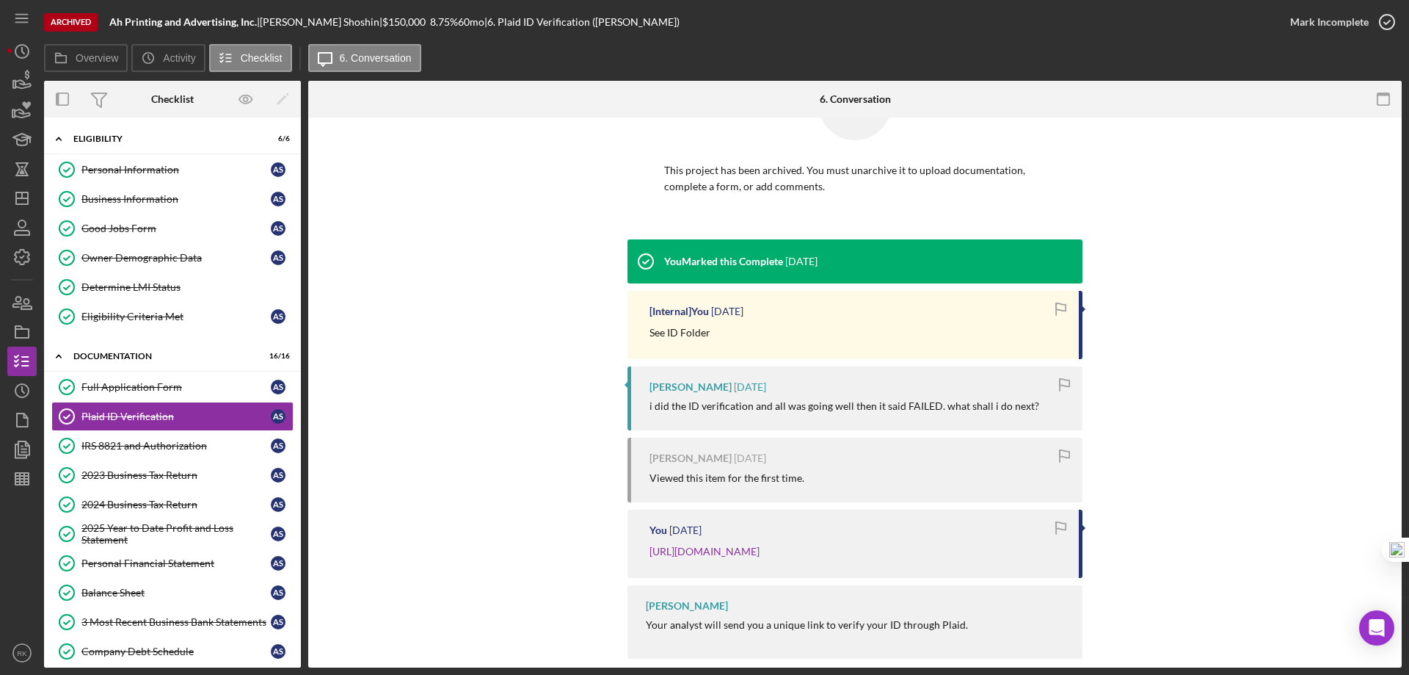
scroll to position [73, 0]
click at [749, 550] on link "[URL][DOMAIN_NAME]" at bounding box center [705, 550] width 110 height 12
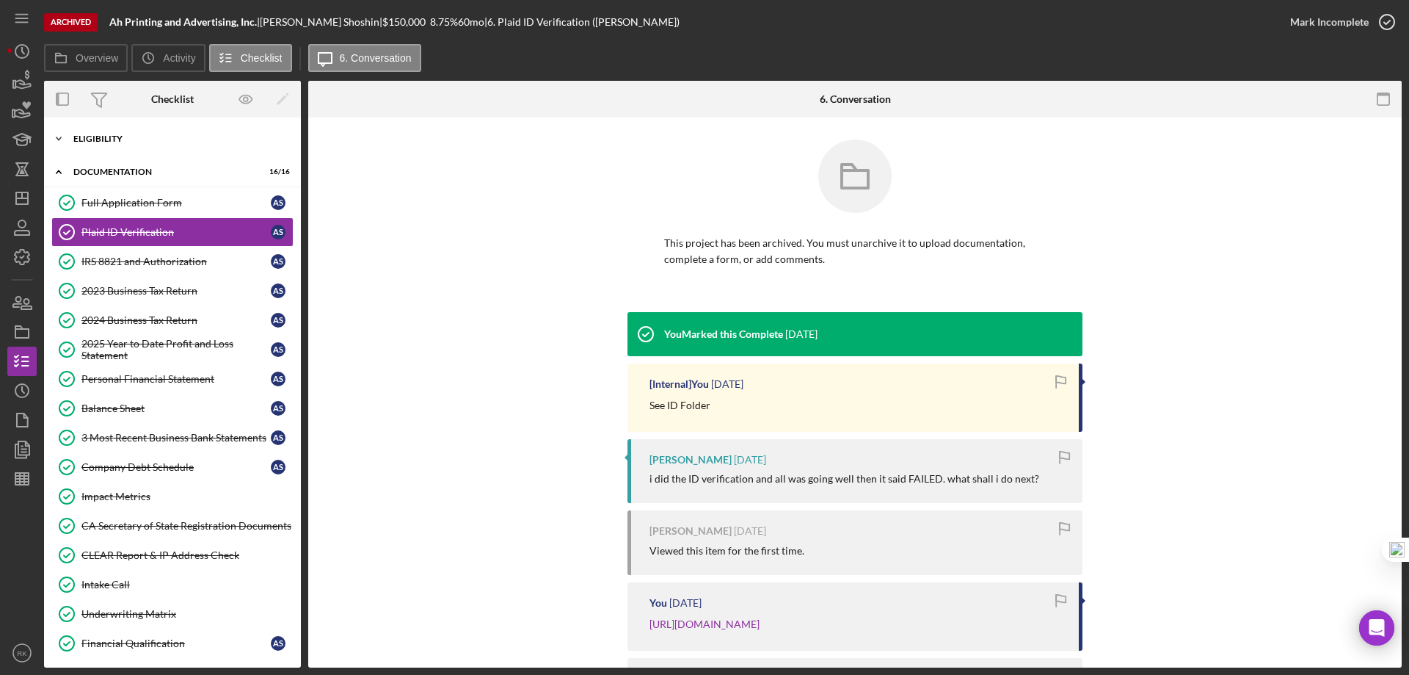
click at [111, 139] on div "Eligibility" at bounding box center [177, 138] width 209 height 9
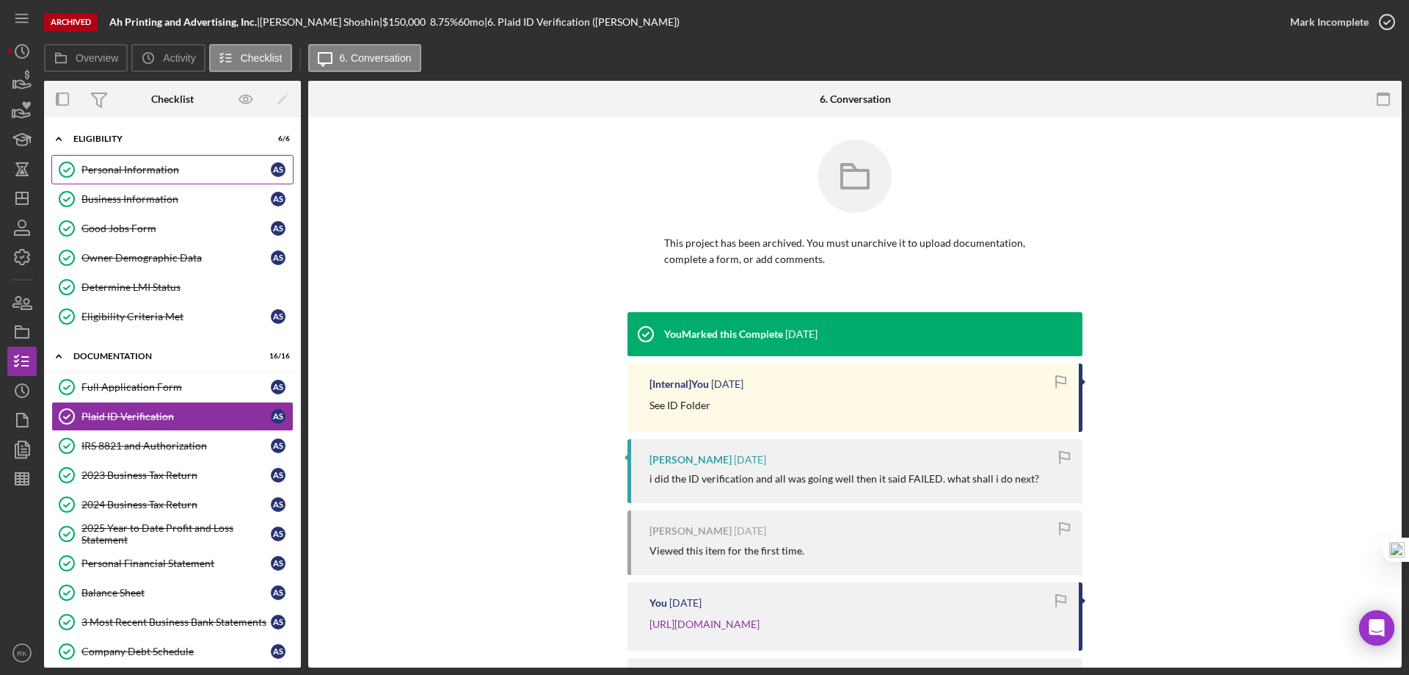
drag, startPoint x: 127, startPoint y: 175, endPoint x: 255, endPoint y: 175, distance: 127.7
click at [128, 175] on div "Personal Information" at bounding box center [175, 170] width 189 height 12
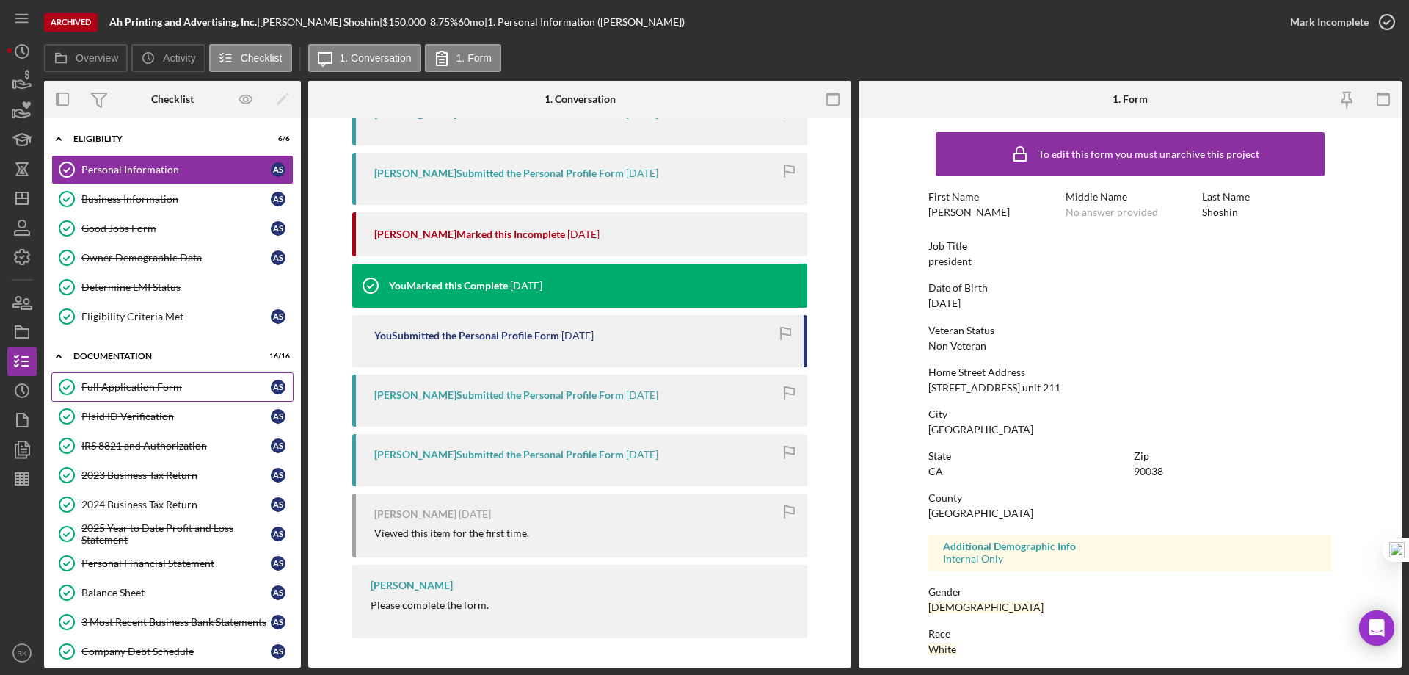
scroll to position [1, 0]
click at [123, 381] on div "Full Application Form" at bounding box center [175, 386] width 189 height 12
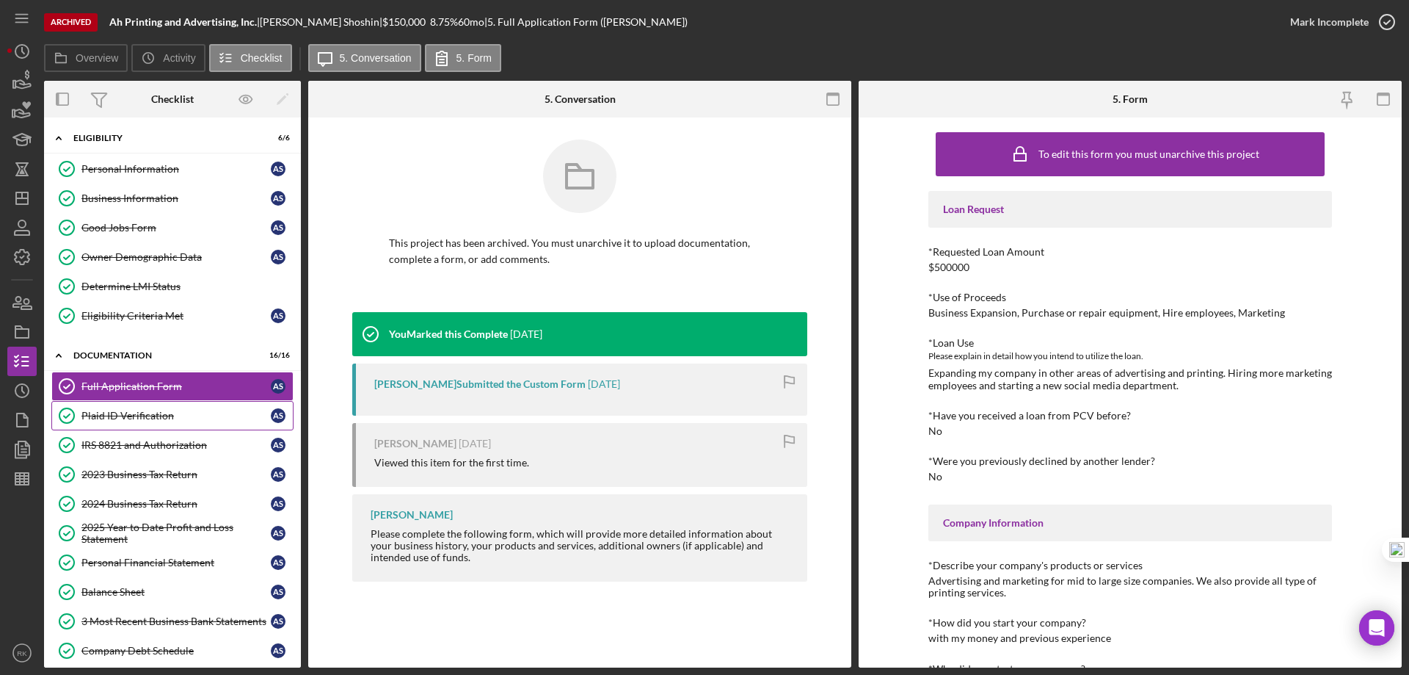
click at [116, 421] on div "Plaid ID Verification" at bounding box center [175, 416] width 189 height 12
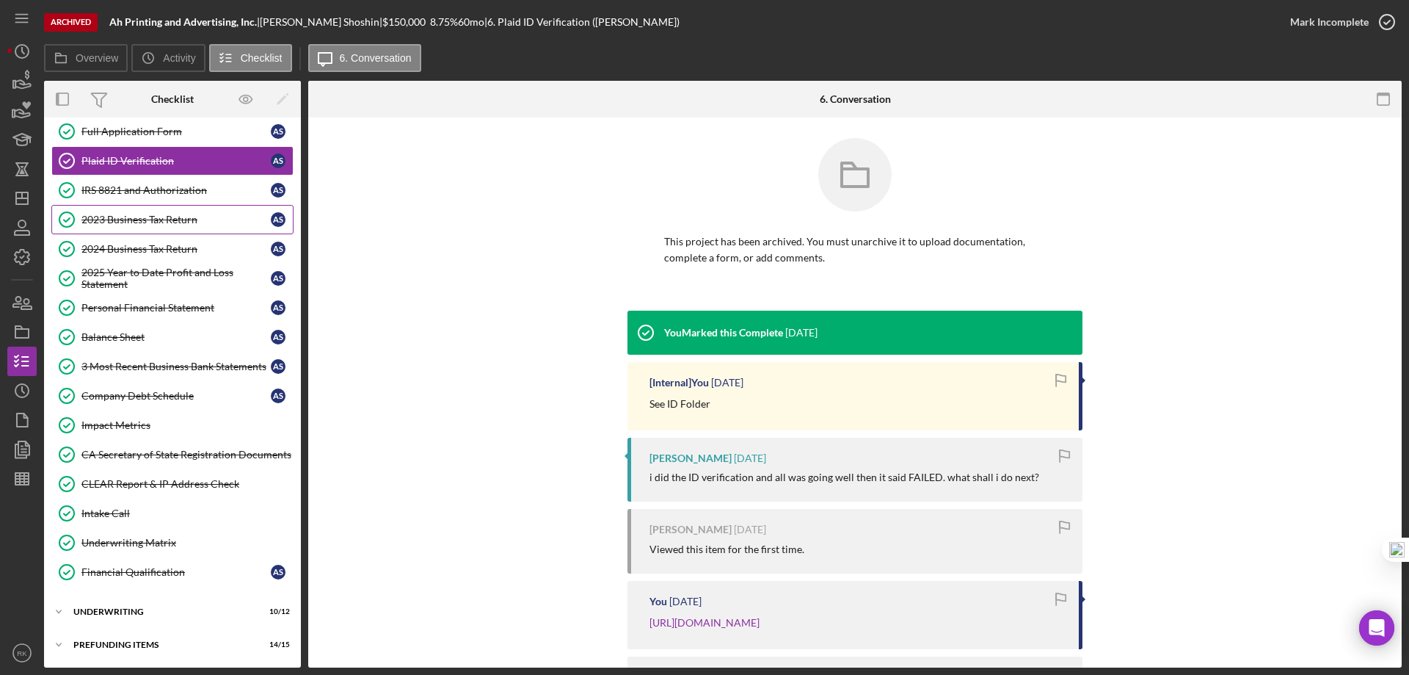
scroll to position [2, 0]
click at [173, 205] on link "2023 Business Tax Return 2023 Business Tax Return A S" at bounding box center [172, 219] width 242 height 29
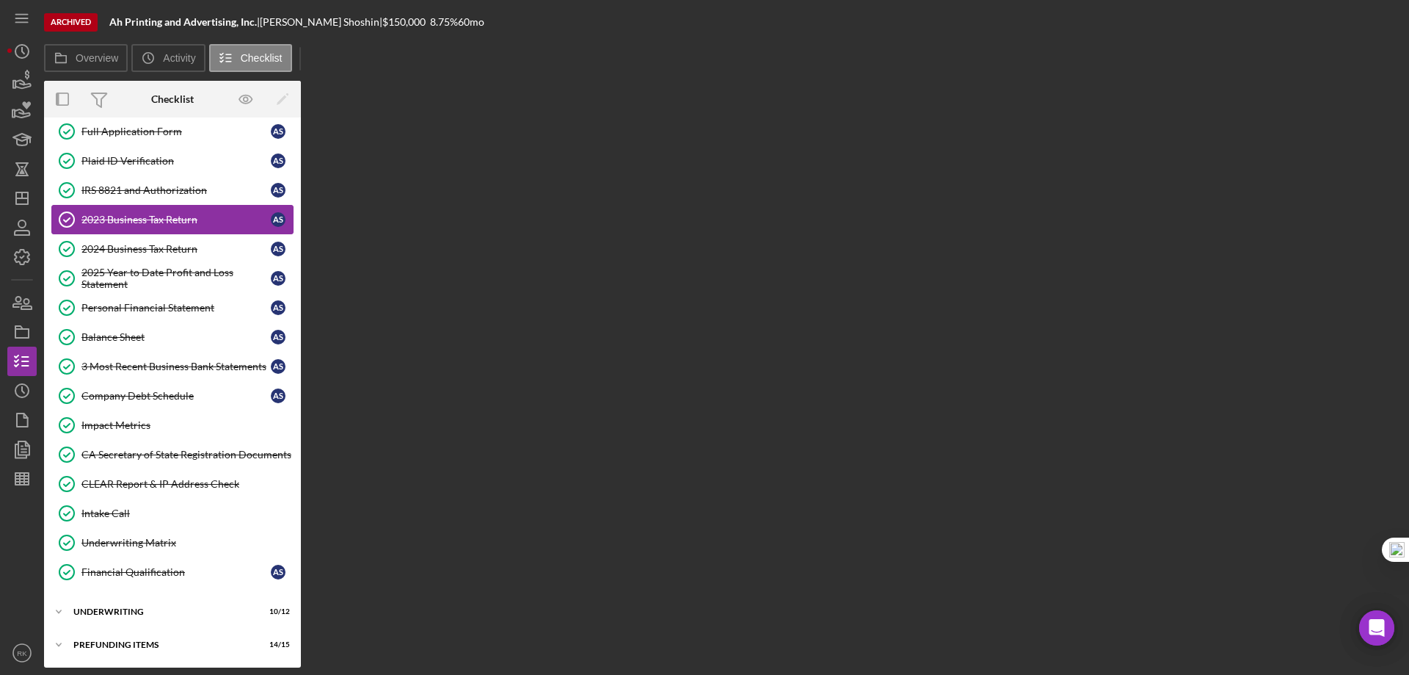
scroll to position [255, 0]
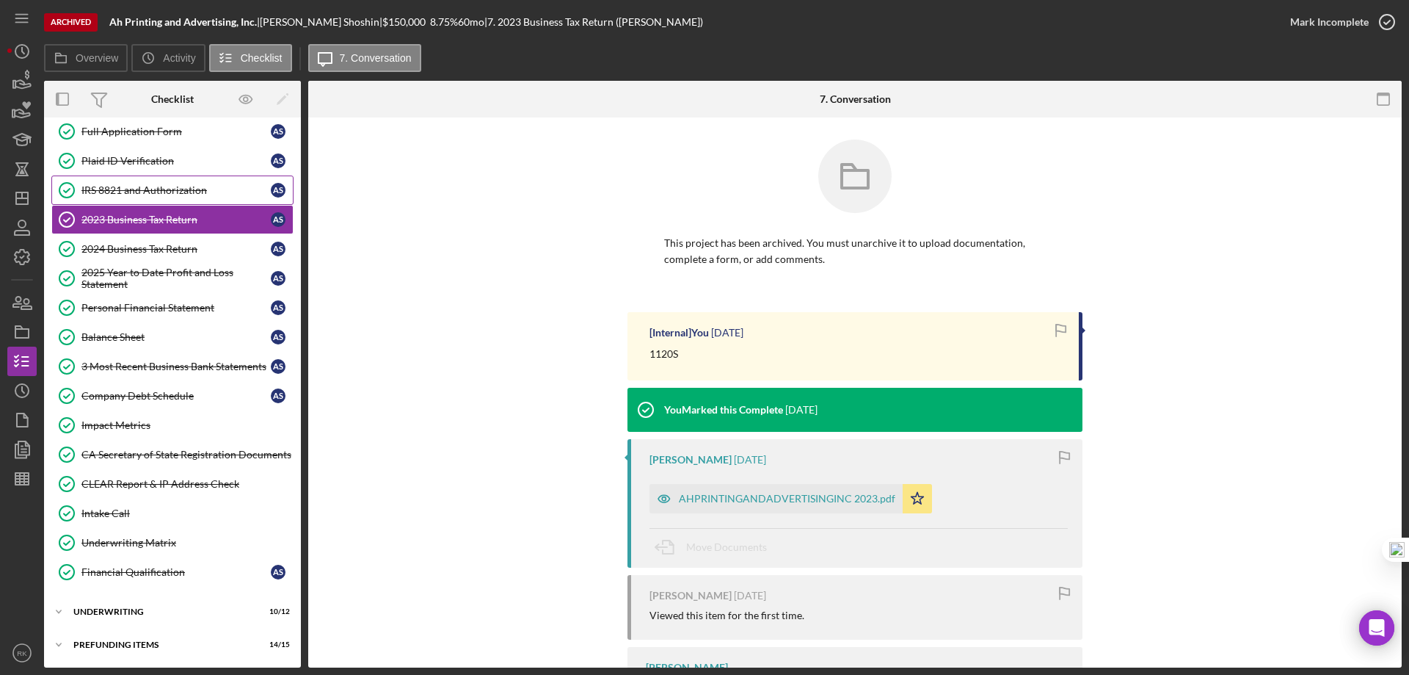
click at [160, 182] on link "IRS 8821 and Authorization IRS 8821 and Authorization A S" at bounding box center [172, 189] width 242 height 29
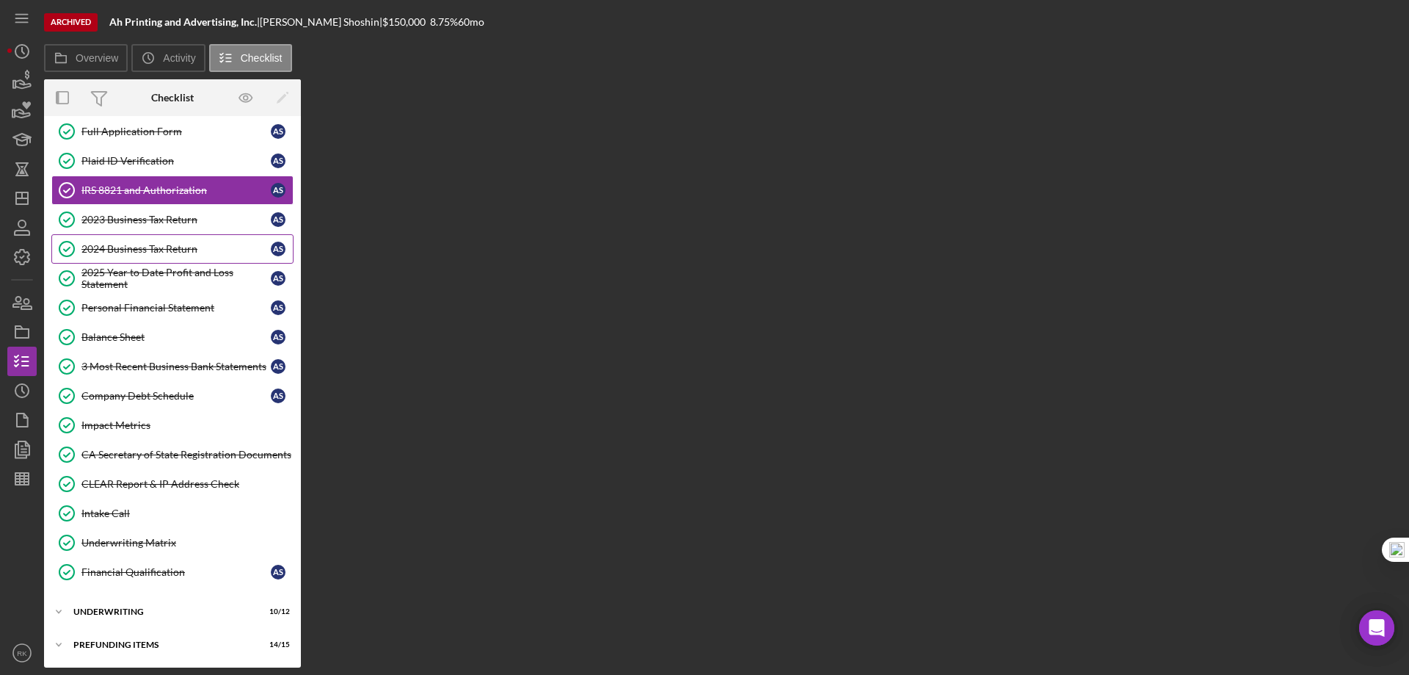
scroll to position [255, 0]
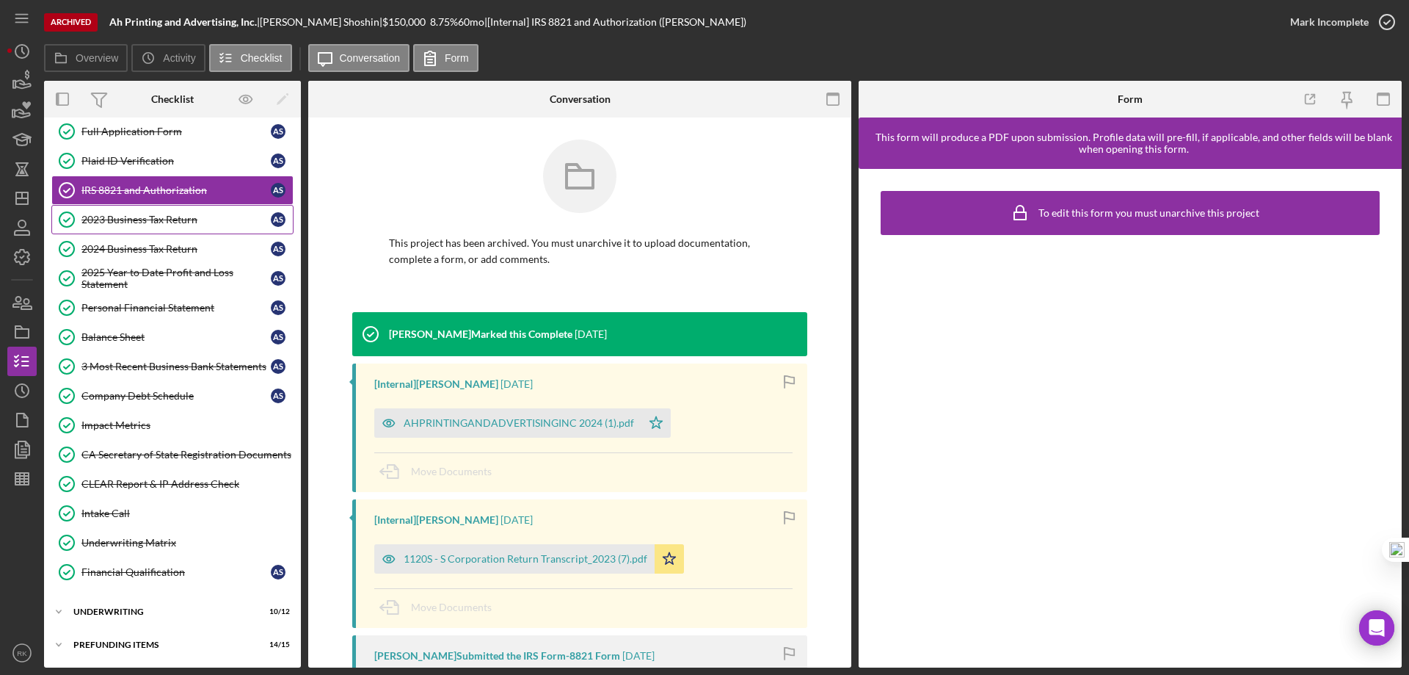
click at [174, 227] on link "2023 Business Tax Return 2023 Business Tax Return A S" at bounding box center [172, 219] width 242 height 29
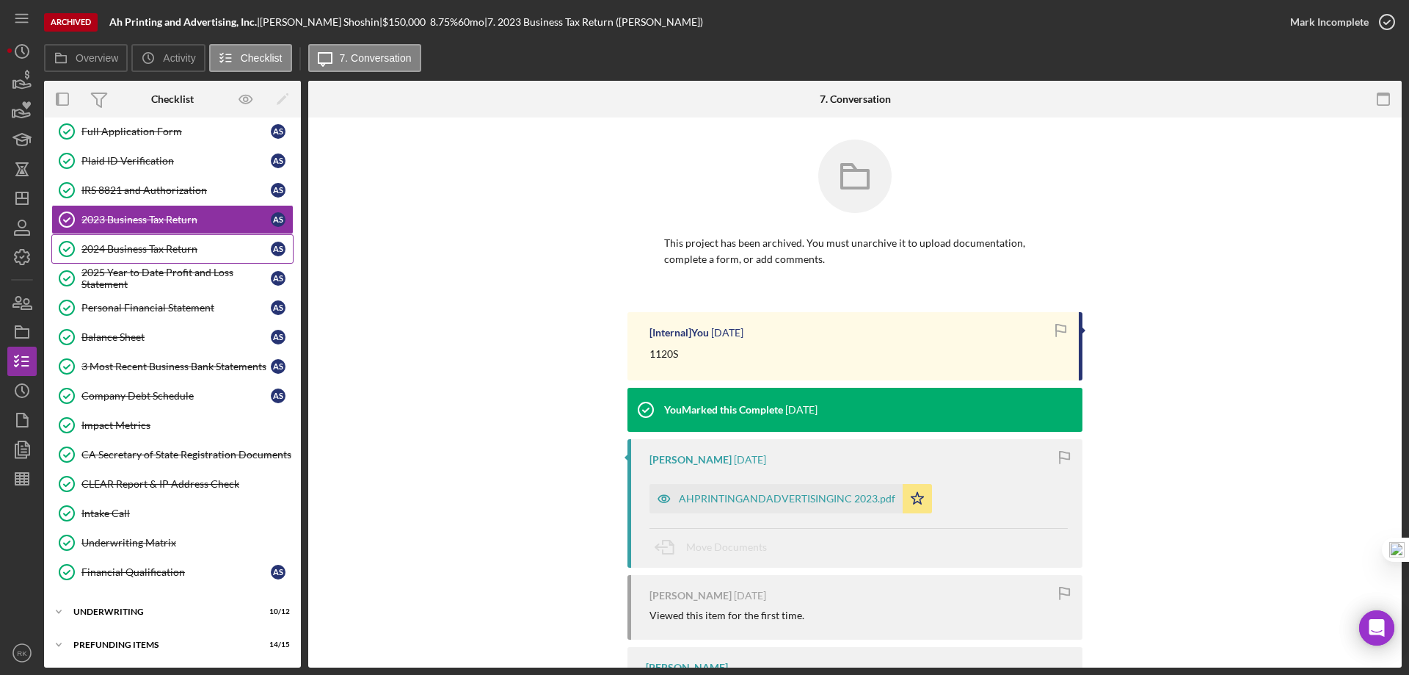
click at [164, 256] on link "2024 Business Tax Return 2024 Business Tax Return A S" at bounding box center [172, 248] width 242 height 29
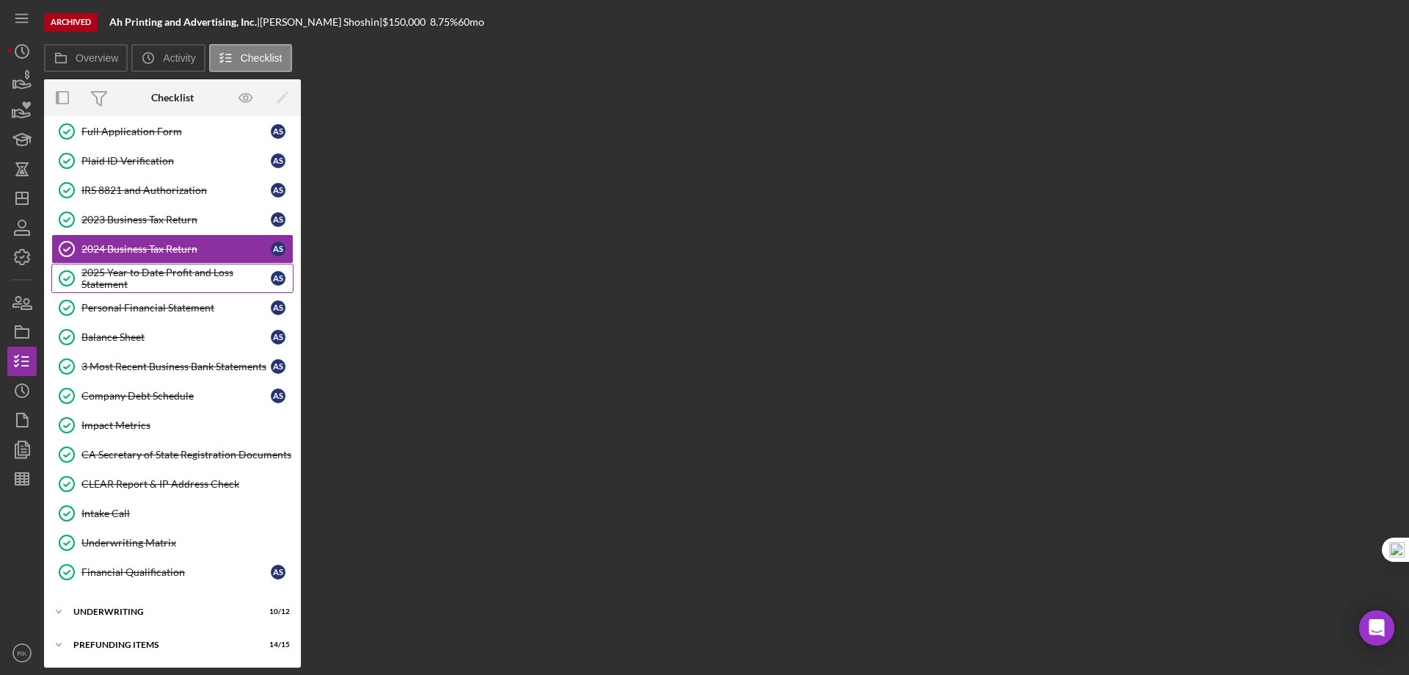
scroll to position [255, 0]
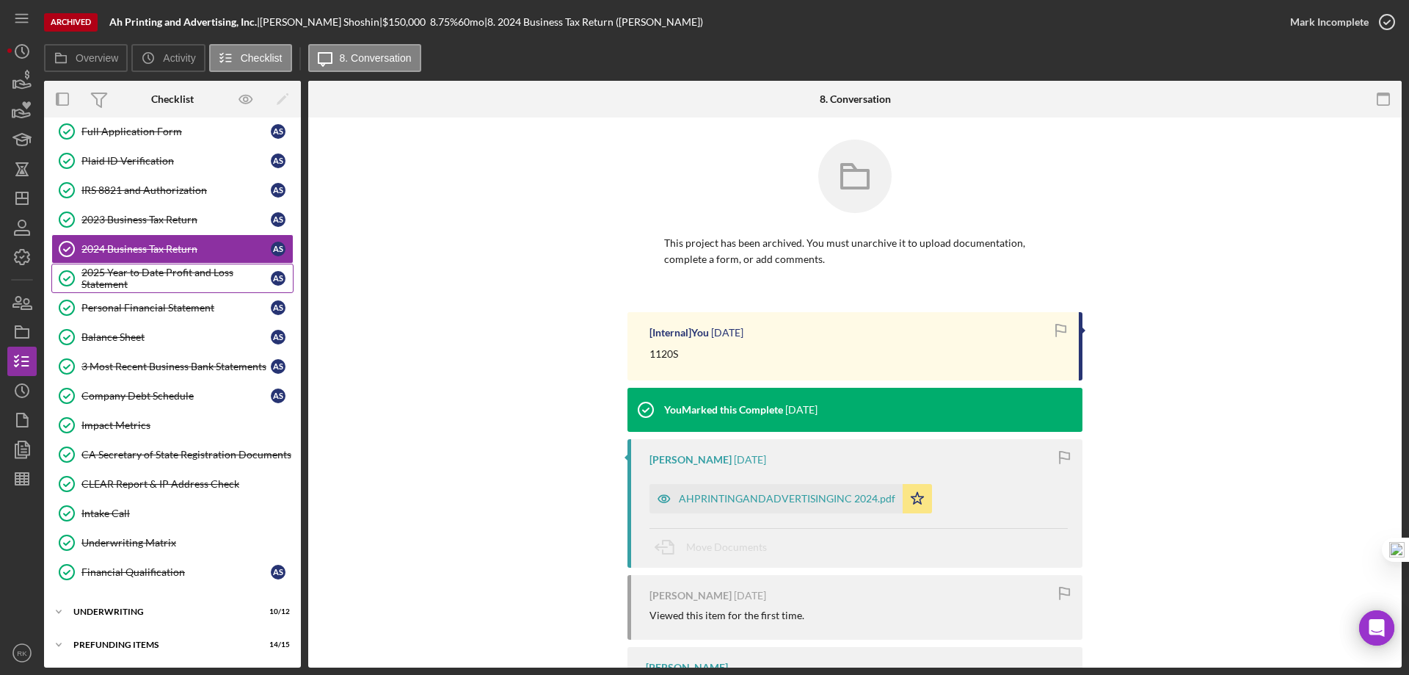
click at [167, 275] on div "2025 Year to Date Profit and Loss Statement" at bounding box center [175, 277] width 189 height 23
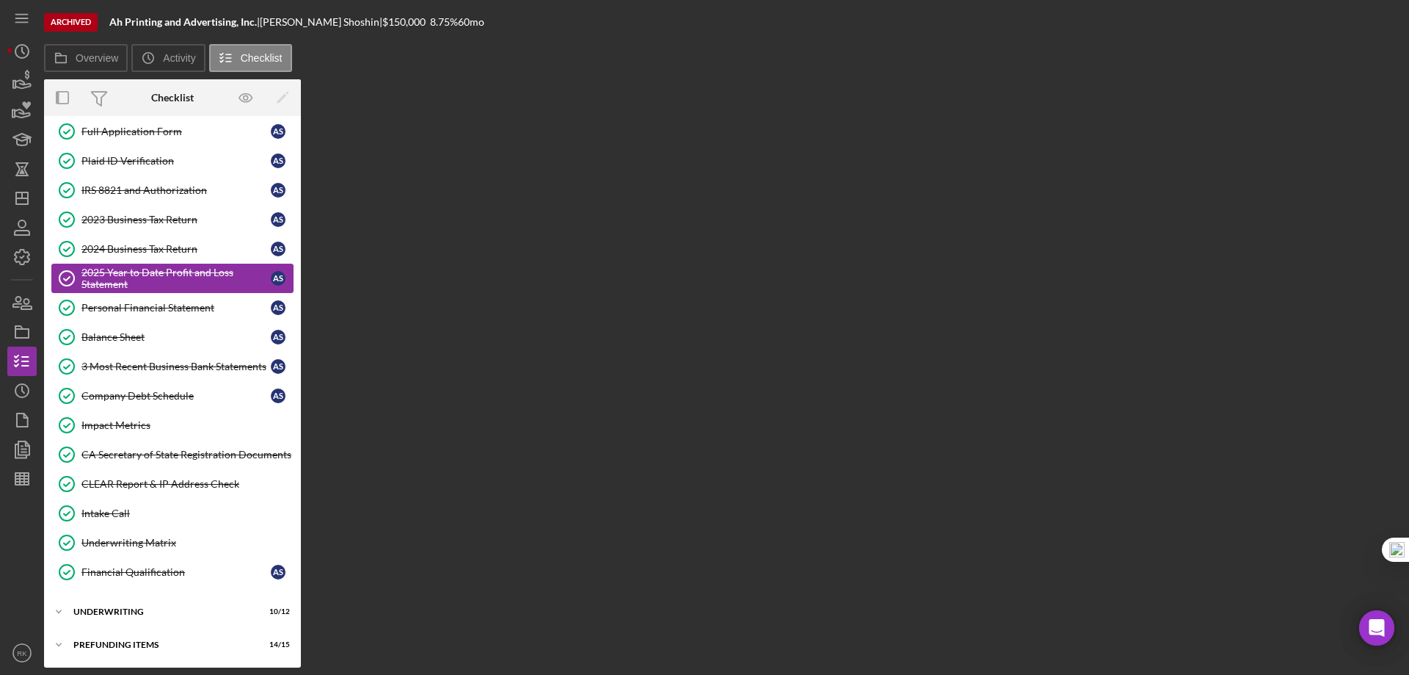
scroll to position [255, 0]
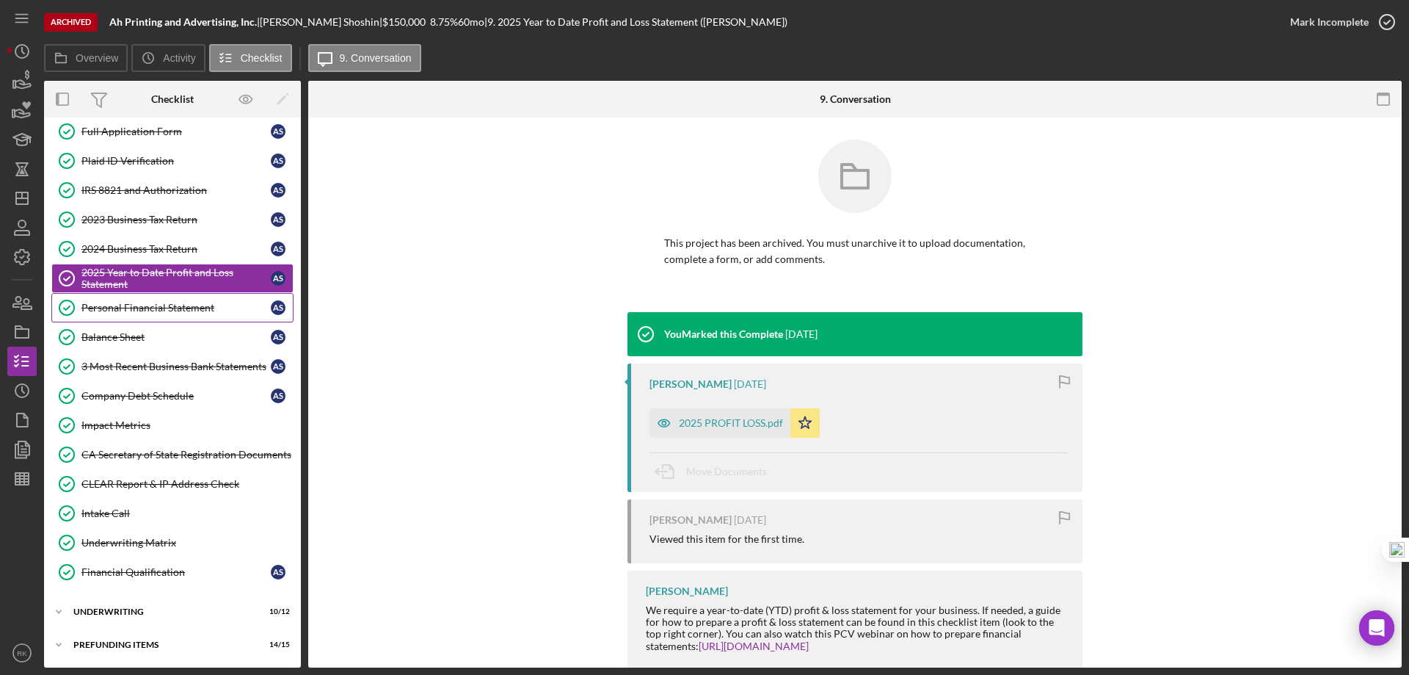
click at [167, 314] on link "Personal Financial Statement Personal Financial Statement A S" at bounding box center [172, 307] width 242 height 29
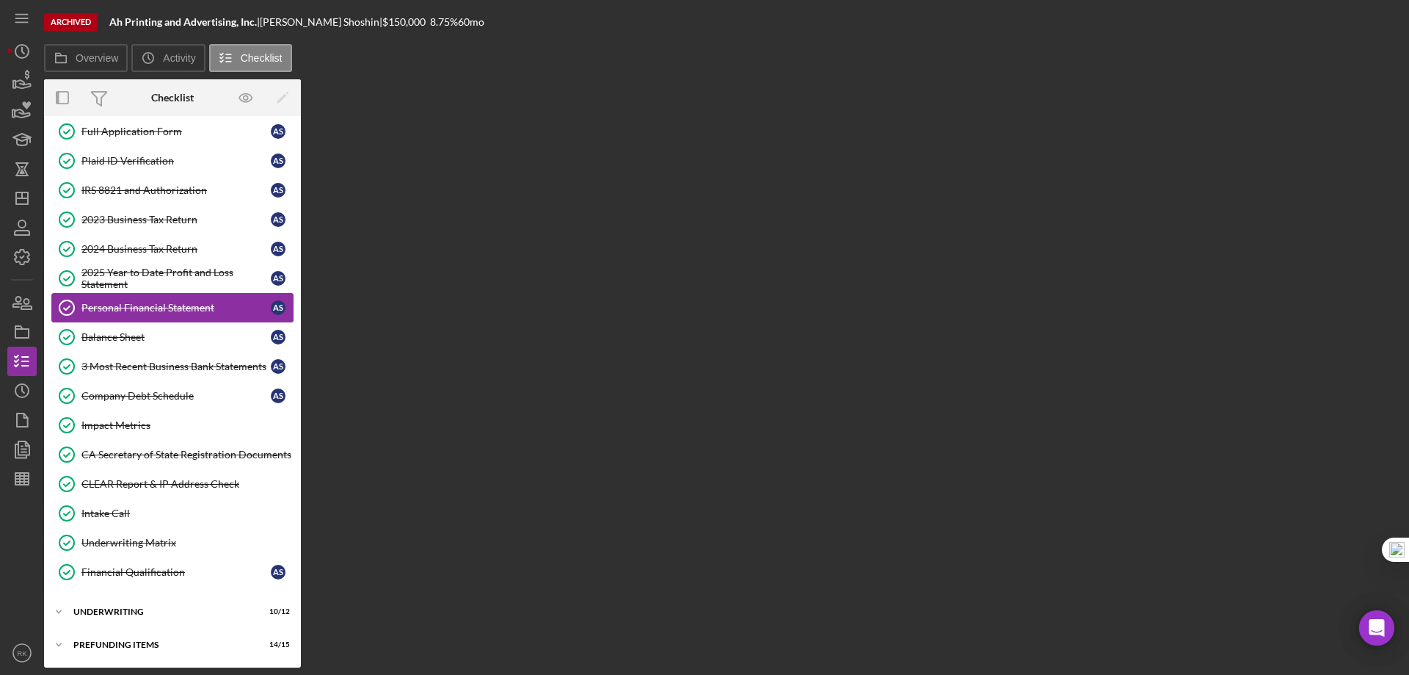
scroll to position [255, 0]
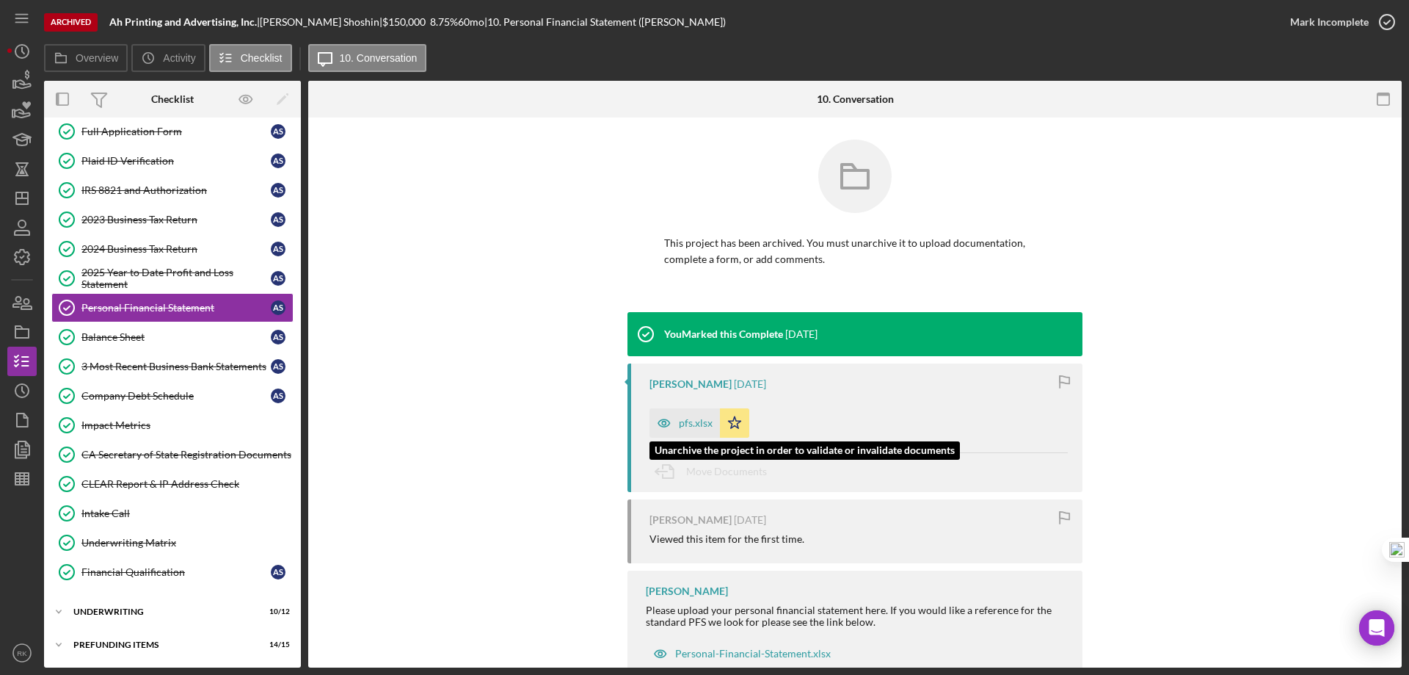
click at [695, 423] on div "pfs.xlsx" at bounding box center [696, 423] width 34 height 12
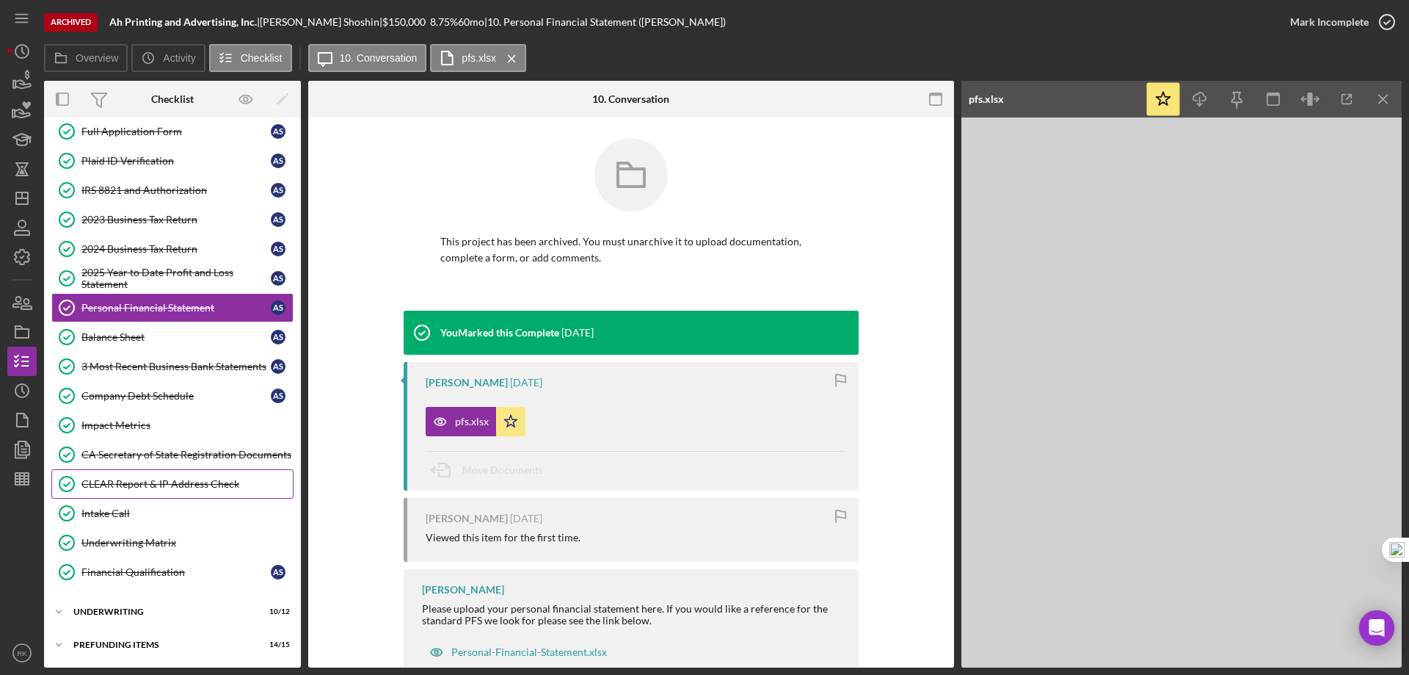
scroll to position [2, 0]
click at [123, 613] on div "Underwriting" at bounding box center [177, 611] width 209 height 9
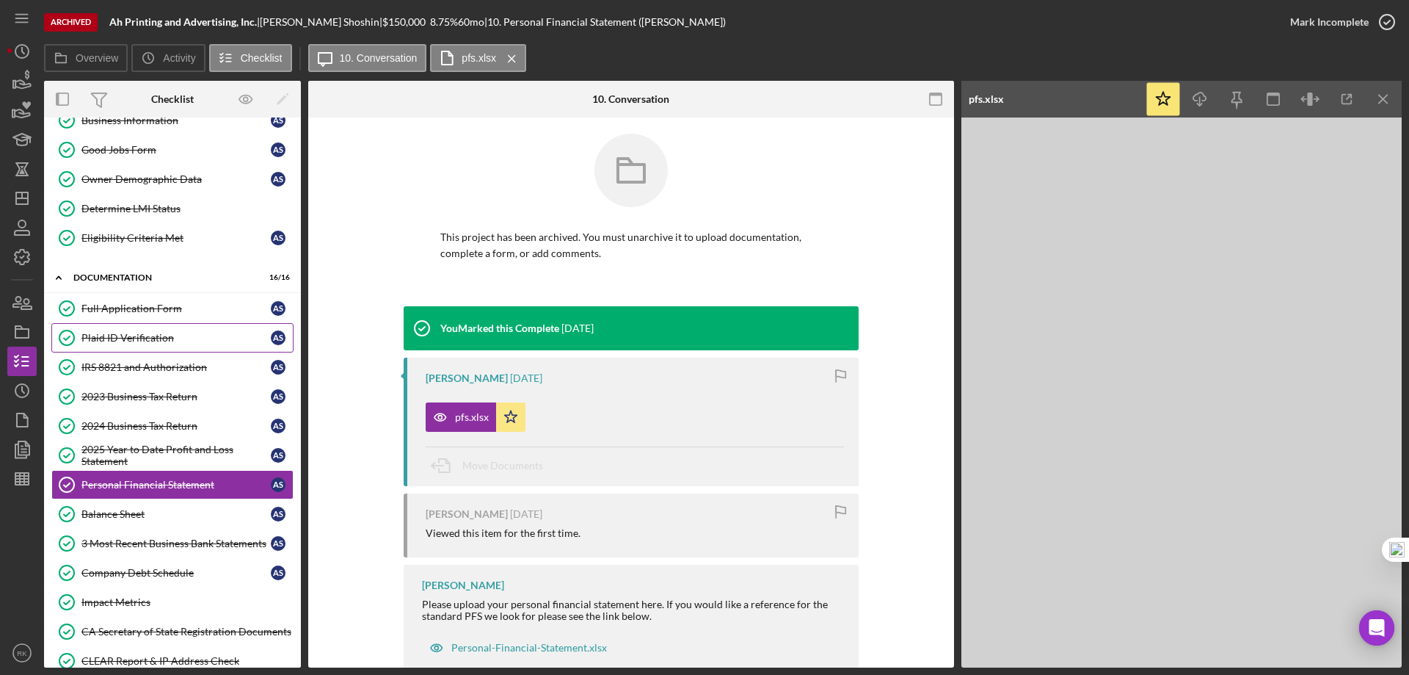
scroll to position [78, 0]
drag, startPoint x: 160, startPoint y: 332, endPoint x: 473, endPoint y: 347, distance: 313.0
click at [160, 332] on div "Plaid ID Verification" at bounding box center [175, 338] width 189 height 12
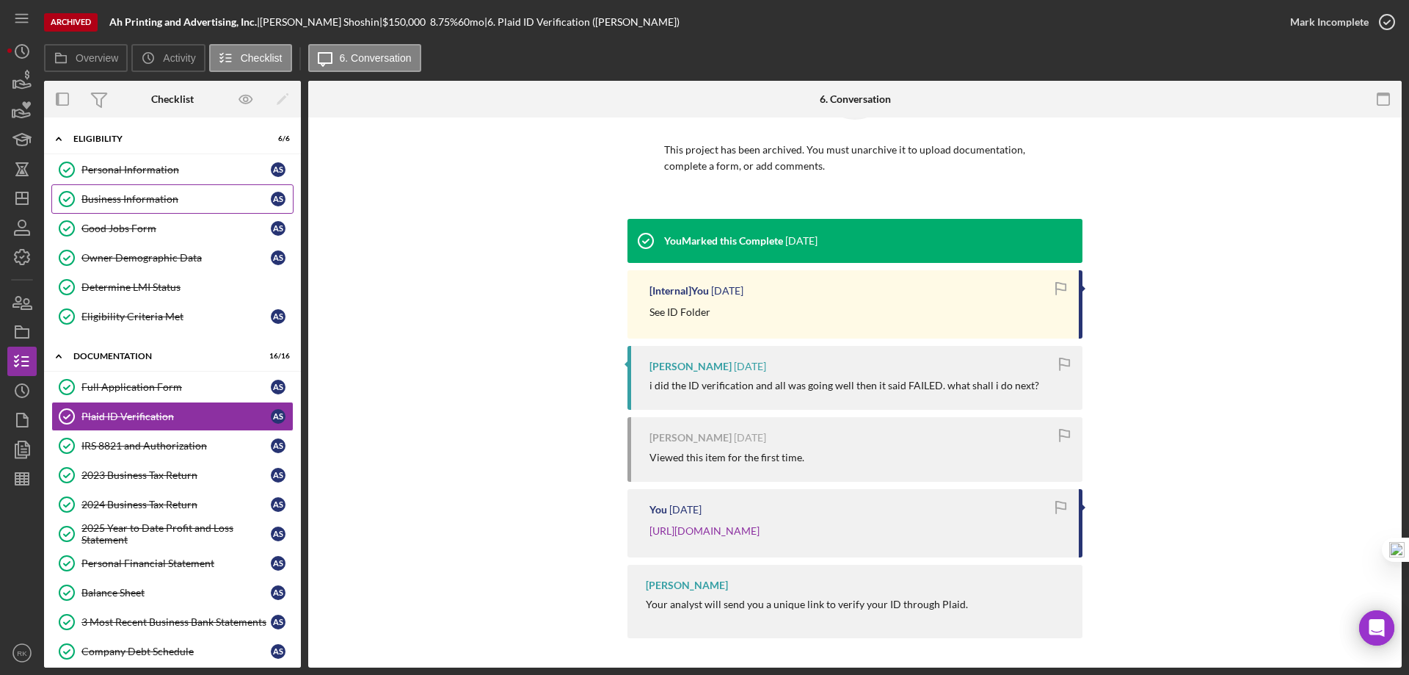
click at [139, 203] on div "Business Information" at bounding box center [175, 199] width 189 height 12
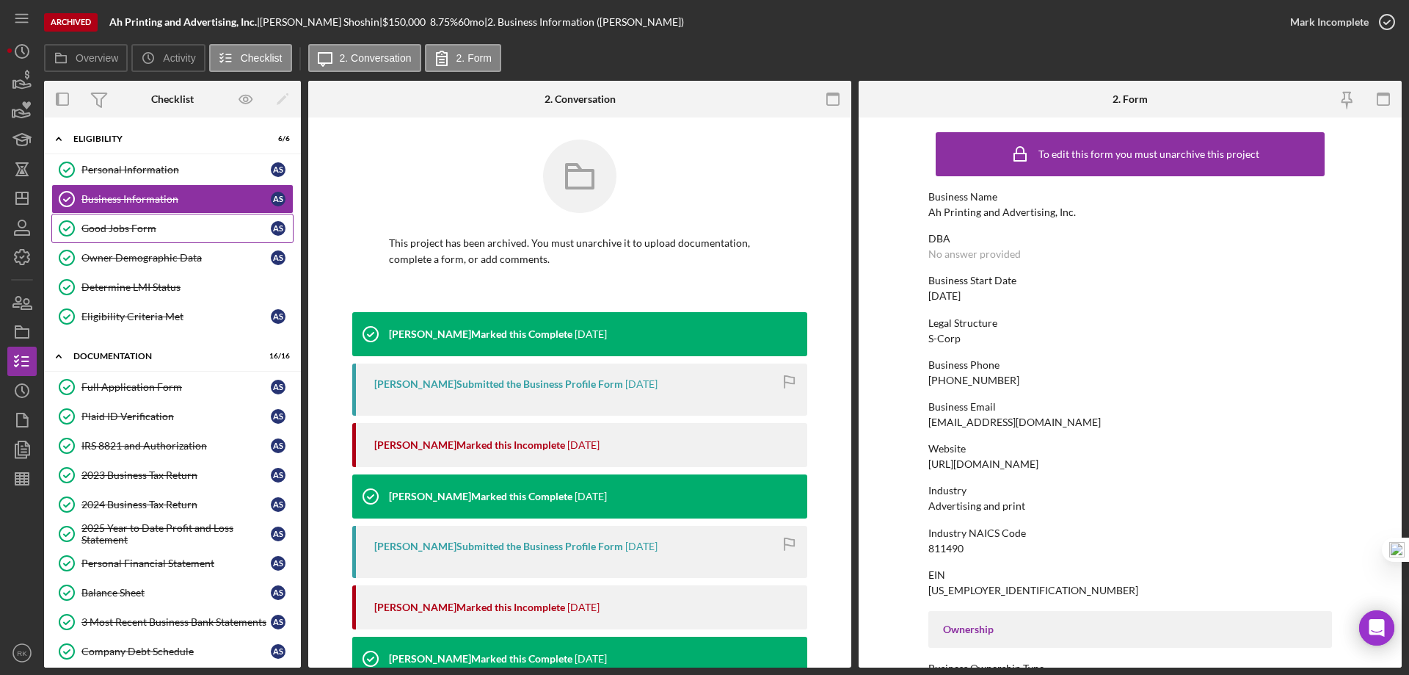
click at [138, 224] on div "Good Jobs Form" at bounding box center [175, 228] width 189 height 12
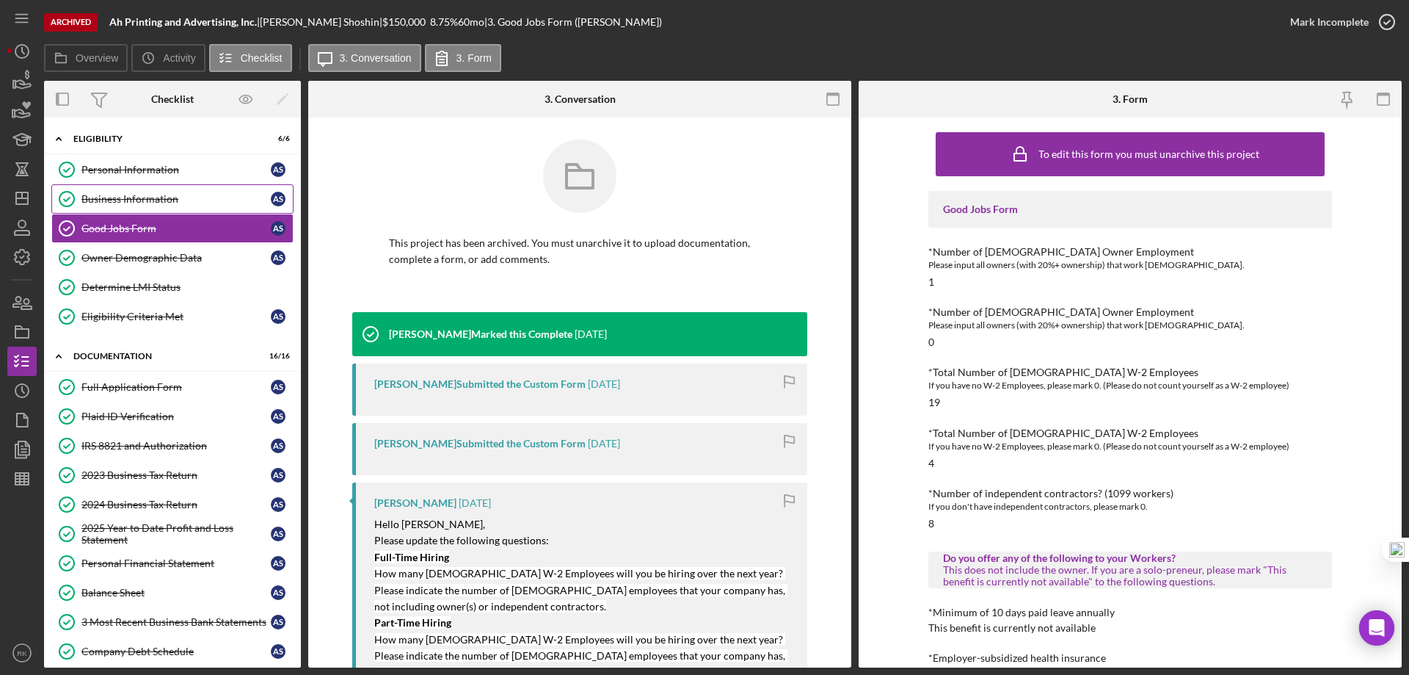
click at [136, 199] on div "Business Information" at bounding box center [175, 199] width 189 height 12
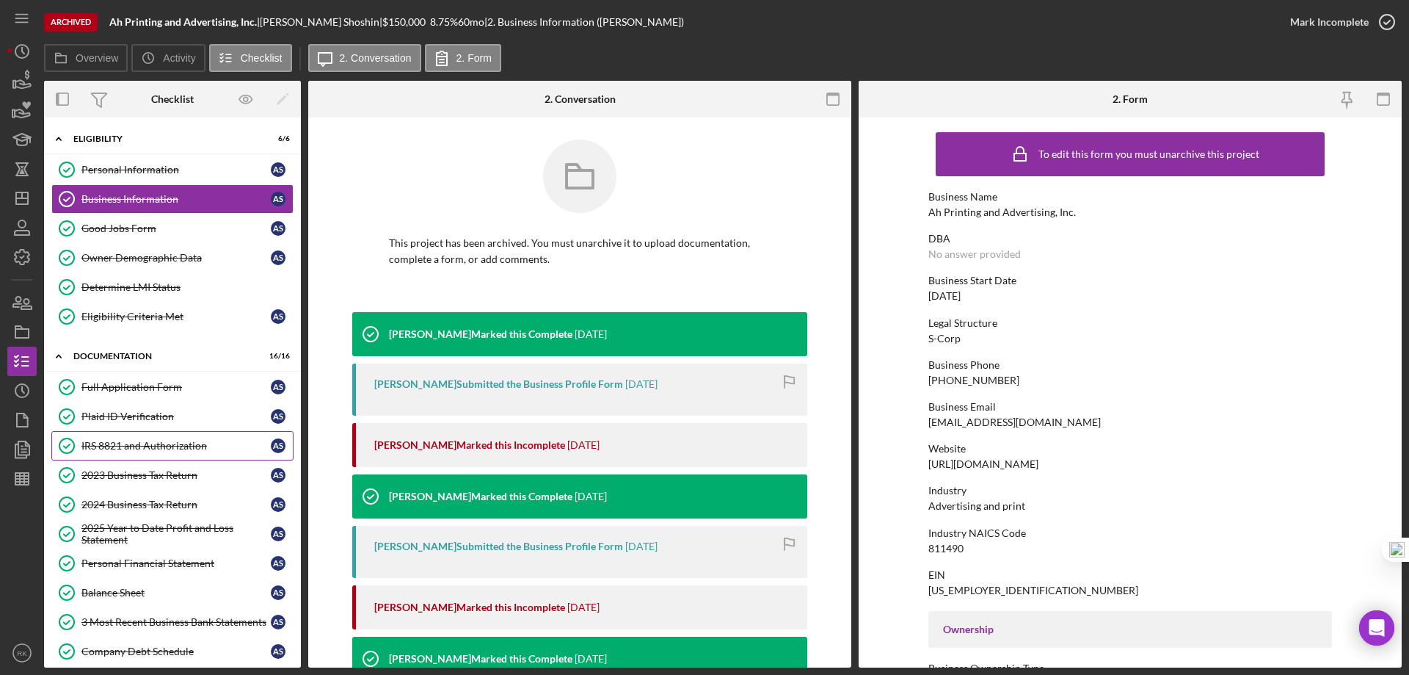
click at [159, 446] on div "IRS 8821 and Authorization" at bounding box center [175, 446] width 189 height 12
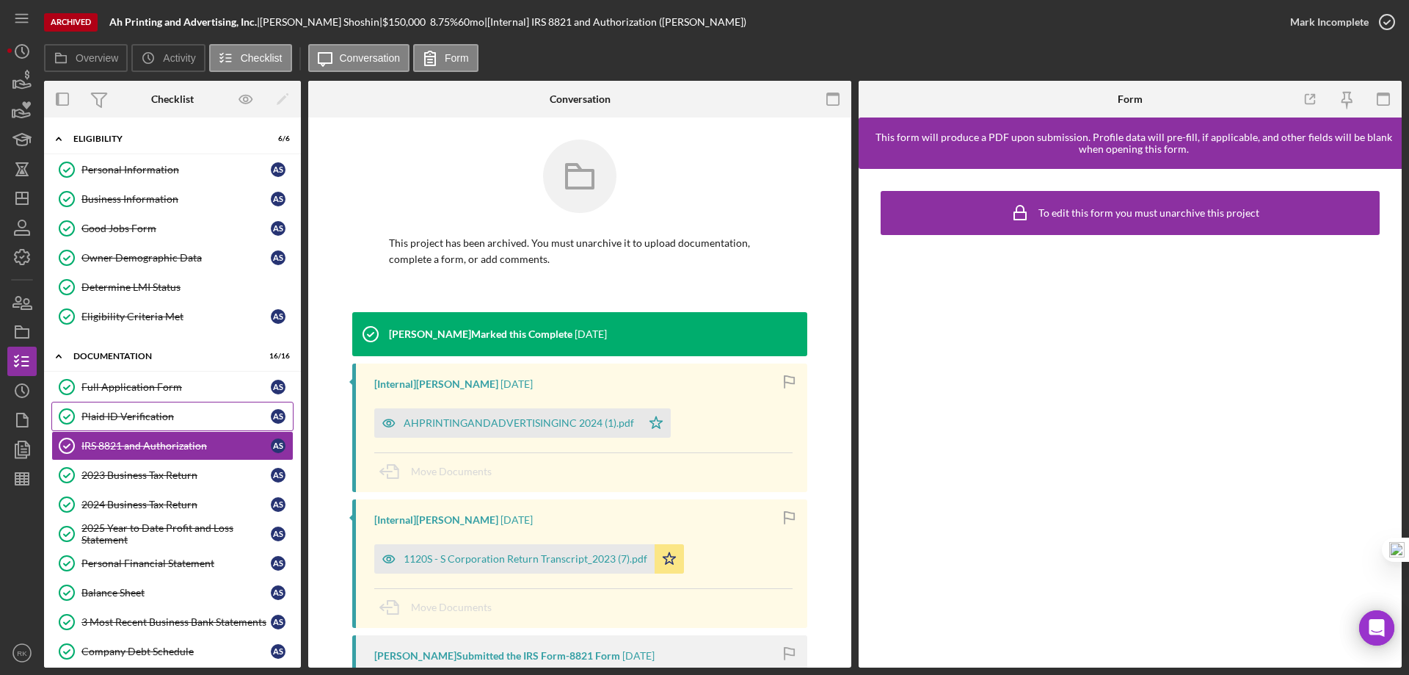
click at [152, 419] on div "Plaid ID Verification" at bounding box center [175, 416] width 189 height 12
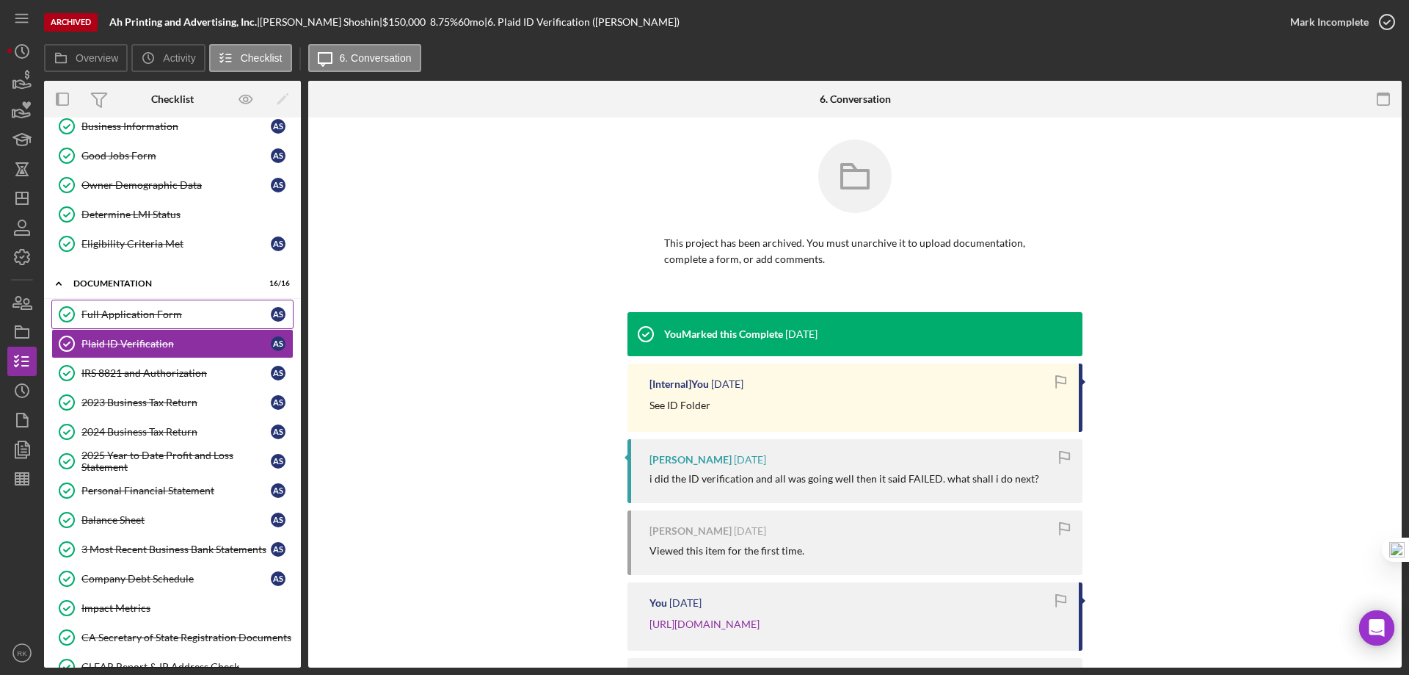
scroll to position [73, 0]
click at [126, 403] on div "2023 Business Tax Return" at bounding box center [175, 402] width 189 height 12
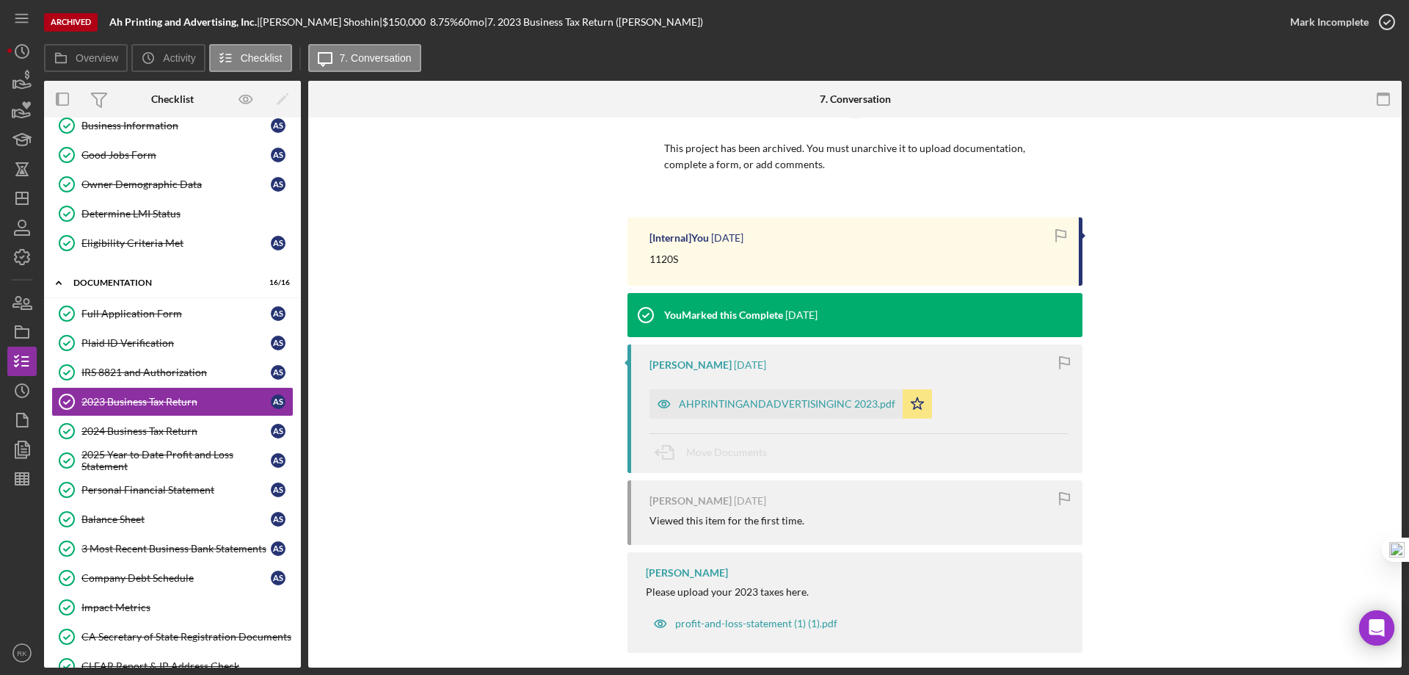
scroll to position [109, 0]
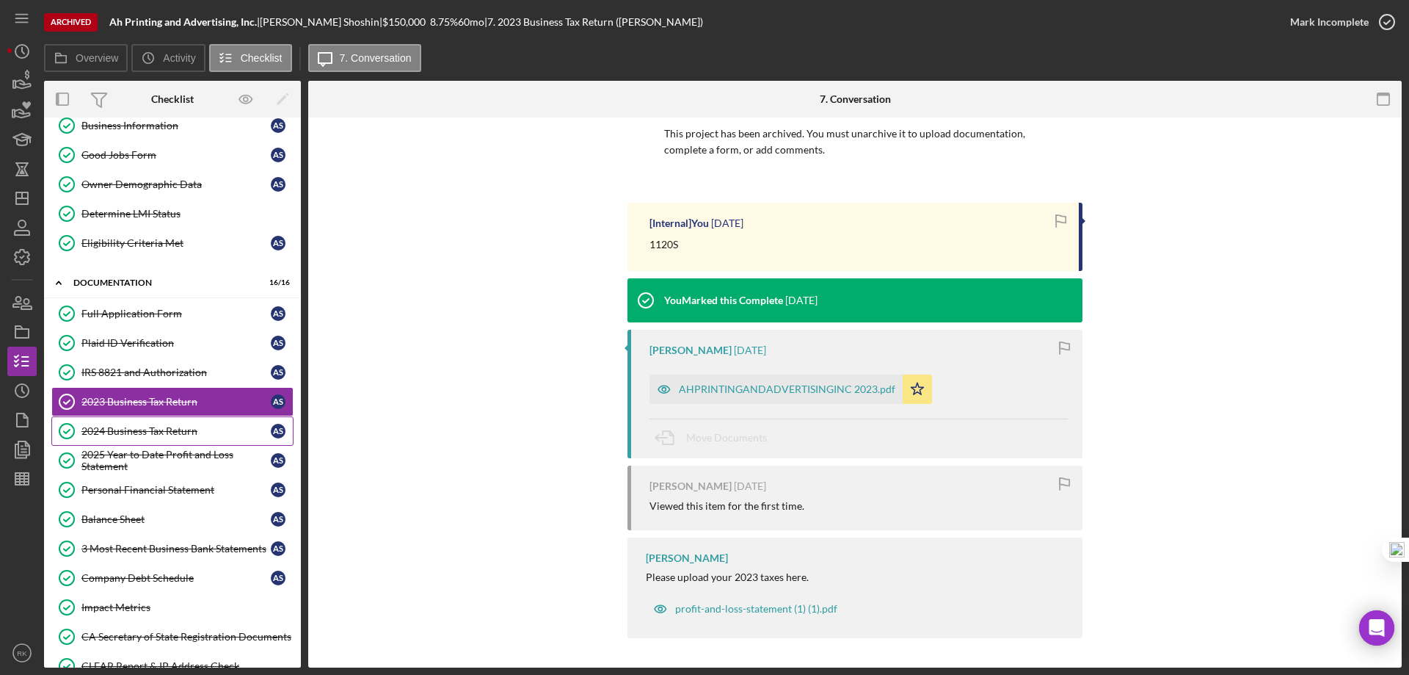
click at [160, 427] on div "2024 Business Tax Return" at bounding box center [175, 431] width 189 height 12
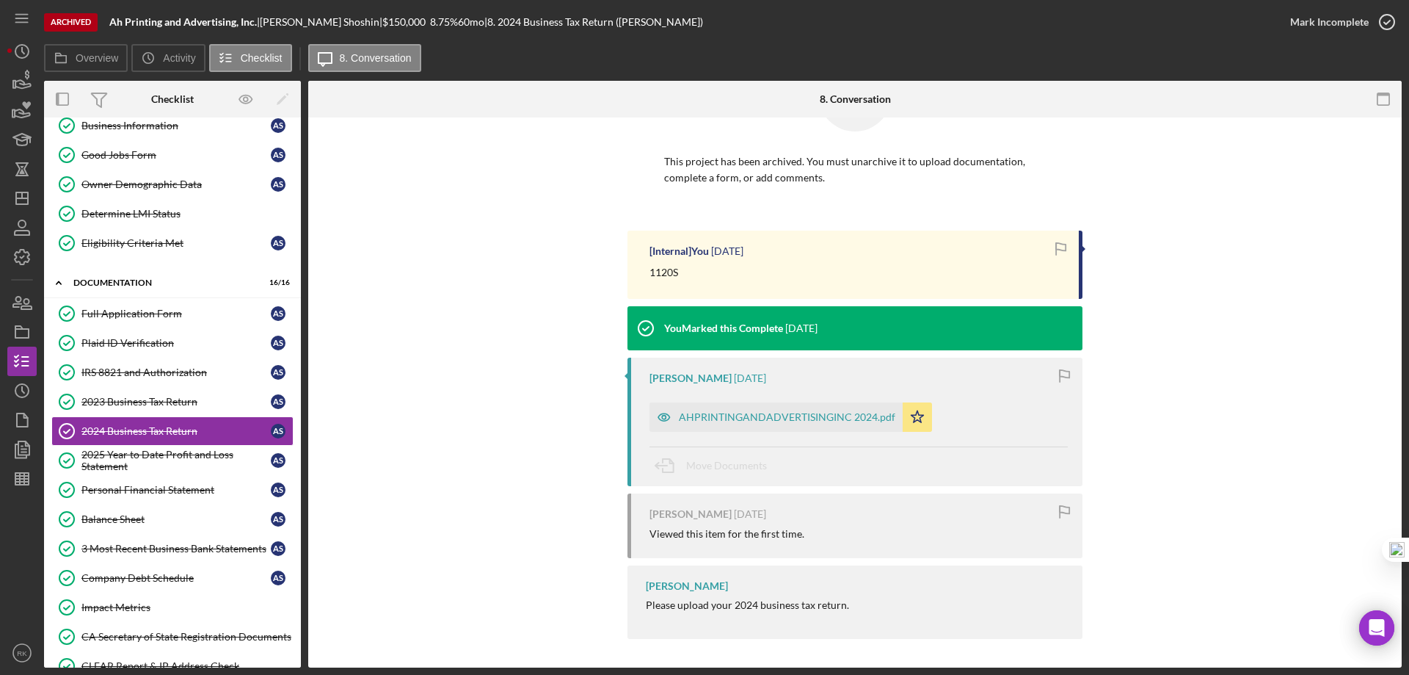
scroll to position [82, 0]
click at [155, 464] on div "2025 Year to Date Profit and Loss Statement" at bounding box center [175, 459] width 189 height 23
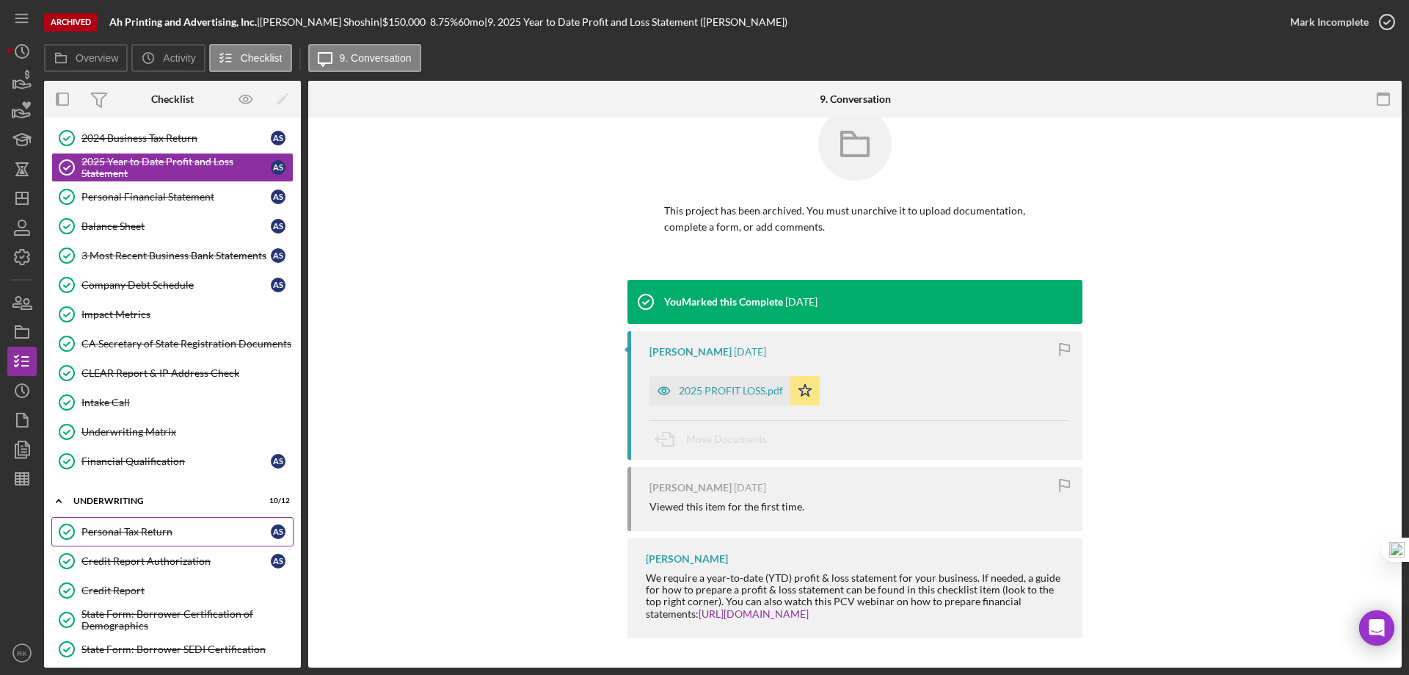
scroll to position [367, 0]
click at [125, 539] on link "Personal Tax Return Personal Tax Return A S" at bounding box center [172, 530] width 242 height 29
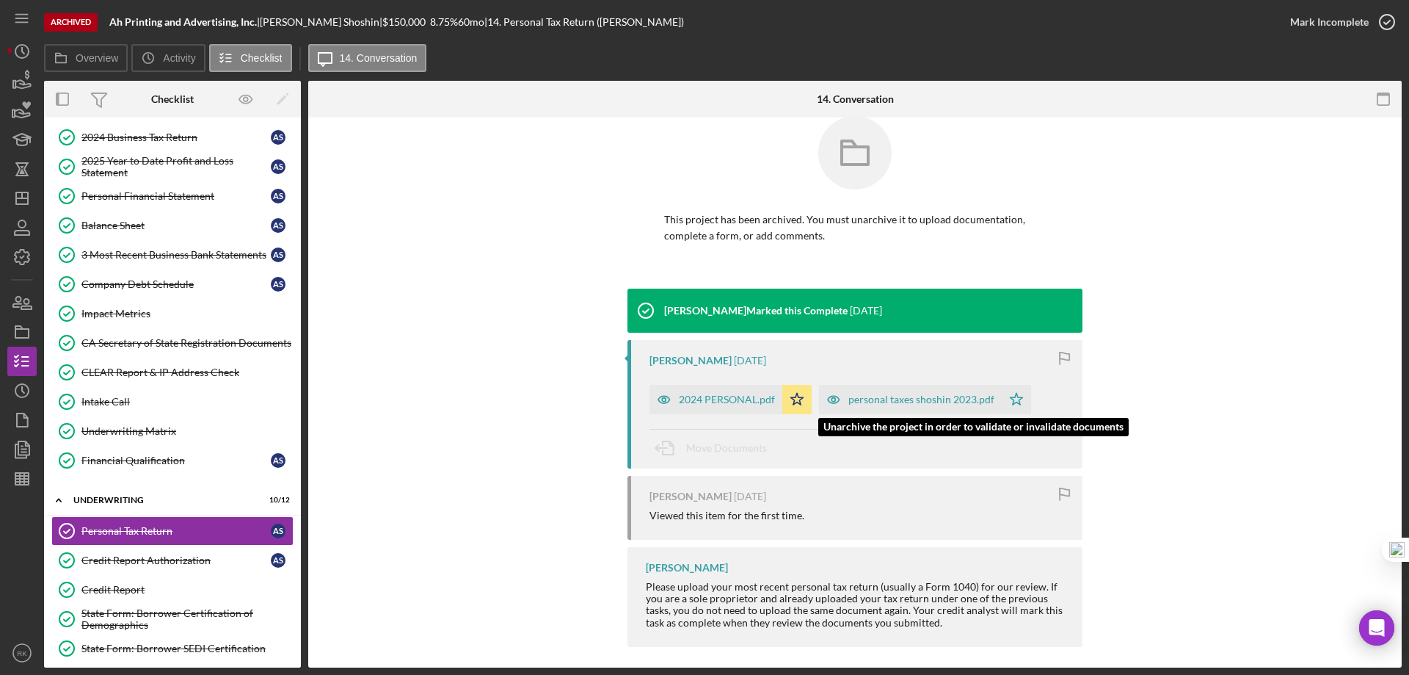
click at [877, 405] on div "personal taxes shoshin 2023.pdf" at bounding box center [910, 399] width 183 height 29
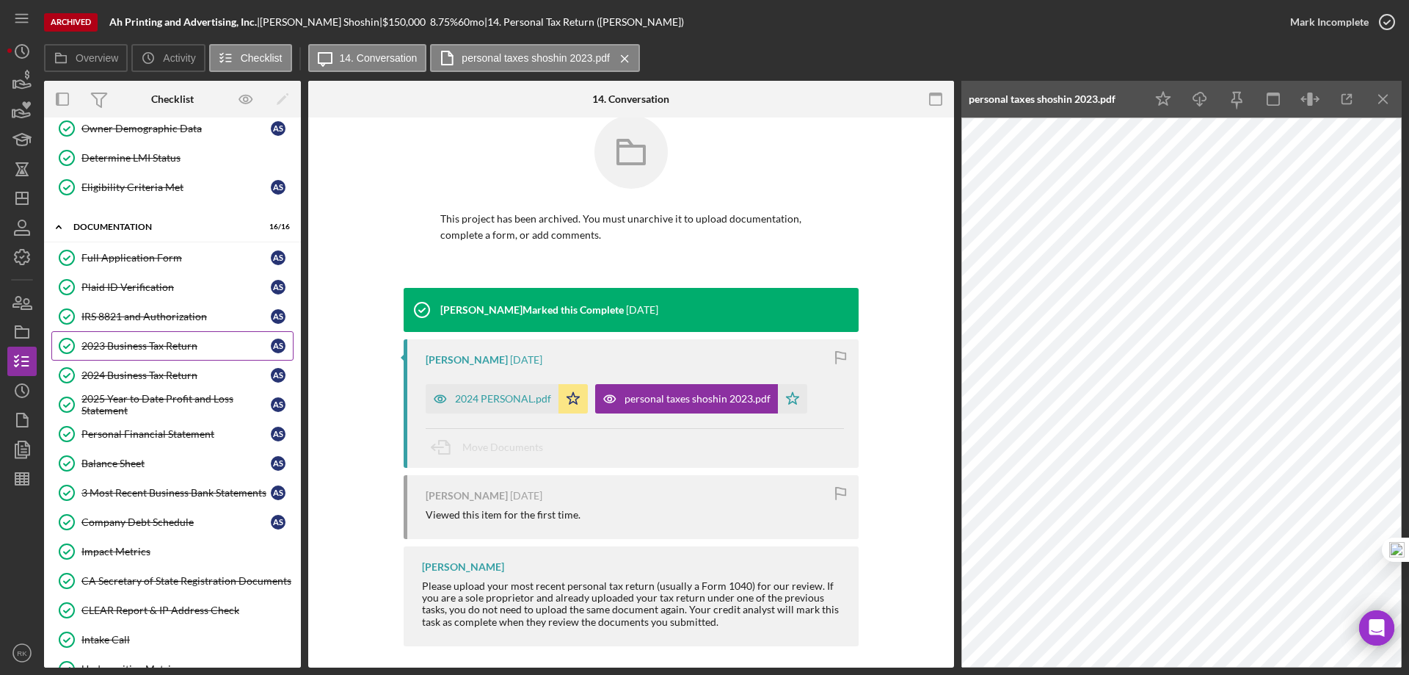
scroll to position [130, 0]
click at [133, 319] on div "IRS 8821 and Authorization" at bounding box center [175, 316] width 189 height 12
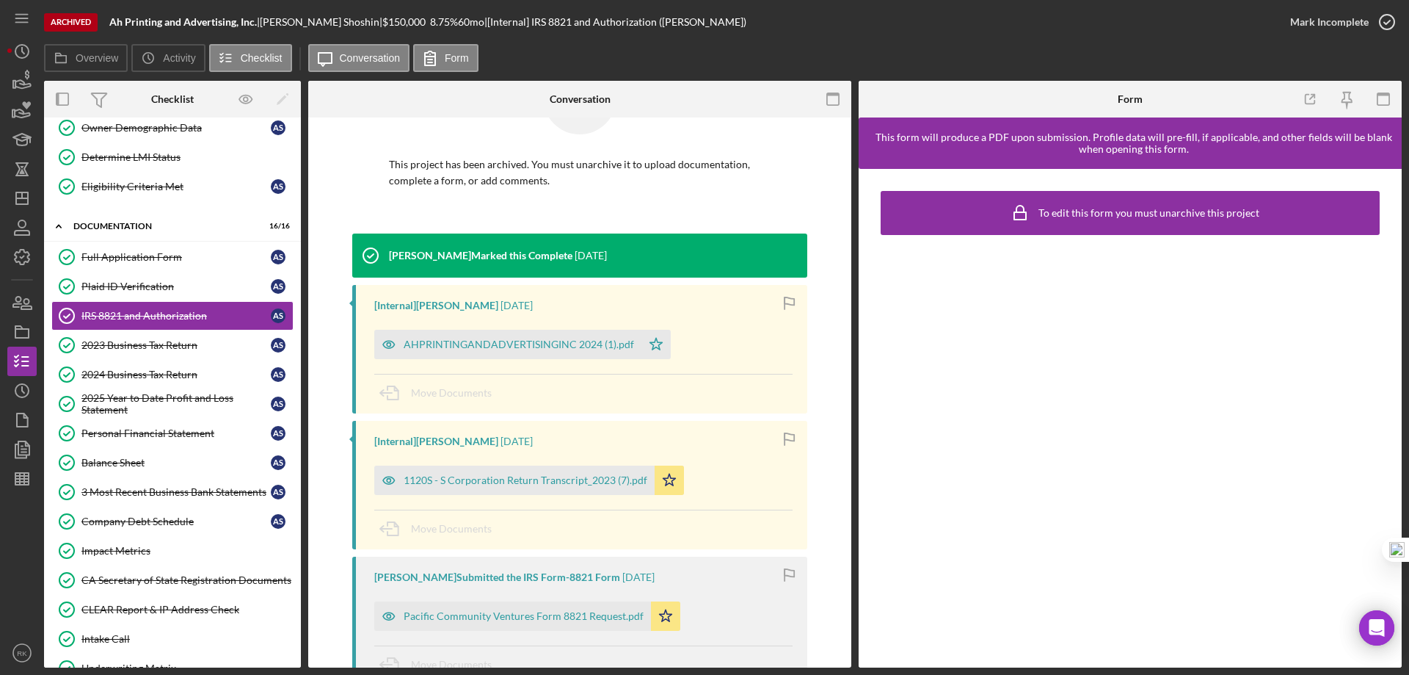
scroll to position [78, 0]
click at [500, 341] on div "AHPRINTINGANDADVERTISINGINC 2024 (1).pdf" at bounding box center [519, 345] width 230 height 12
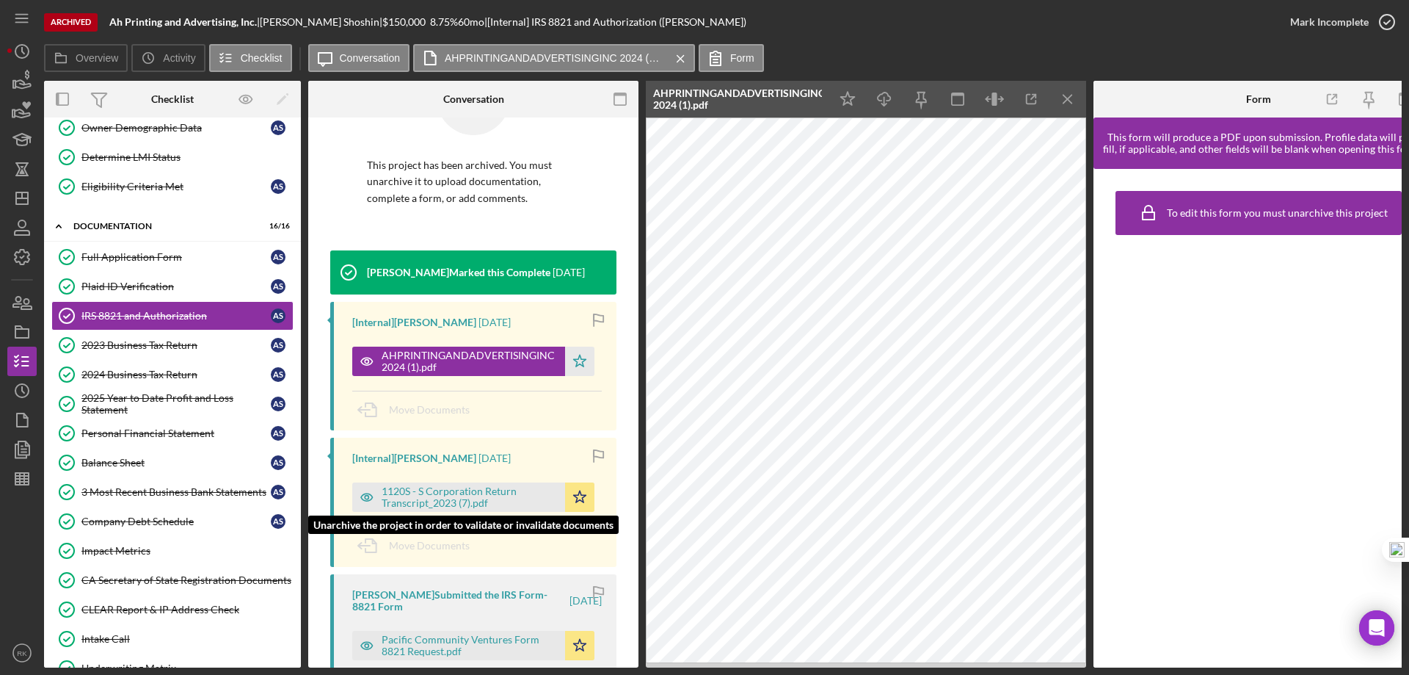
click at [448, 491] on div "1120S - S Corporation Return Transcript_2023 (7).pdf" at bounding box center [470, 496] width 176 height 23
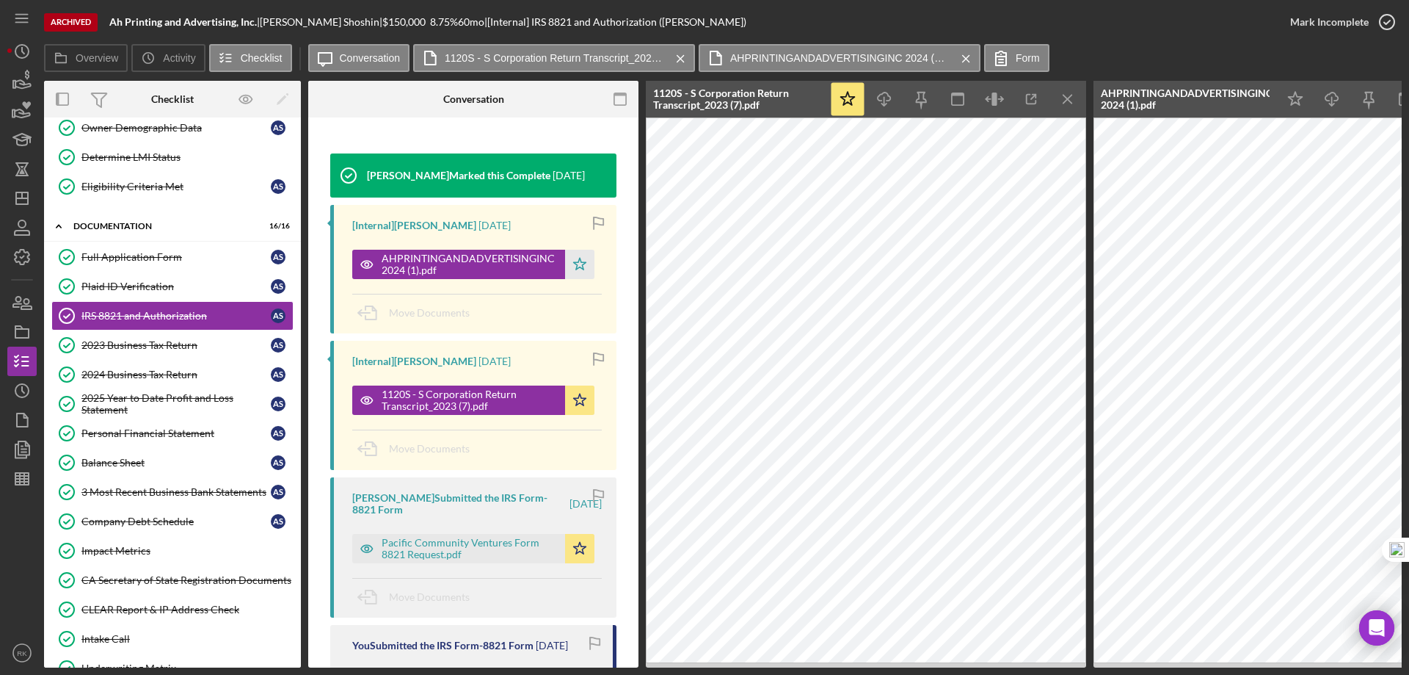
scroll to position [175, 0]
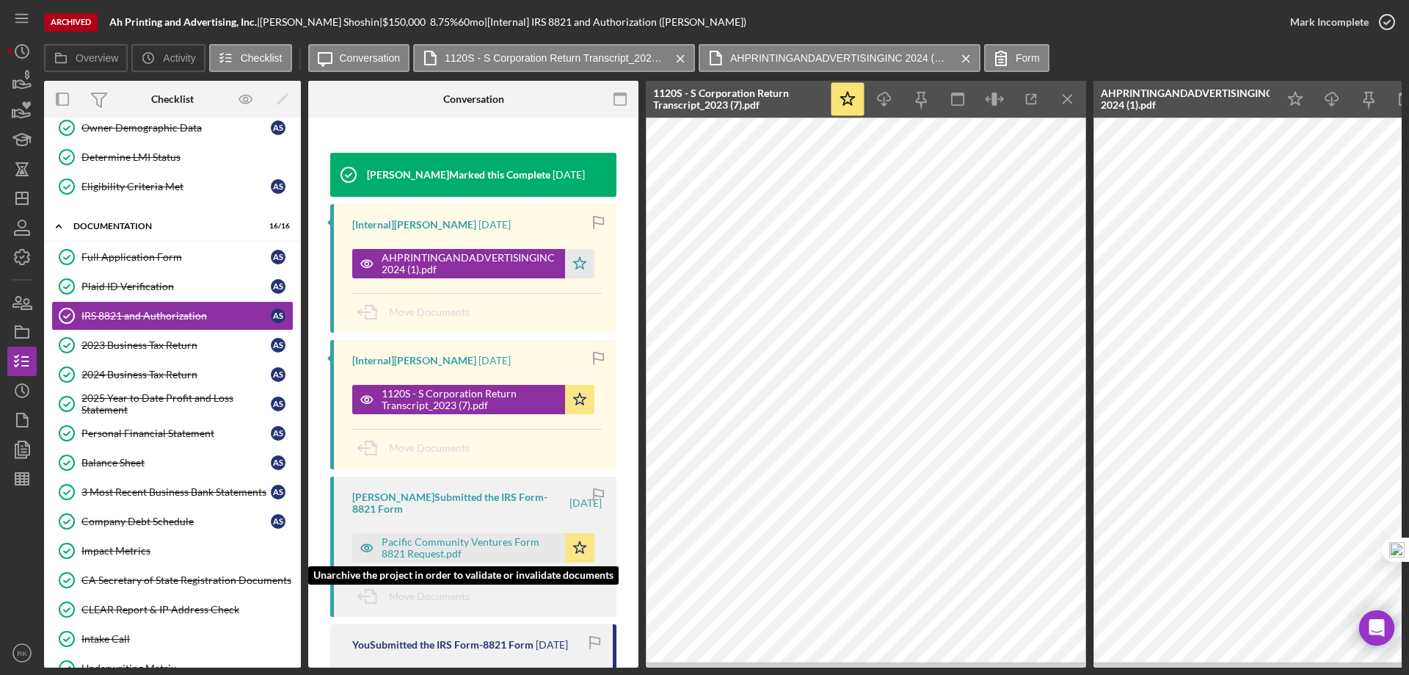
click at [456, 552] on div "Pacific Community Ventures Form 8821 Request.pdf" at bounding box center [470, 547] width 176 height 23
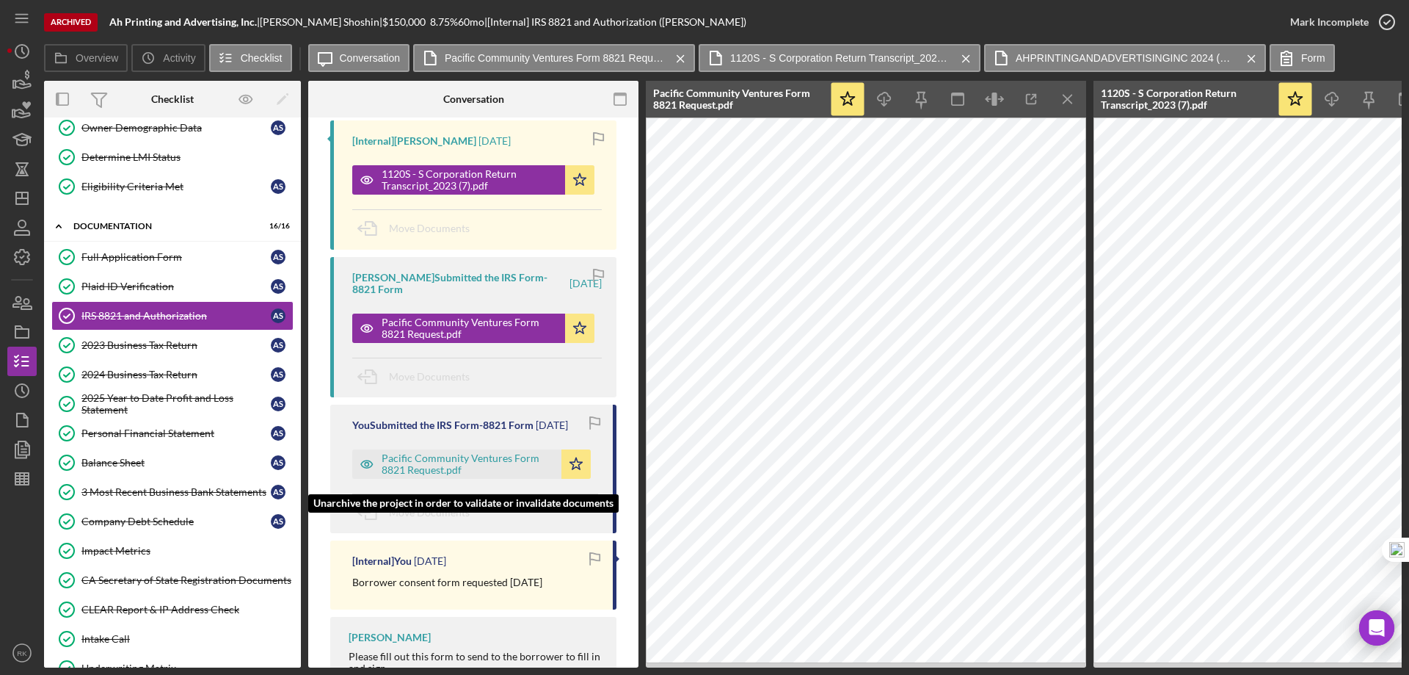
click at [404, 476] on div "Pacific Community Ventures Form 8821 Request.pdf" at bounding box center [468, 463] width 172 height 23
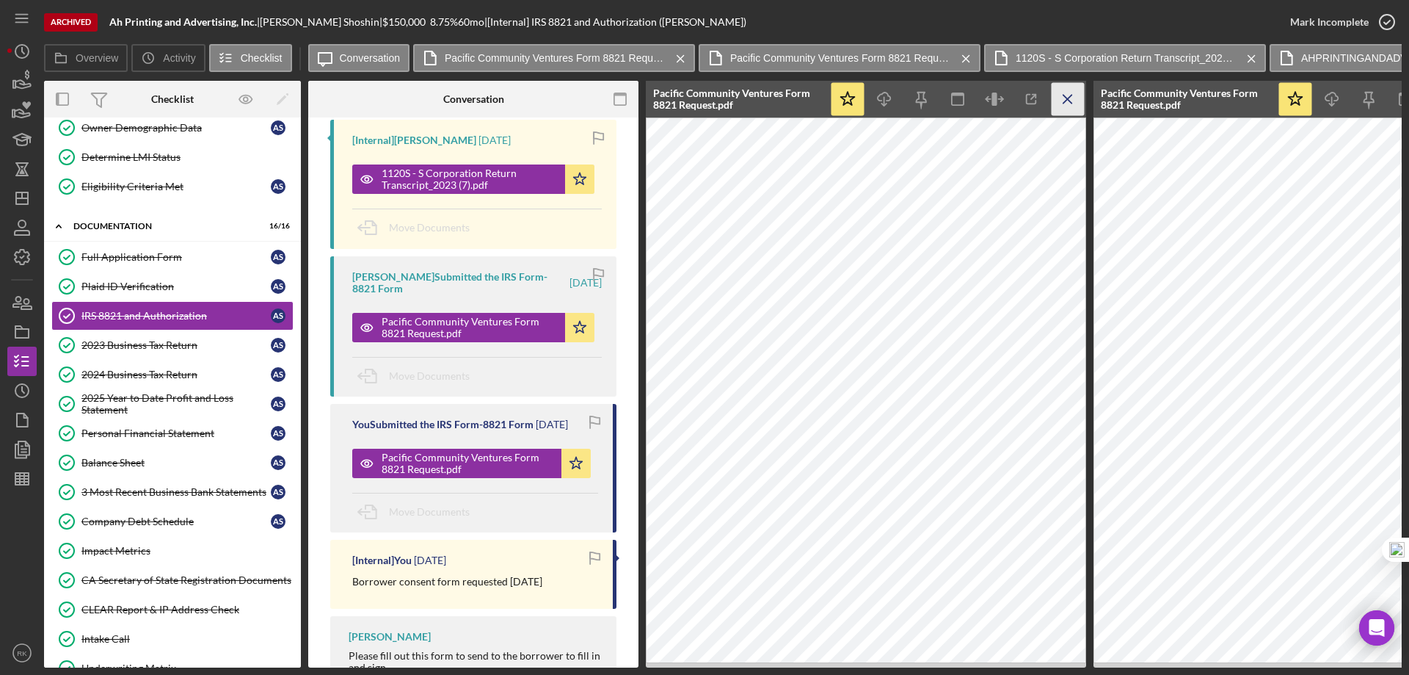
click at [1072, 98] on icon "Icon/Menu Close" at bounding box center [1068, 99] width 33 height 33
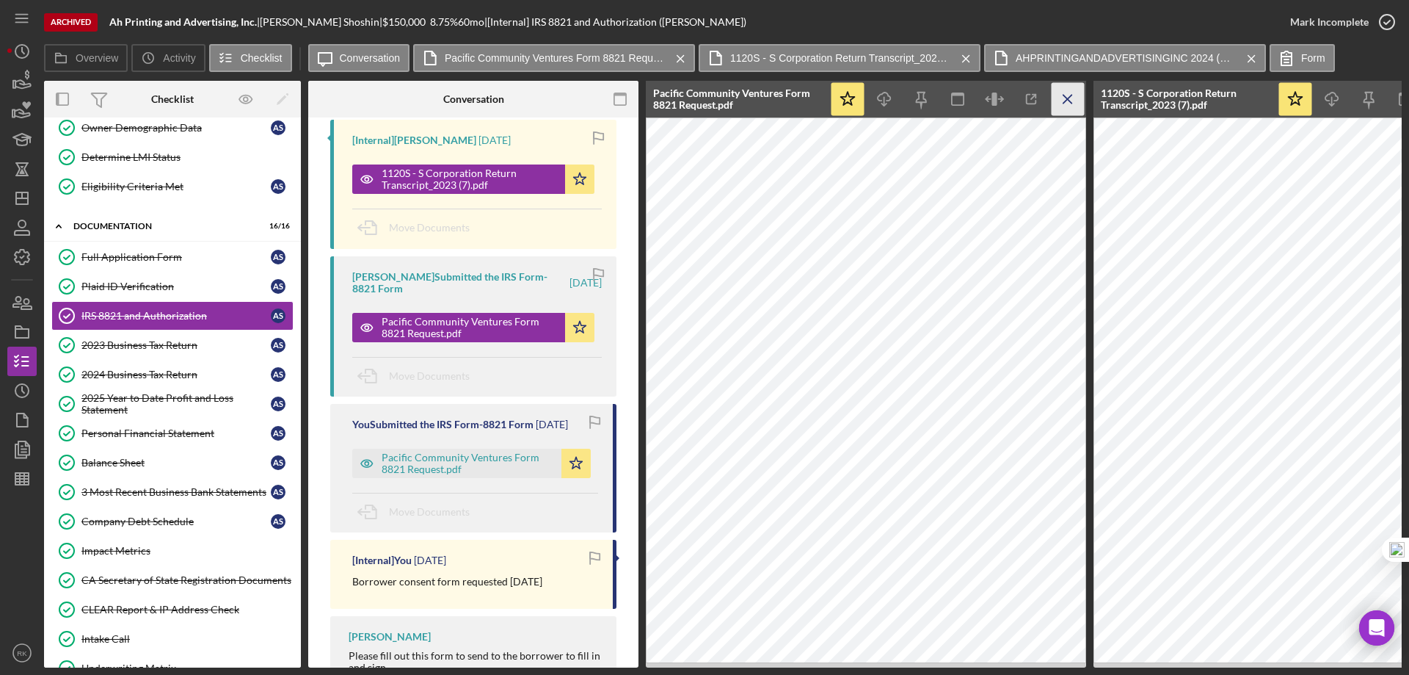
click at [1067, 105] on icon "Icon/Menu Close" at bounding box center [1068, 99] width 33 height 33
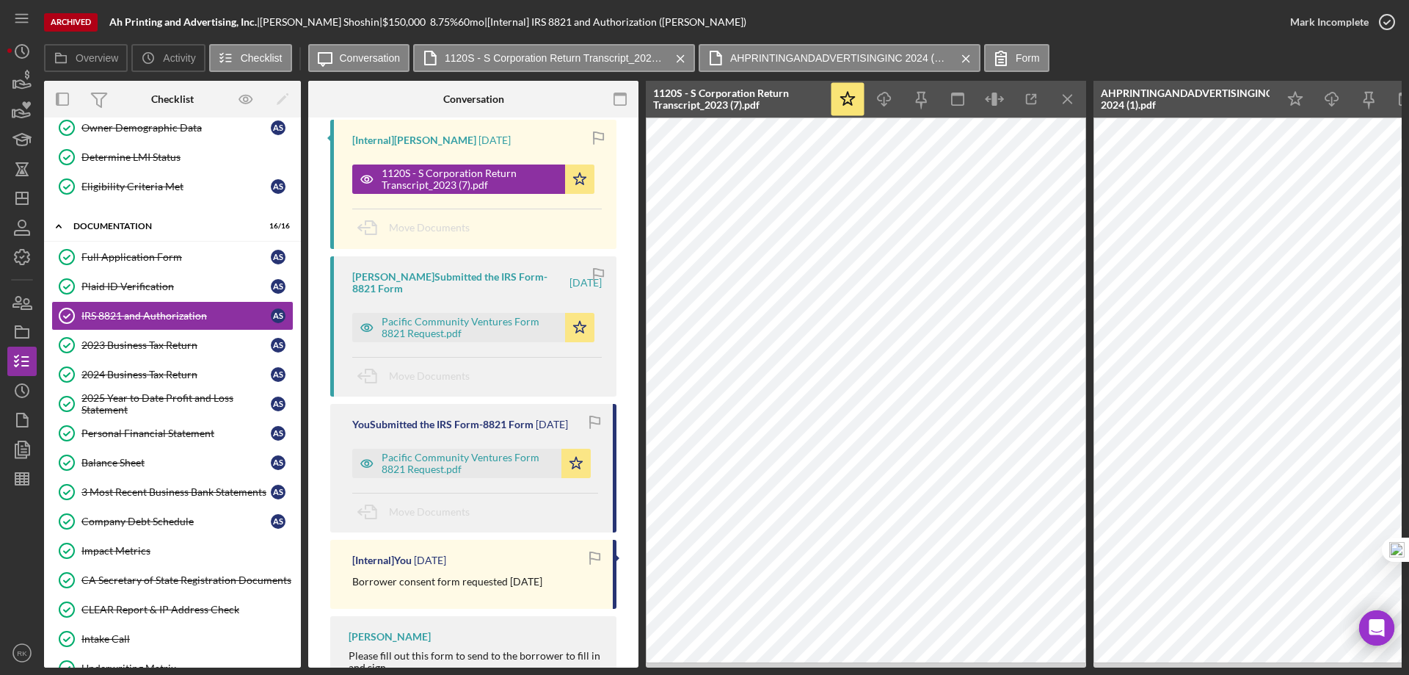
click at [1064, 101] on icon "Icon/Menu Close" at bounding box center [1068, 99] width 33 height 33
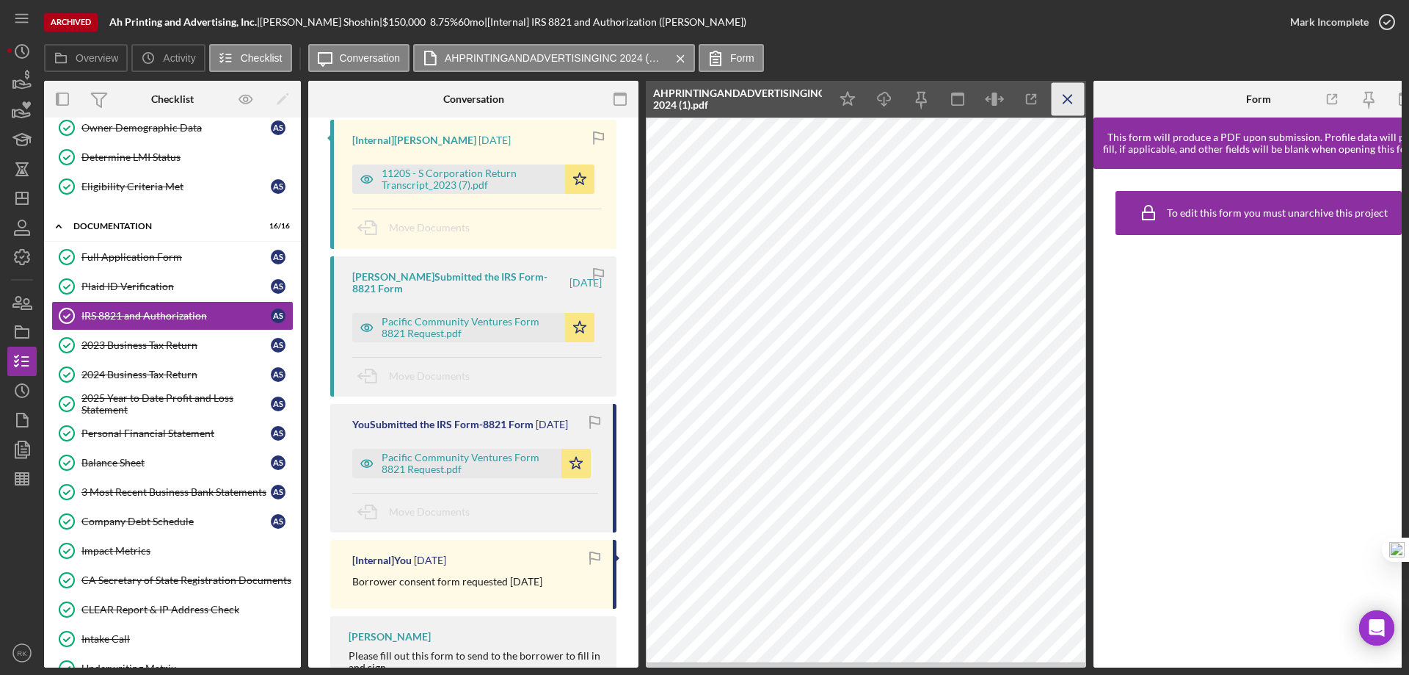
click at [1069, 101] on line "button" at bounding box center [1068, 99] width 8 height 8
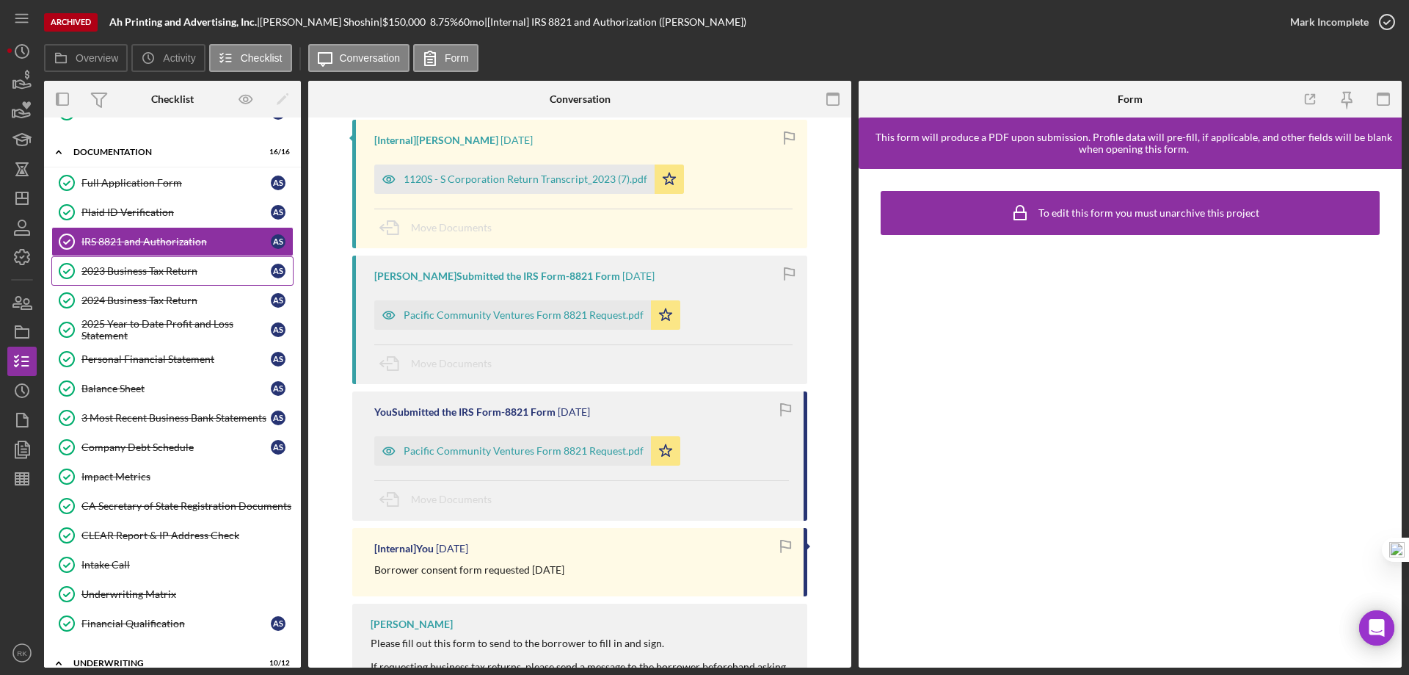
scroll to position [203, 0]
click at [131, 213] on div "Plaid ID Verification" at bounding box center [175, 213] width 189 height 12
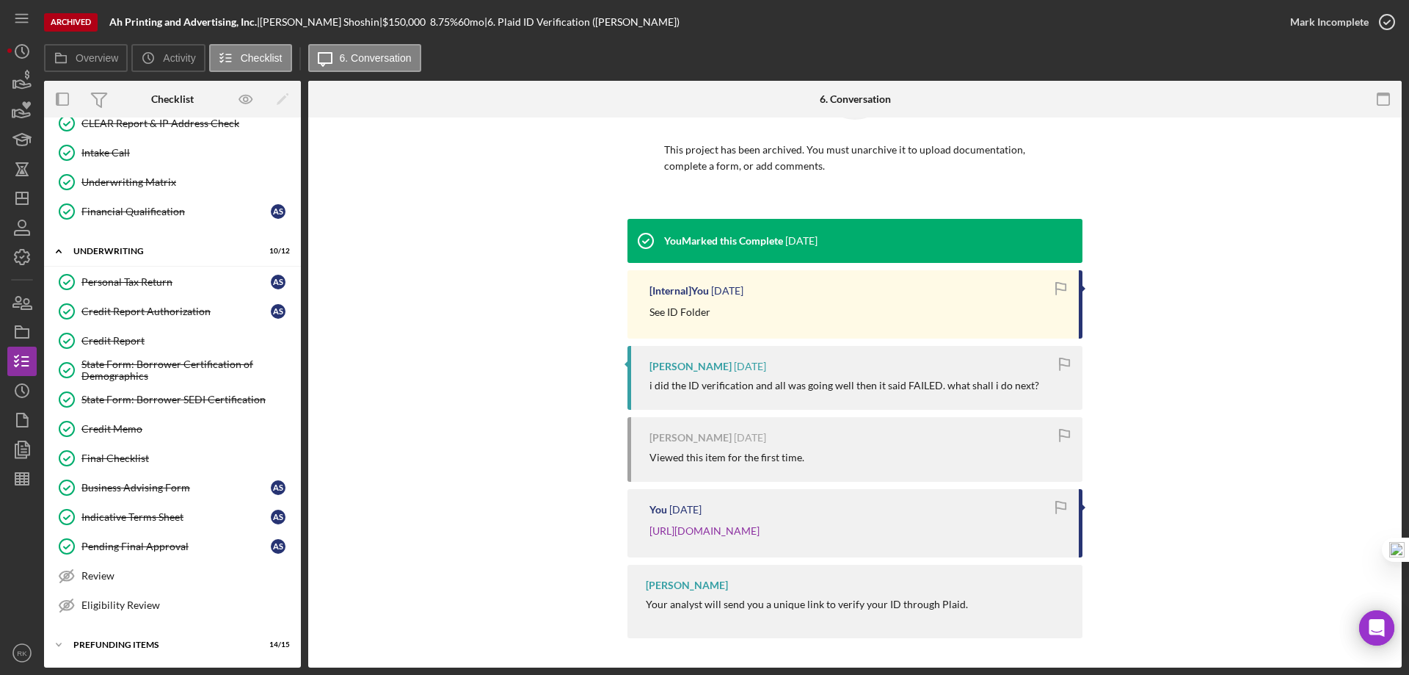
scroll to position [110, 0]
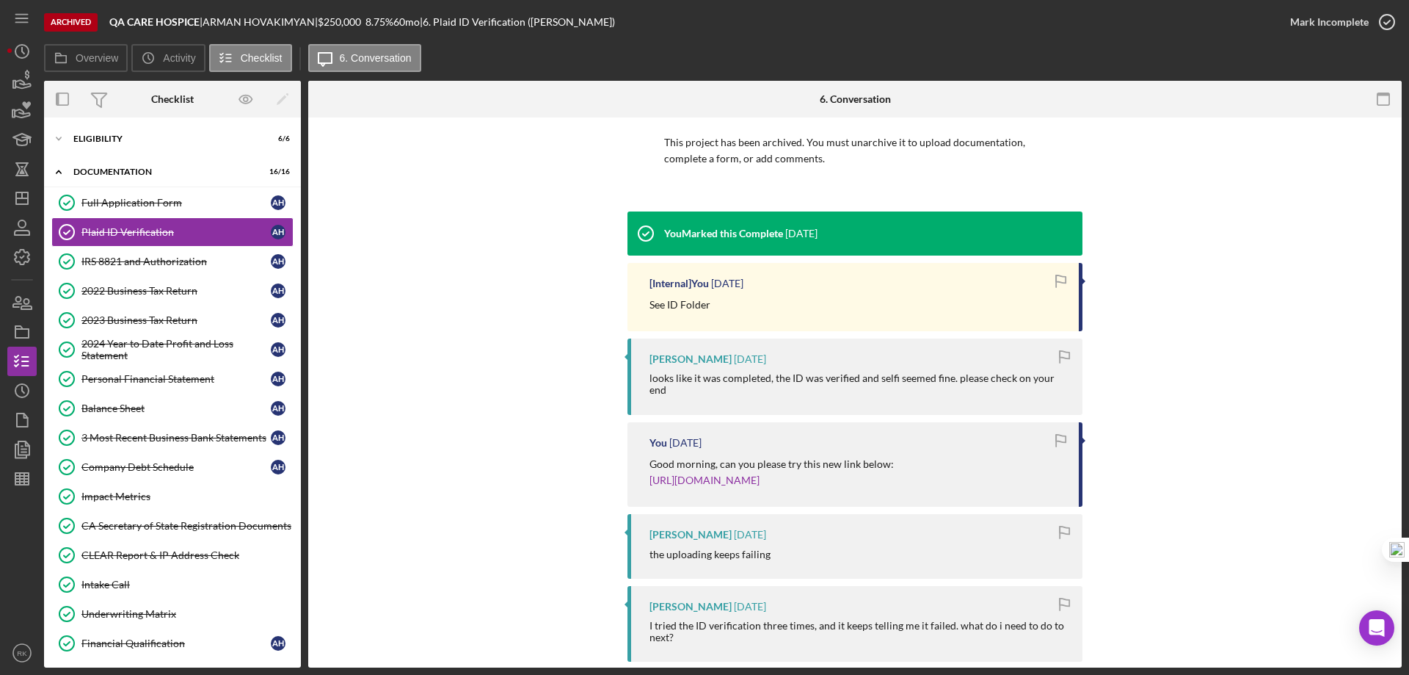
scroll to position [54, 0]
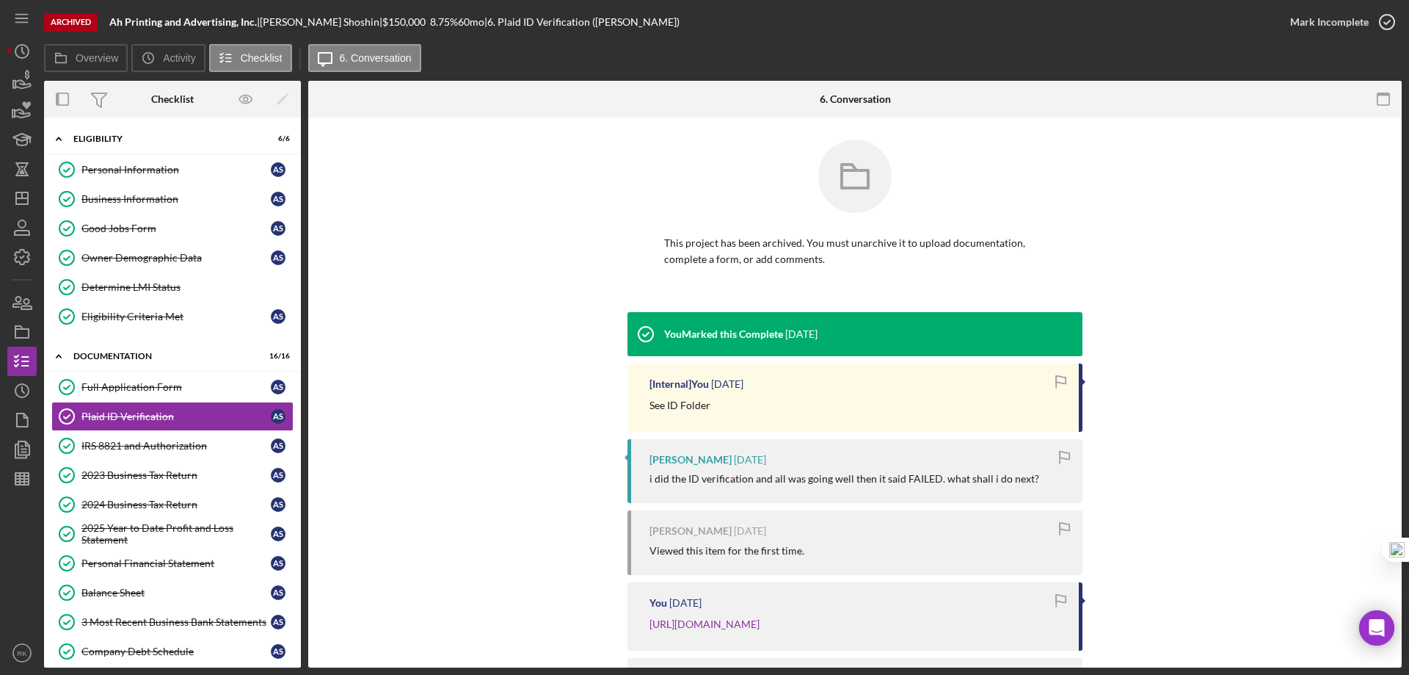
scroll to position [110, 0]
